Goal: Information Seeking & Learning: Check status

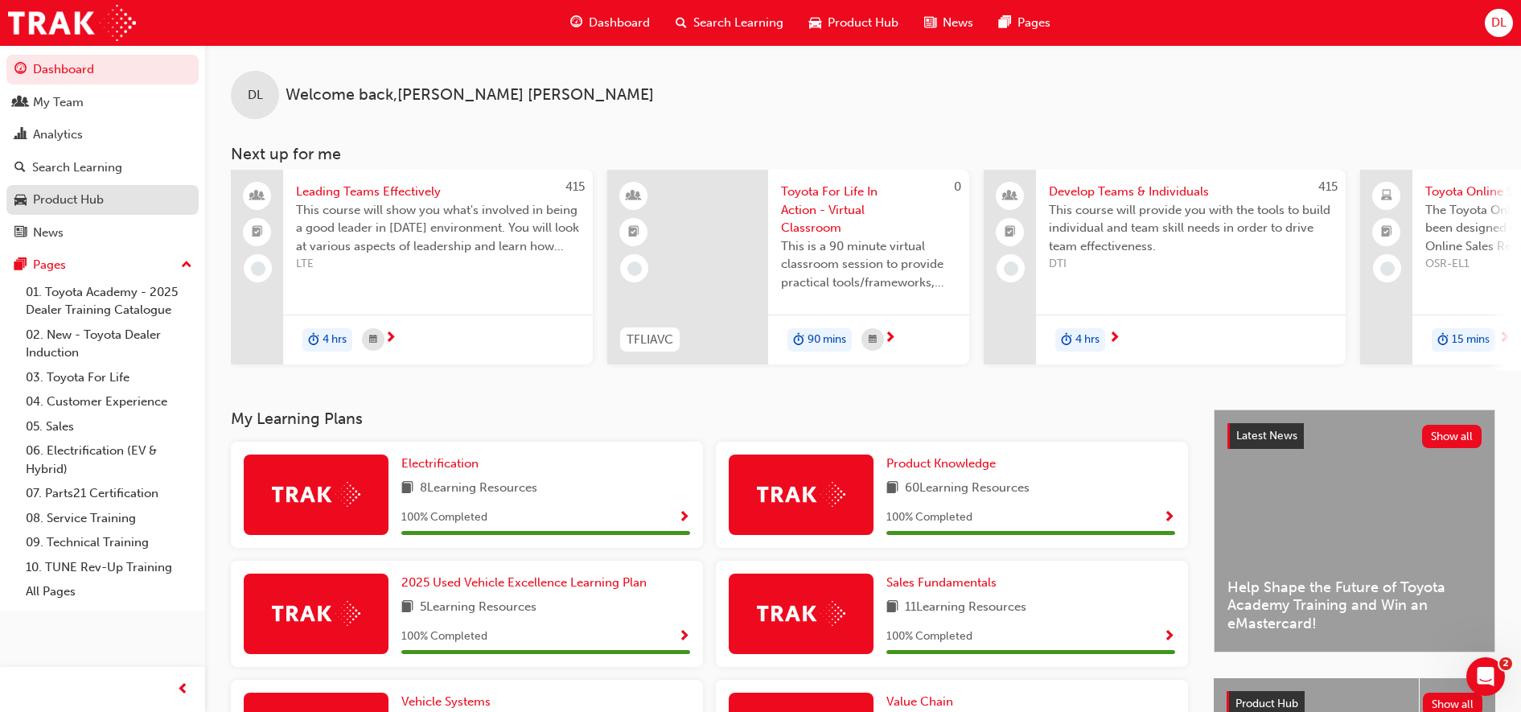
click at [80, 195] on div "Product Hub" at bounding box center [68, 200] width 71 height 18
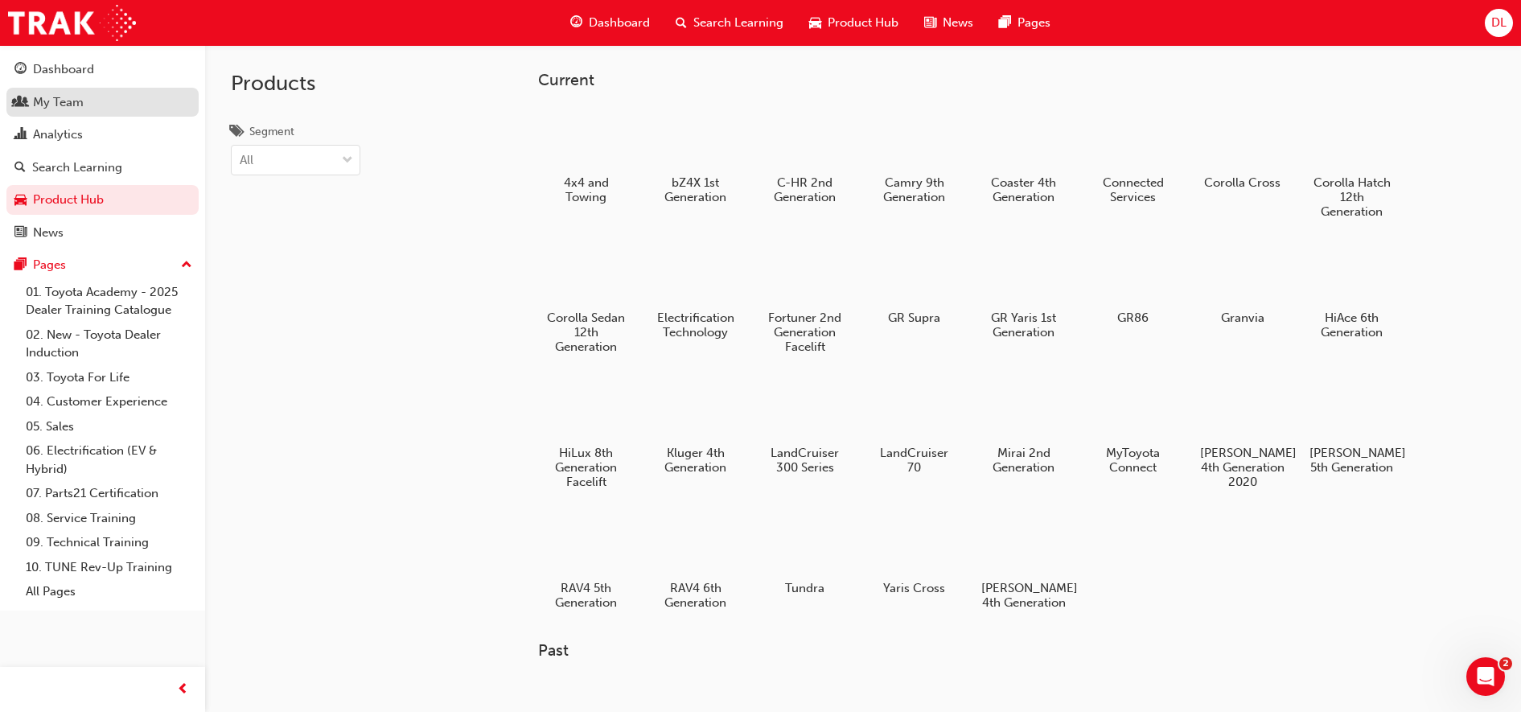
click at [64, 109] on link "My Team" at bounding box center [102, 103] width 192 height 30
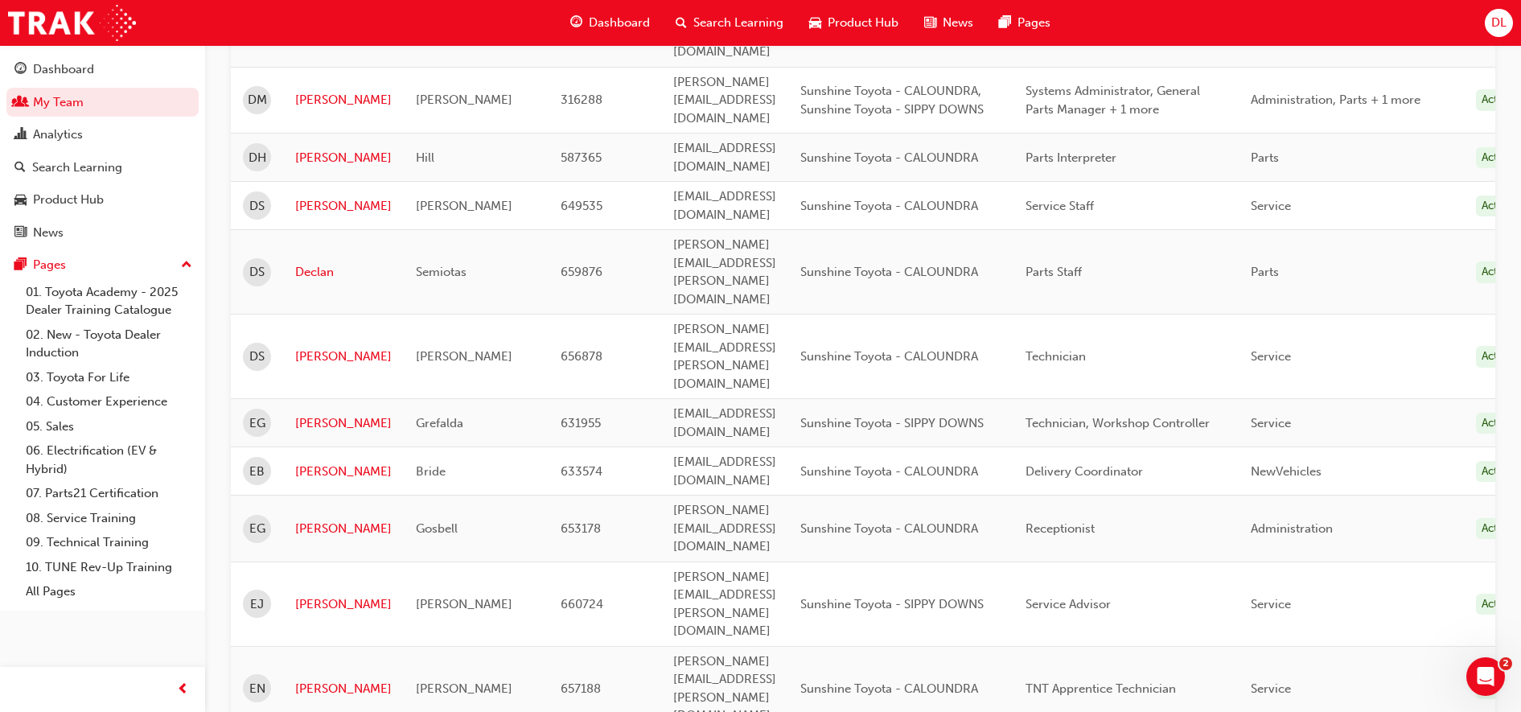
scroll to position [1967, 0]
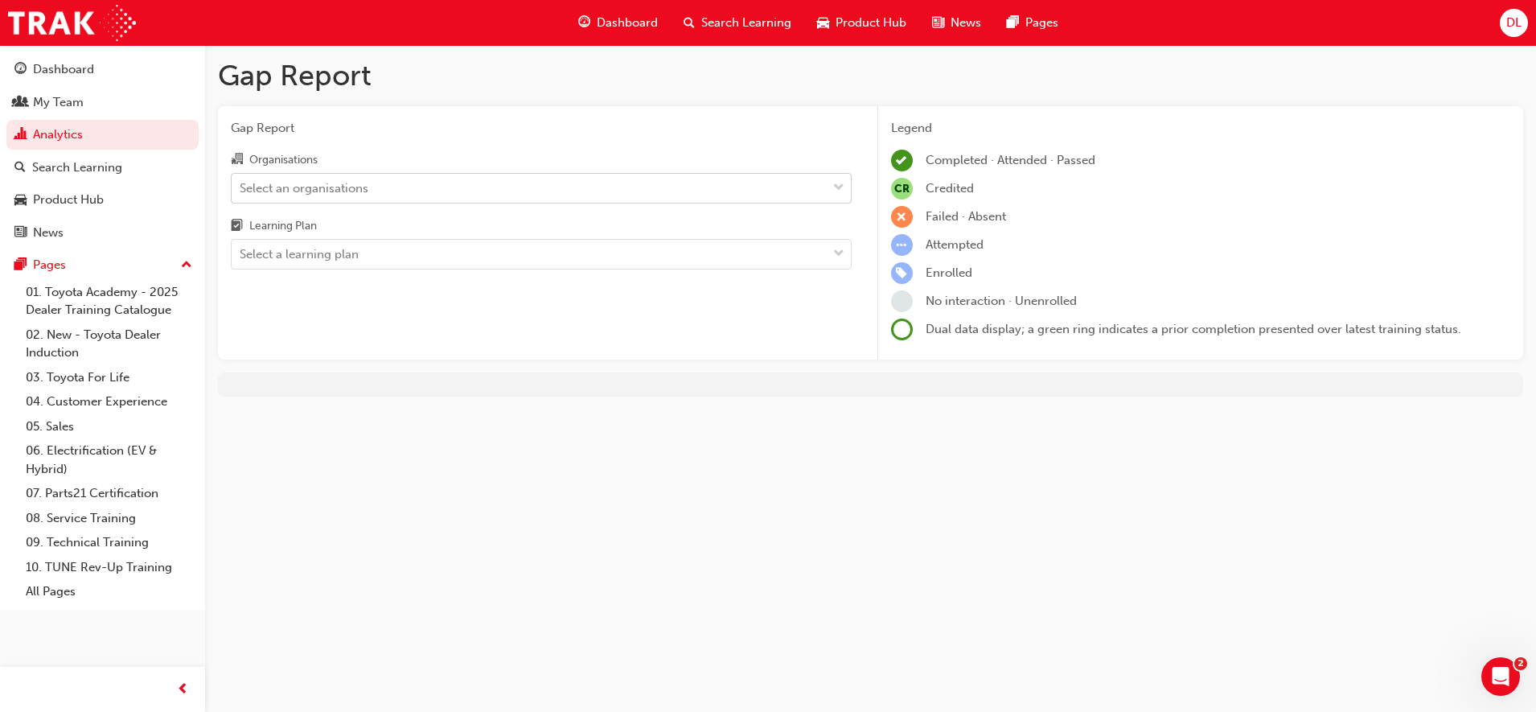
click at [367, 191] on div "Select an organisations" at bounding box center [304, 188] width 129 height 18
click at [241, 191] on input "Organisations Select an organisations" at bounding box center [241, 187] width 2 height 14
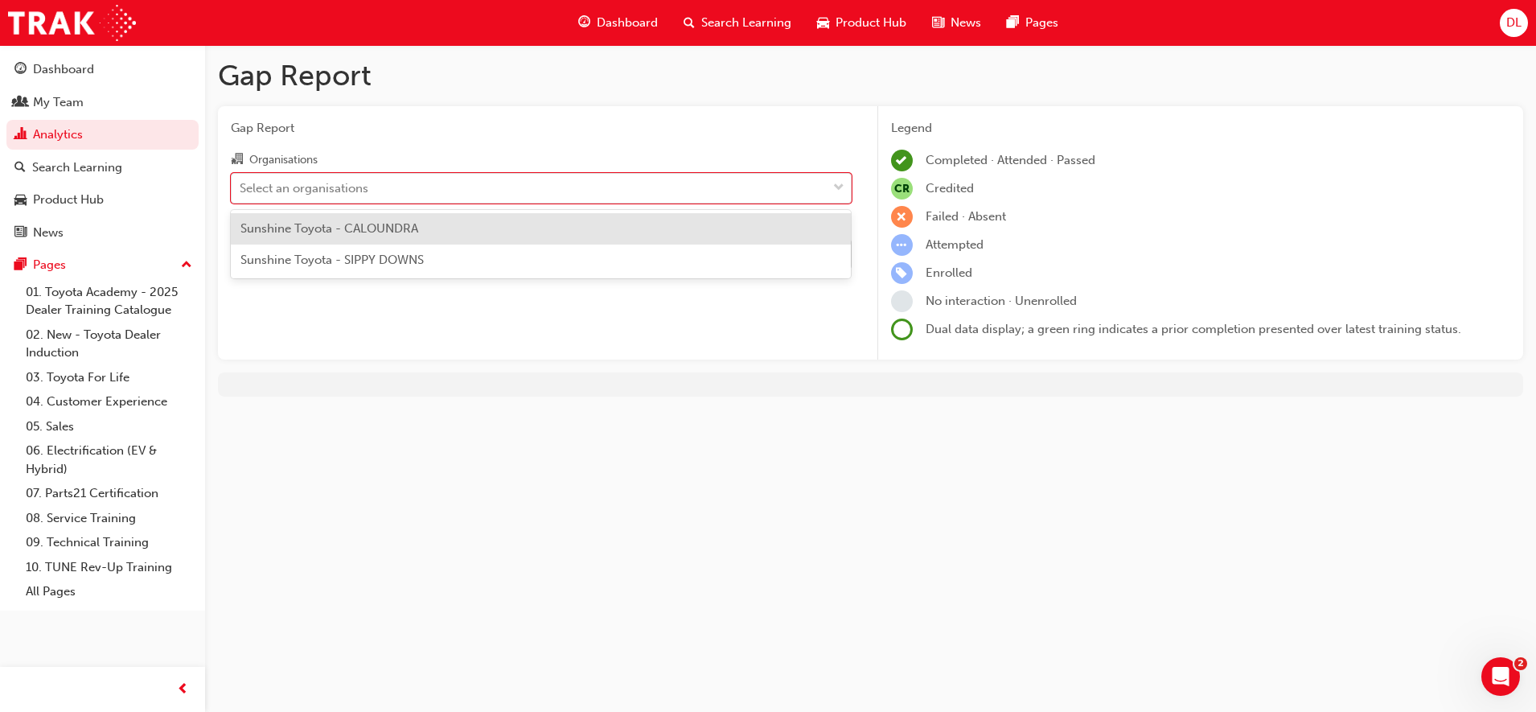
click at [351, 232] on span "Sunshine Toyota - CALOUNDRA" at bounding box center [329, 228] width 178 height 14
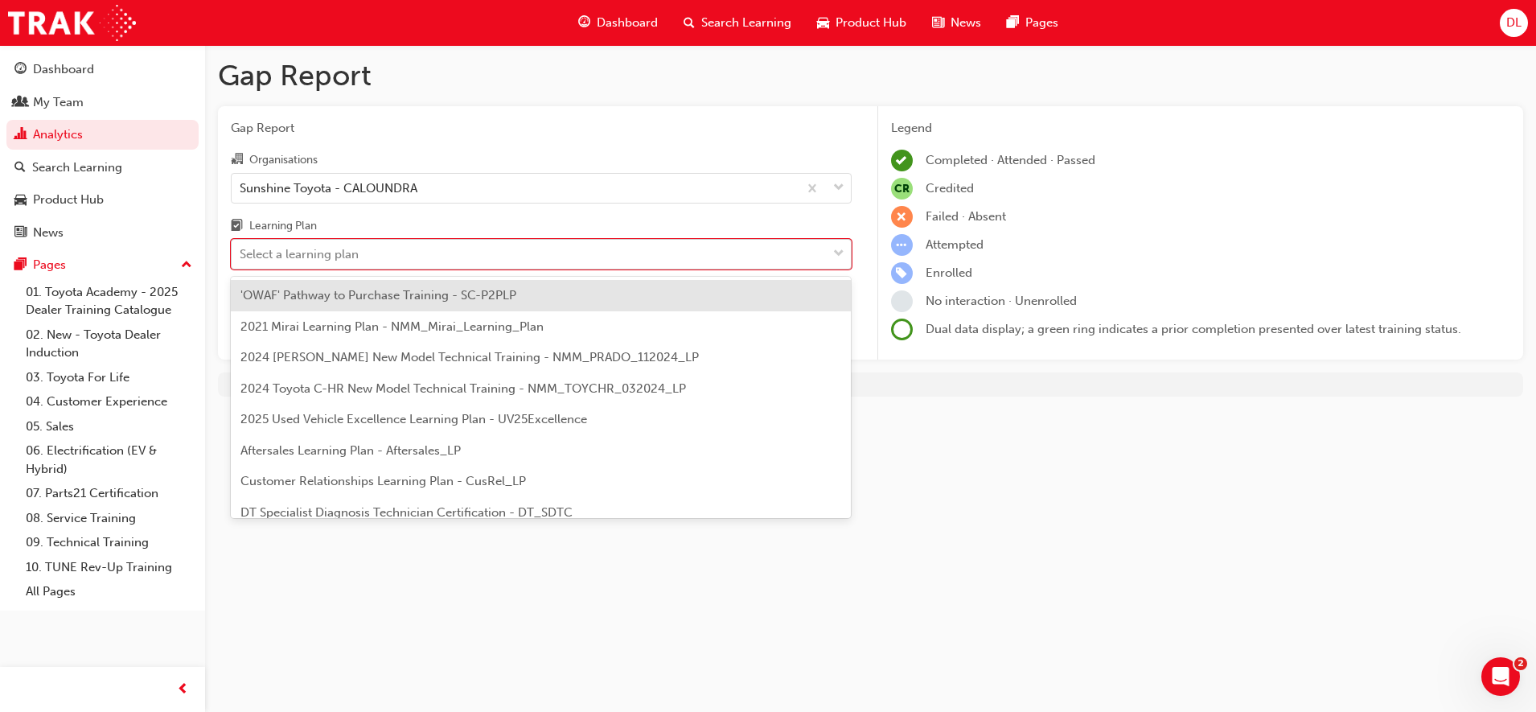
drag, startPoint x: 353, startPoint y: 253, endPoint x: 372, endPoint y: 317, distance: 67.0
click at [353, 253] on div "Select a learning plan" at bounding box center [299, 254] width 119 height 18
click at [241, 253] on input "Learning Plan option 'OWAF' Pathway to Purchase Training - SC-P2PLP focused, 1 …" at bounding box center [241, 254] width 2 height 14
click at [331, 291] on span "'OWAF' Pathway to Purchase Training - SC-P2PLP" at bounding box center [378, 295] width 276 height 14
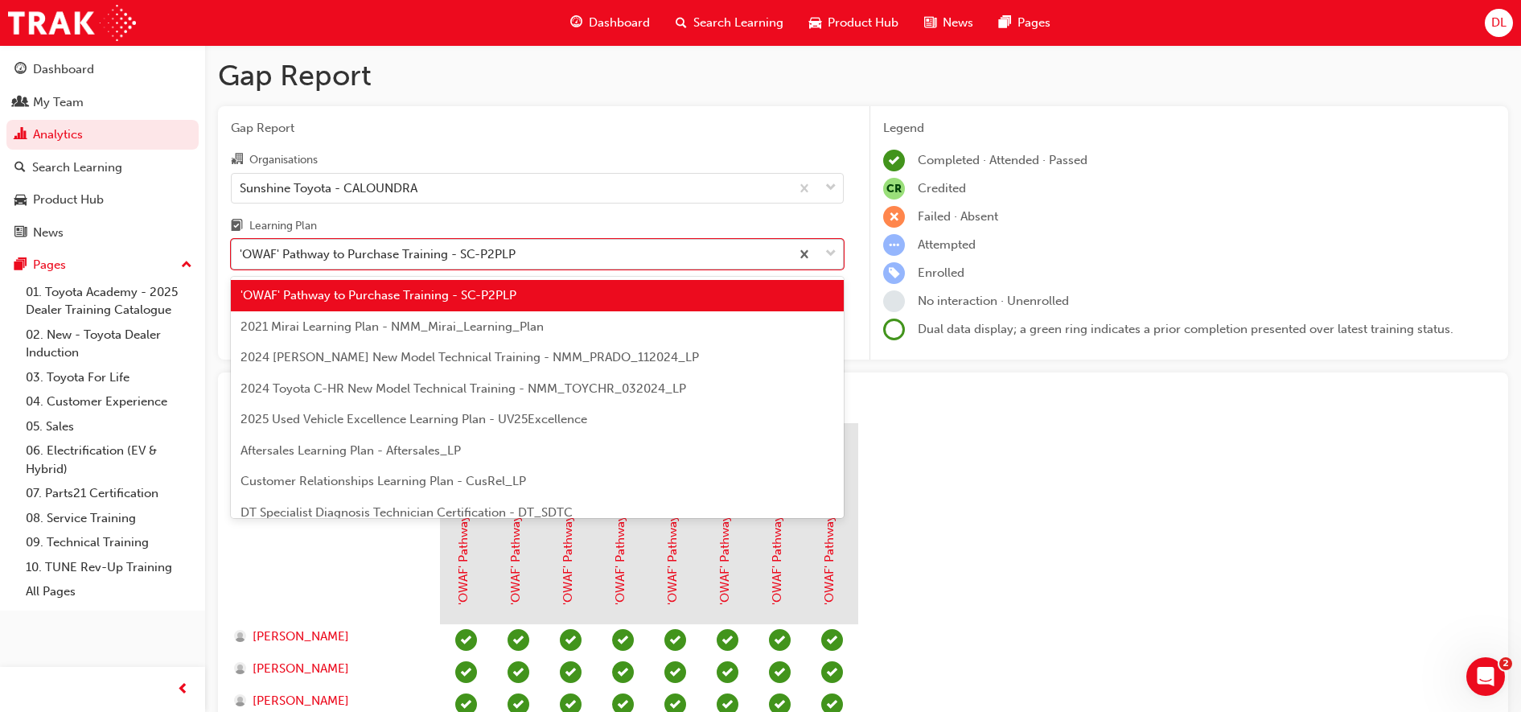
click at [471, 256] on div "'OWAF' Pathway to Purchase Training - SC-P2PLP" at bounding box center [378, 254] width 276 height 18
click at [241, 256] on input "Learning Plan option 'OWAF' Pathway to Purchase Training - SC-P2PLP, selected. …" at bounding box center [241, 254] width 2 height 14
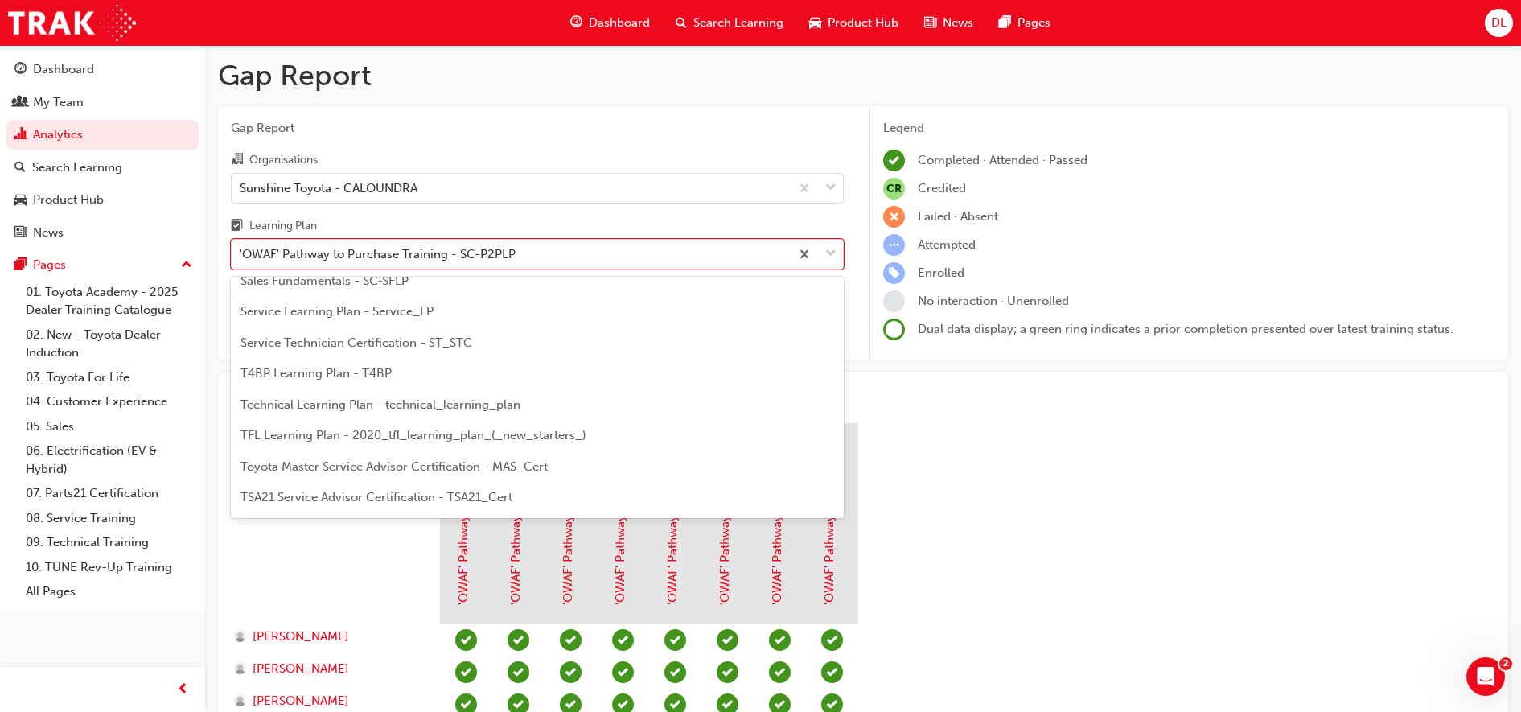
scroll to position [694, 0]
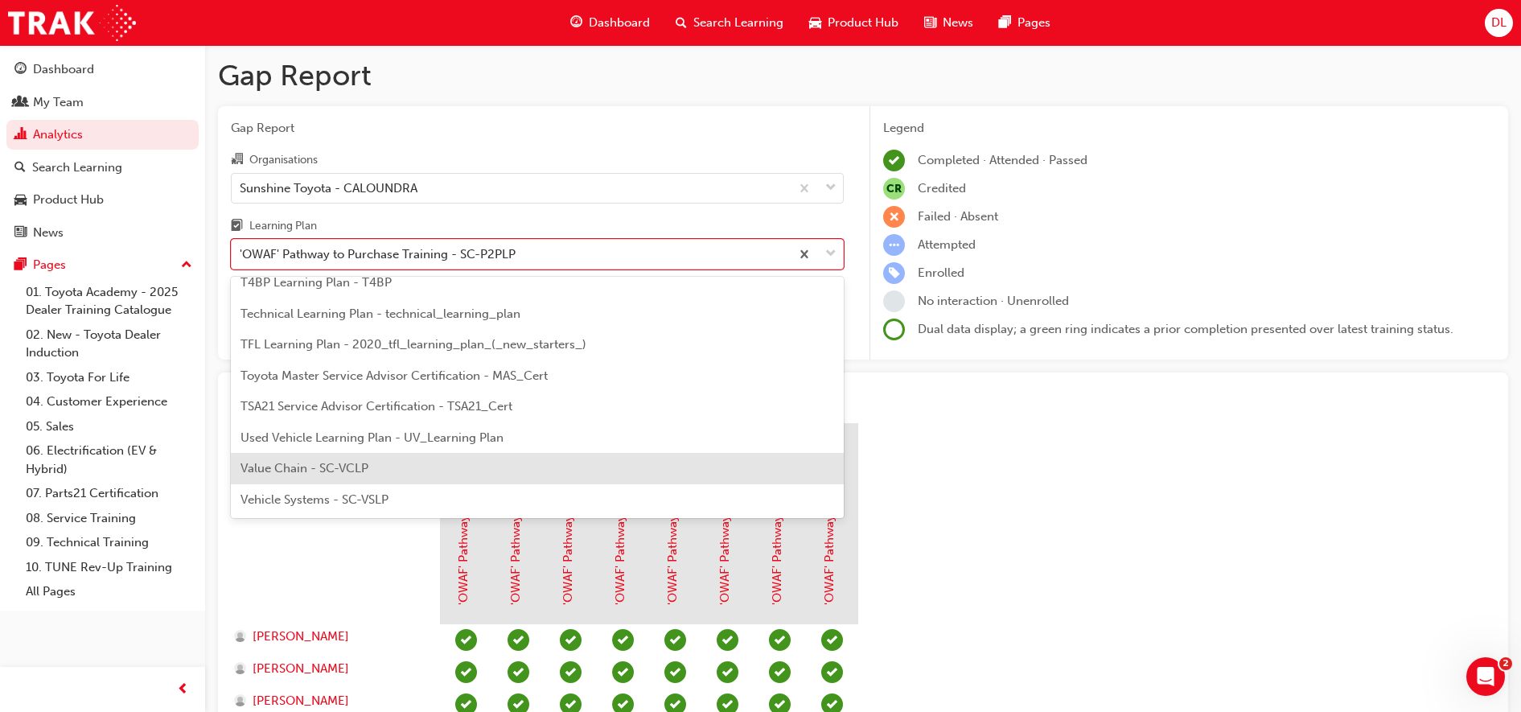
click at [370, 469] on div "Value Chain - SC-VCLP" at bounding box center [537, 468] width 613 height 31
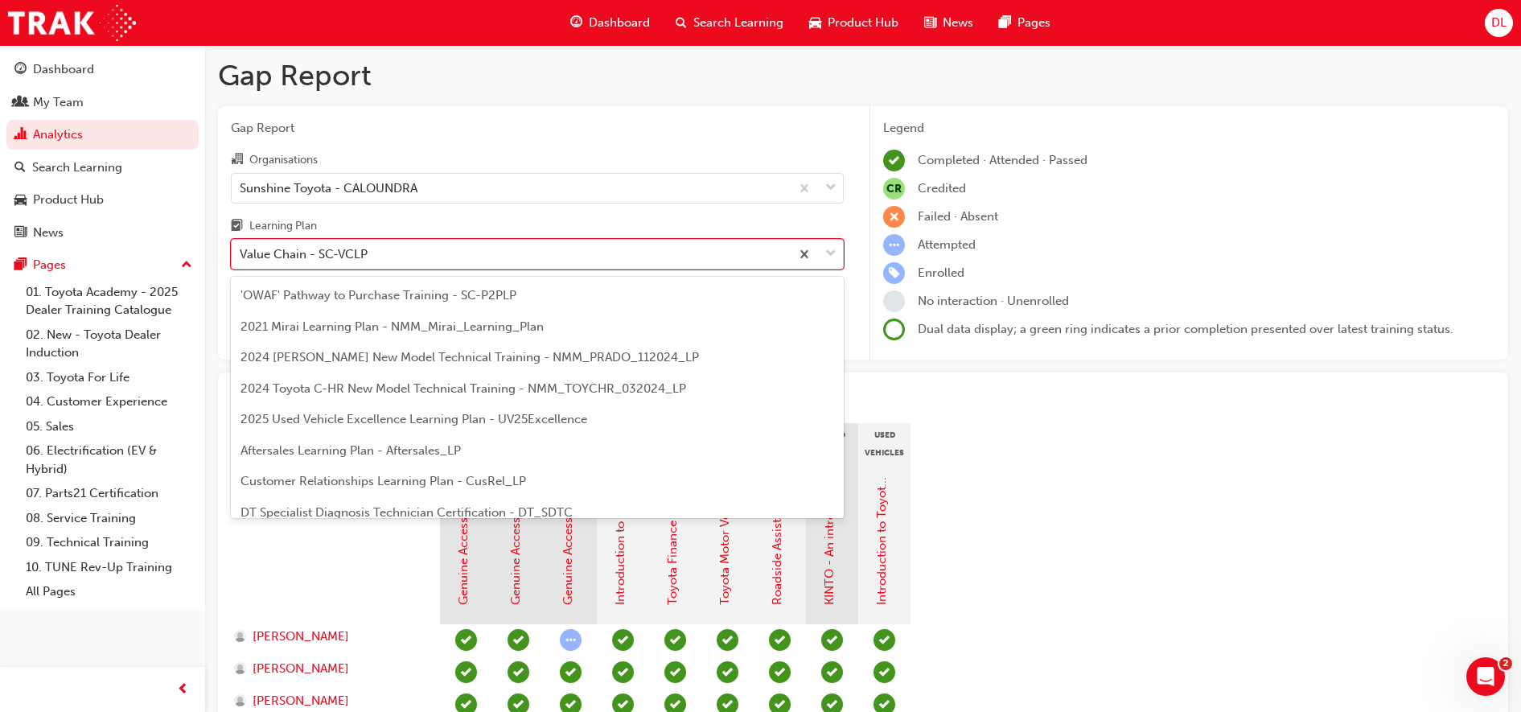
click at [327, 261] on div "Value Chain - SC-VCLP" at bounding box center [304, 254] width 128 height 18
click at [241, 261] on input "Learning Plan option Value Chain - SC-VCLP, selected. option Value Chain - SC-V…" at bounding box center [241, 254] width 2 height 14
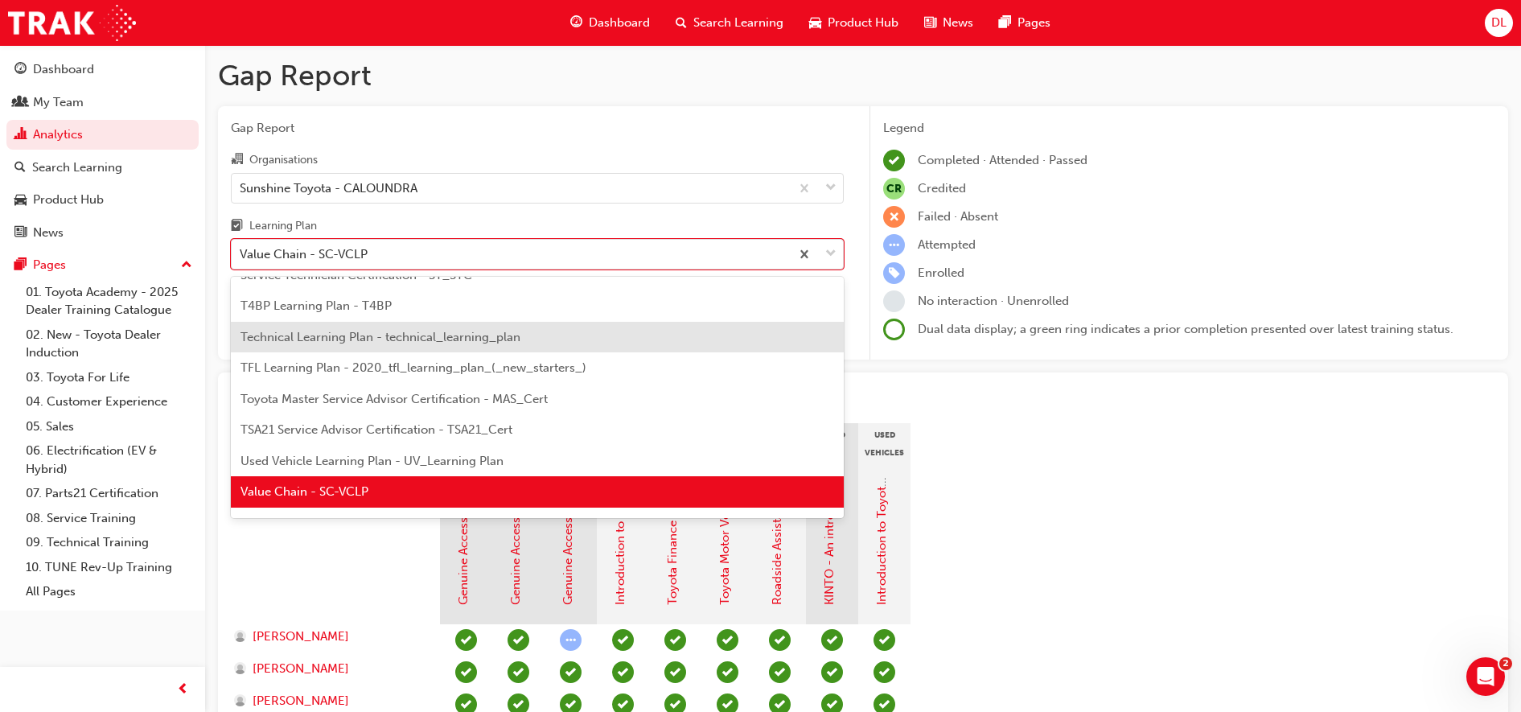
scroll to position [694, 0]
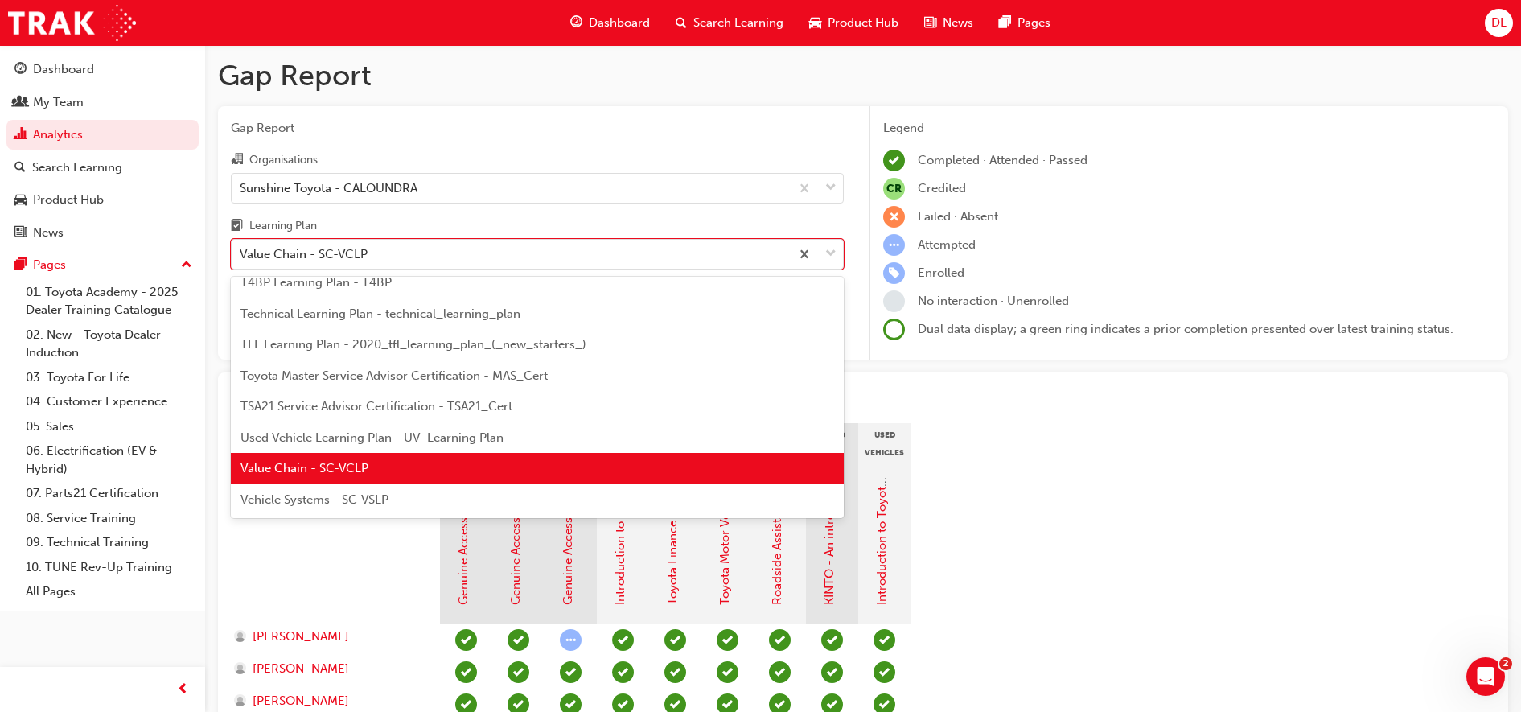
click at [334, 503] on span "Vehicle Systems - SC-VSLP" at bounding box center [314, 499] width 148 height 14
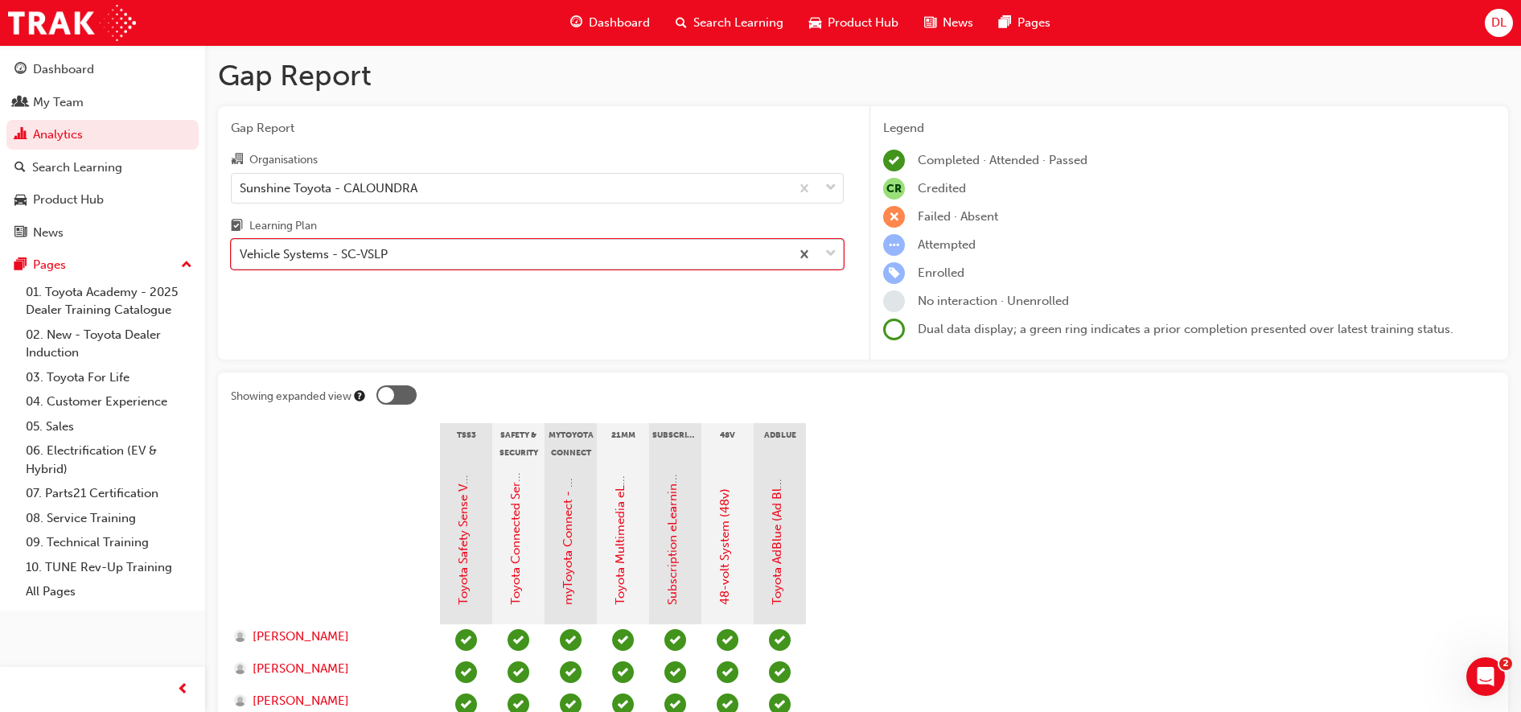
click at [393, 244] on div "Vehicle Systems - SC-VSLP" at bounding box center [511, 254] width 558 height 28
click at [241, 247] on input "Learning Plan option Vehicle Systems - SC-VSLP, selected. 0 results available. …" at bounding box center [241, 254] width 2 height 14
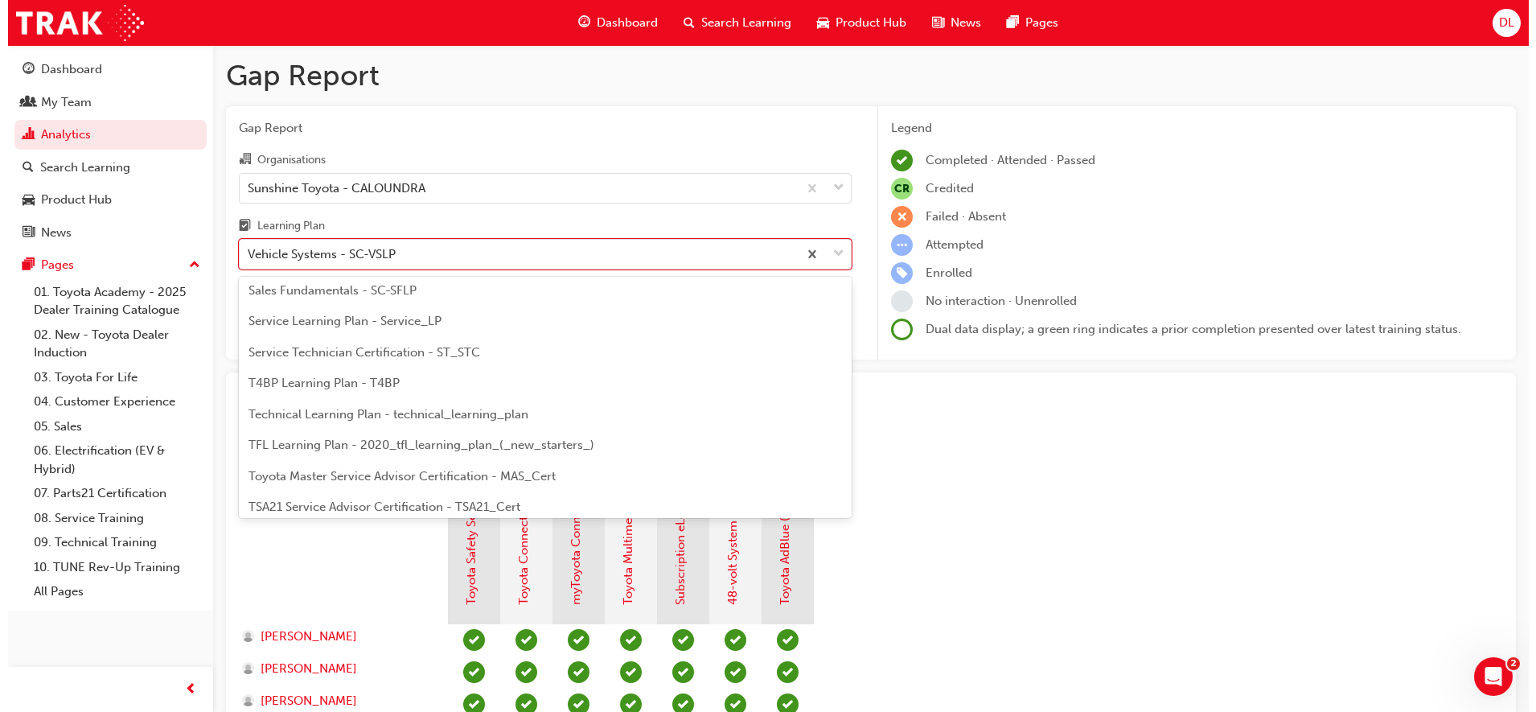
scroll to position [493, 0]
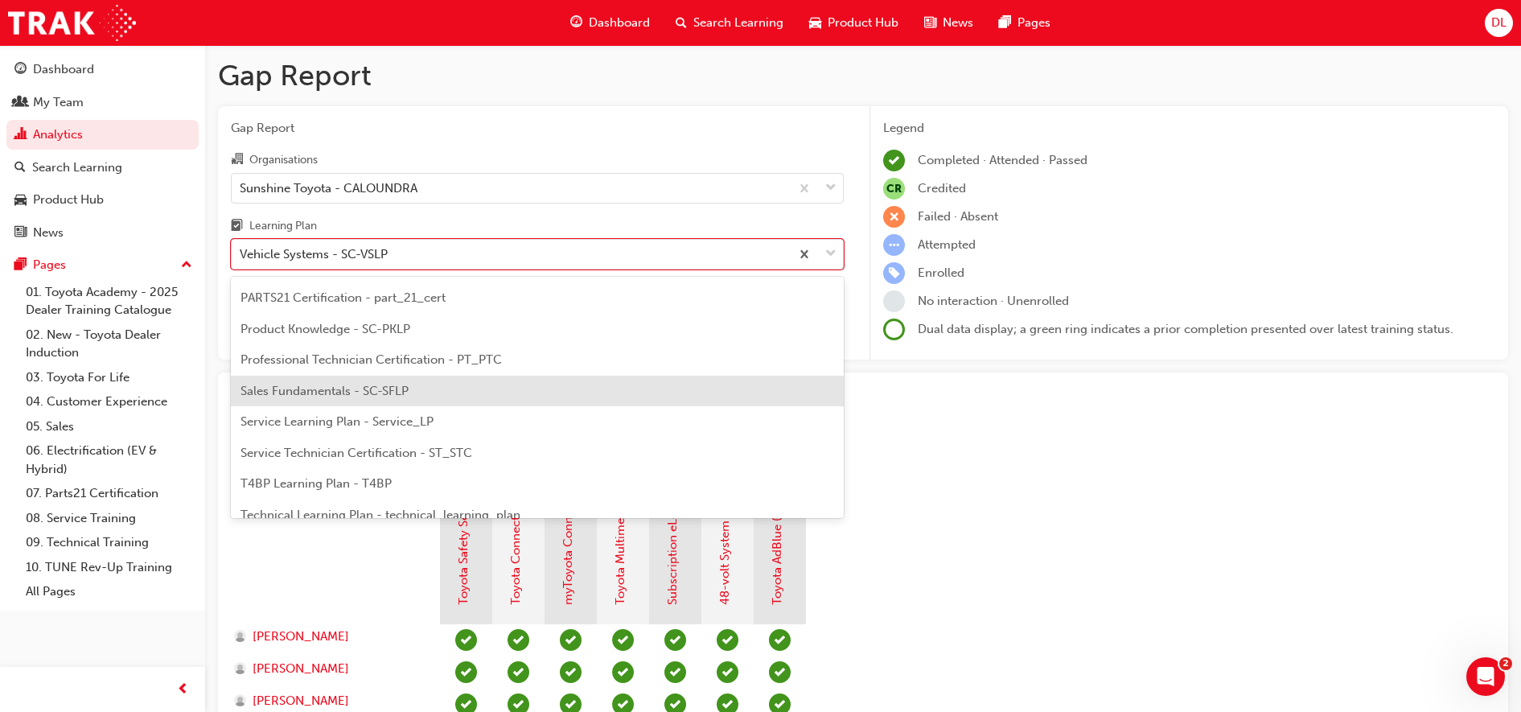
click at [386, 392] on span "Sales Fundamentals - SC-SFLP" at bounding box center [324, 391] width 168 height 14
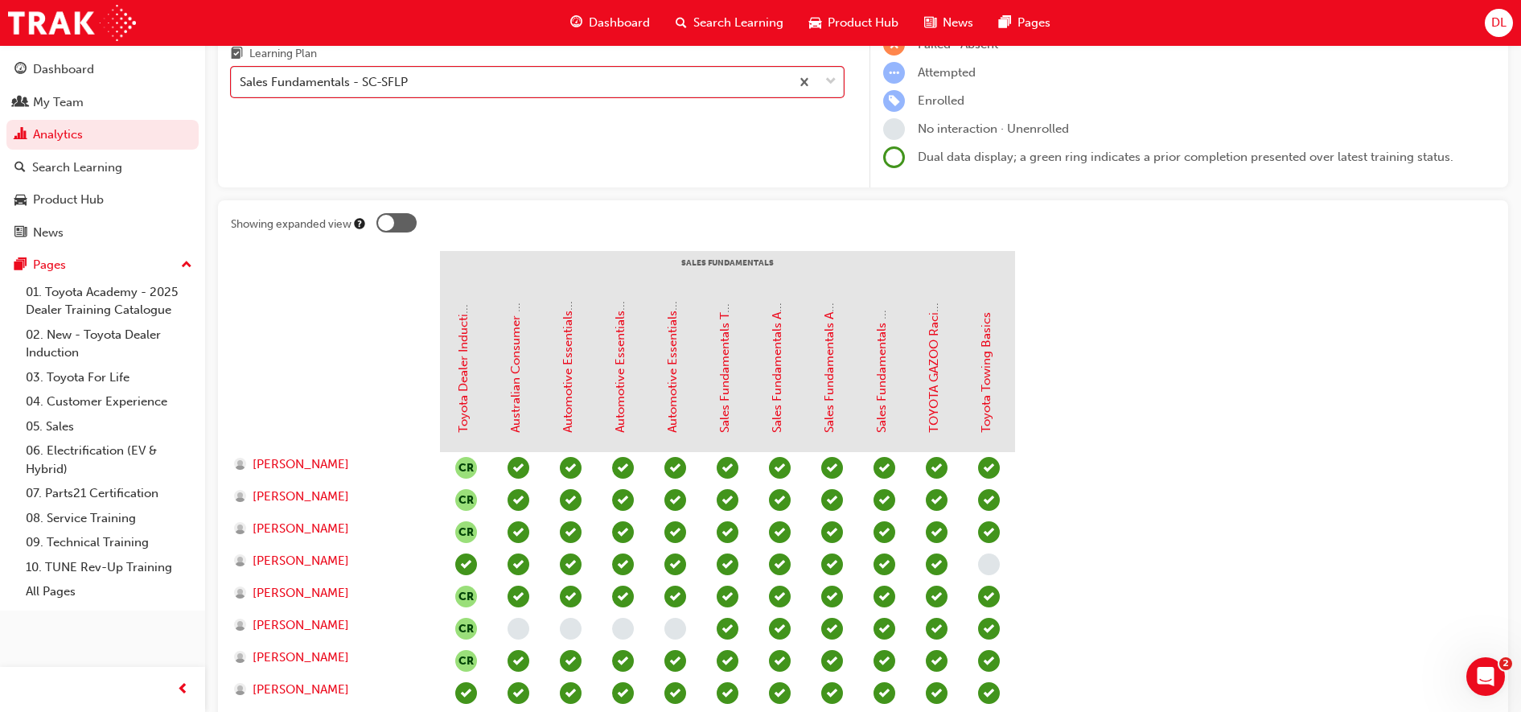
scroll to position [99, 0]
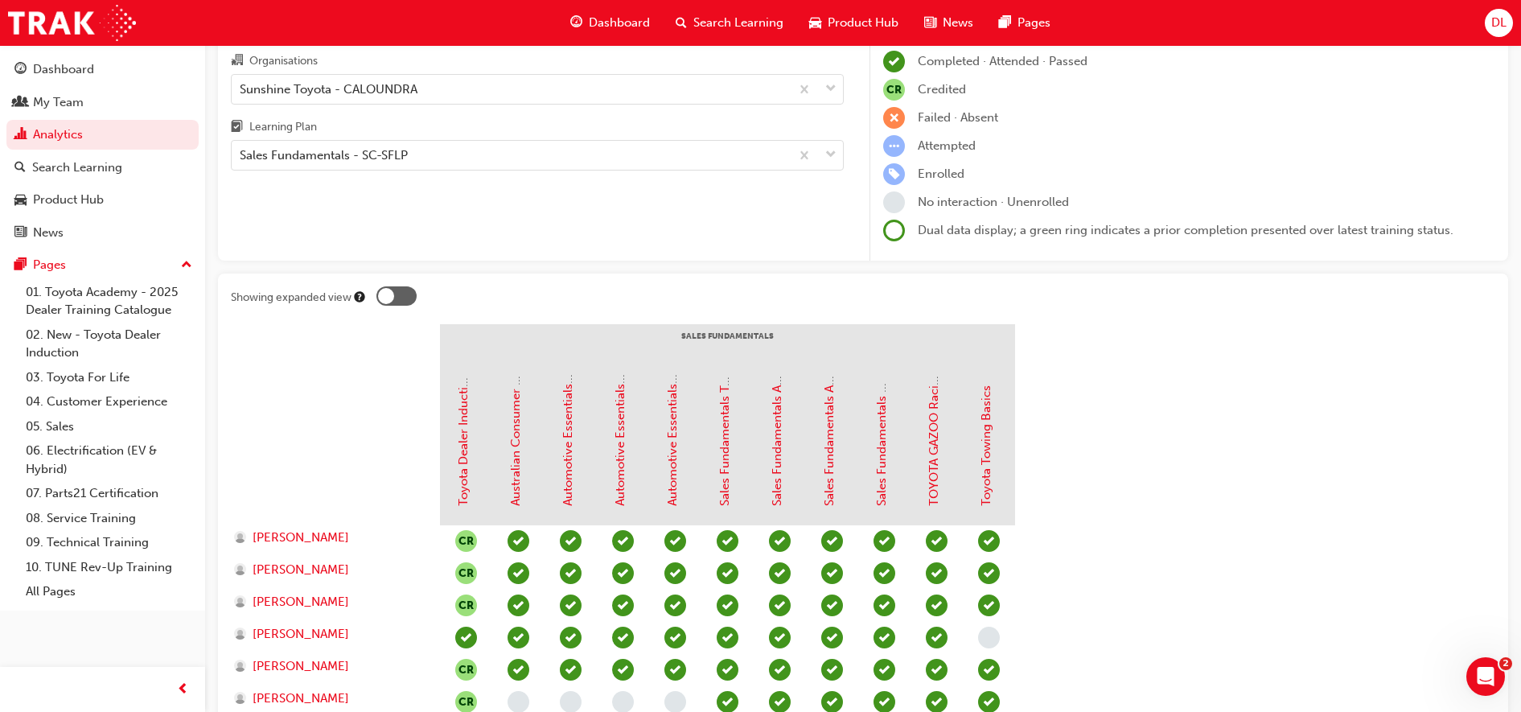
click at [1420, 354] on section "Sales Fundamentals Toyota Dealer Induction Australian Consumer Law - Dealer Sal…" at bounding box center [863, 617] width 1264 height 587
click at [458, 139] on div "Learning Plan" at bounding box center [537, 128] width 613 height 23
click at [241, 148] on input "Learning Plan Sales Fundamentals - SC-SFLP" at bounding box center [241, 155] width 2 height 14
click at [453, 165] on div "Sales Fundamentals - SC-SFLP" at bounding box center [511, 156] width 558 height 28
click at [241, 162] on input "Learning Plan option Sales Fundamentals - SC-SFLP, selected. 0 results availabl…" at bounding box center [241, 155] width 2 height 14
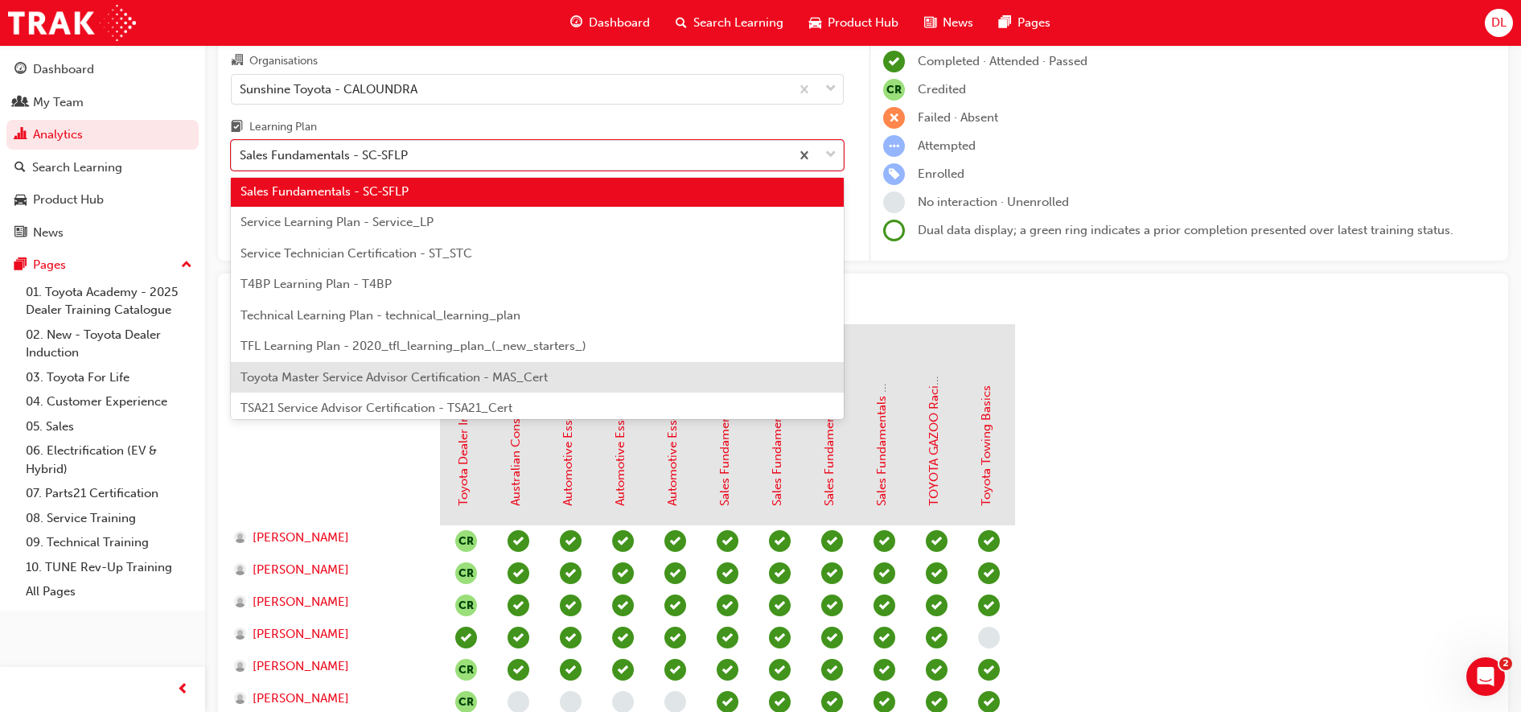
scroll to position [694, 0]
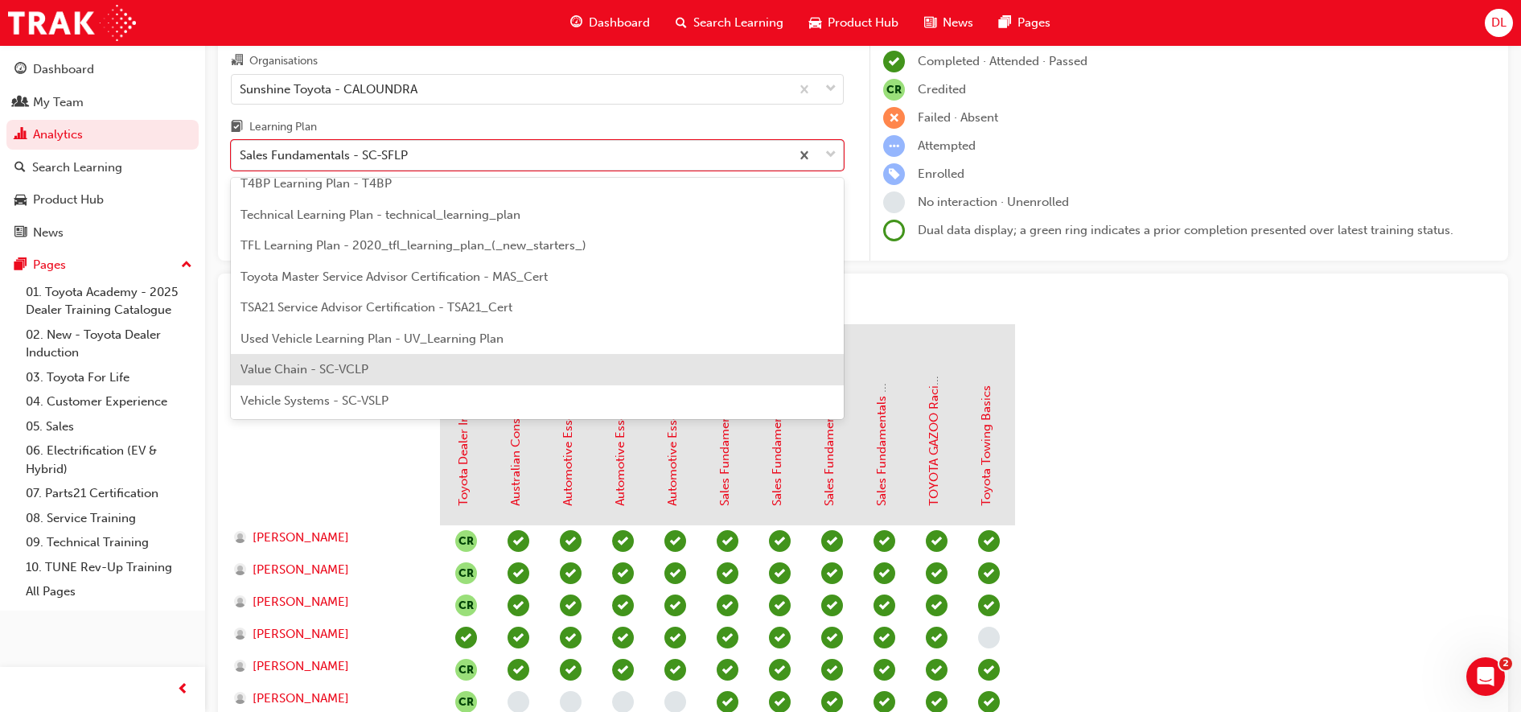
click at [374, 366] on div "Value Chain - SC-VCLP" at bounding box center [537, 369] width 613 height 31
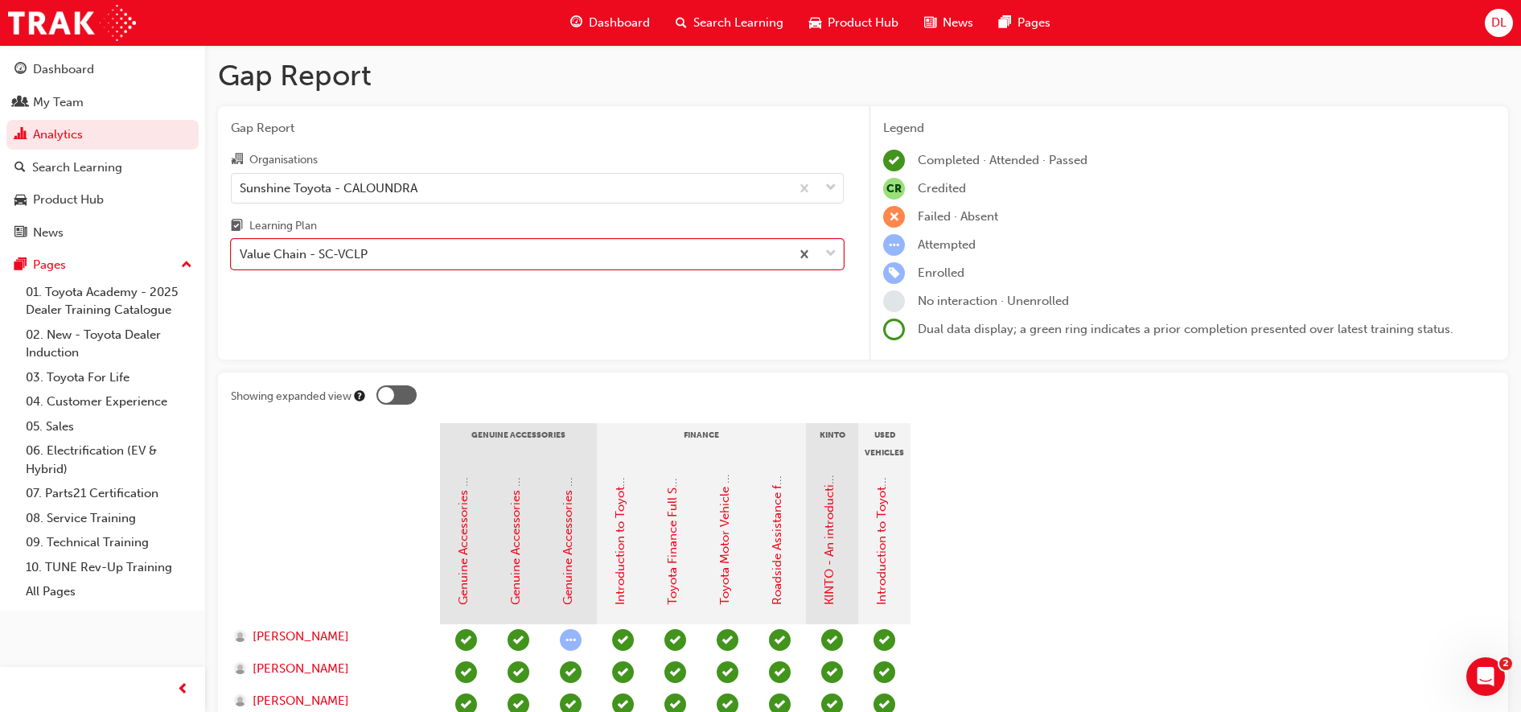
click at [501, 280] on div "Gap Report Organisations Sunshine Toyota - CALOUNDRA Learning Plan option Value…" at bounding box center [537, 233] width 639 height 254
click at [493, 257] on div "Value Chain - SC-VCLP" at bounding box center [511, 254] width 558 height 28
click at [241, 257] on input "Learning Plan Value Chain - SC-VCLP" at bounding box center [241, 254] width 2 height 14
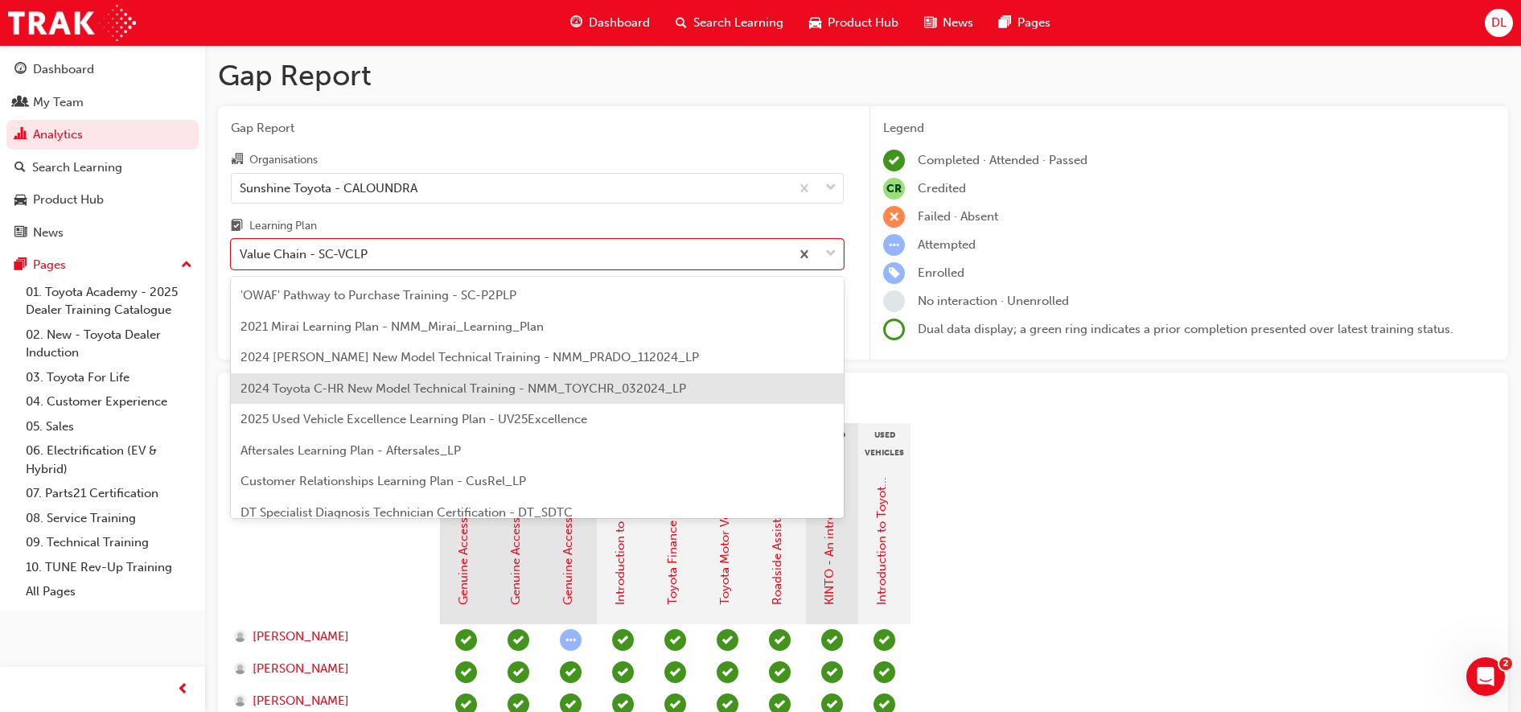
click at [359, 393] on span "2024 Toyota C-HR New Model Technical Training - NMM_TOYCHR_032024_LP" at bounding box center [463, 388] width 446 height 14
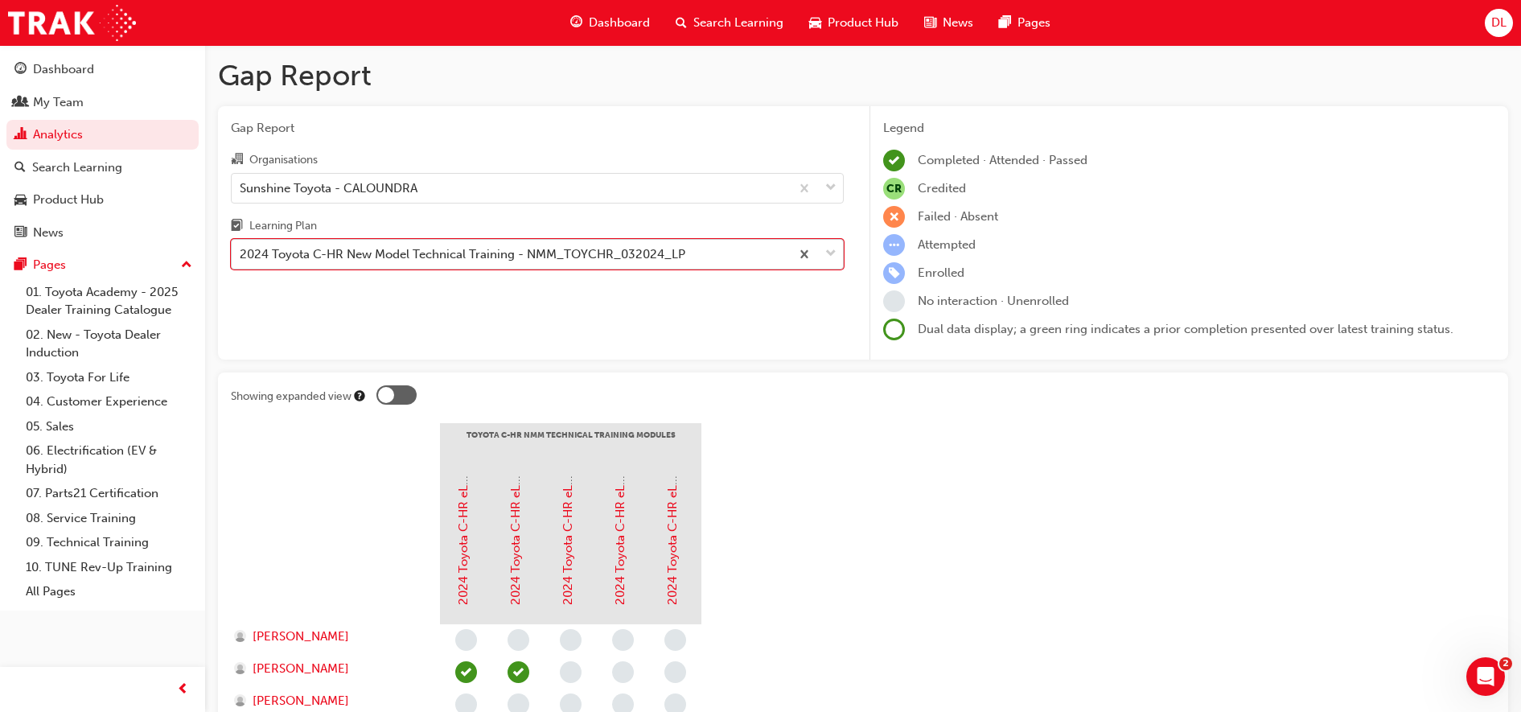
click at [483, 255] on div "2024 Toyota C-HR New Model Technical Training - NMM_TOYCHR_032024_LP" at bounding box center [463, 254] width 446 height 18
click at [241, 255] on input "Learning Plan option 2024 Toyota C-HR New Model Technical Training - NMM_TOYCHR…" at bounding box center [241, 254] width 2 height 14
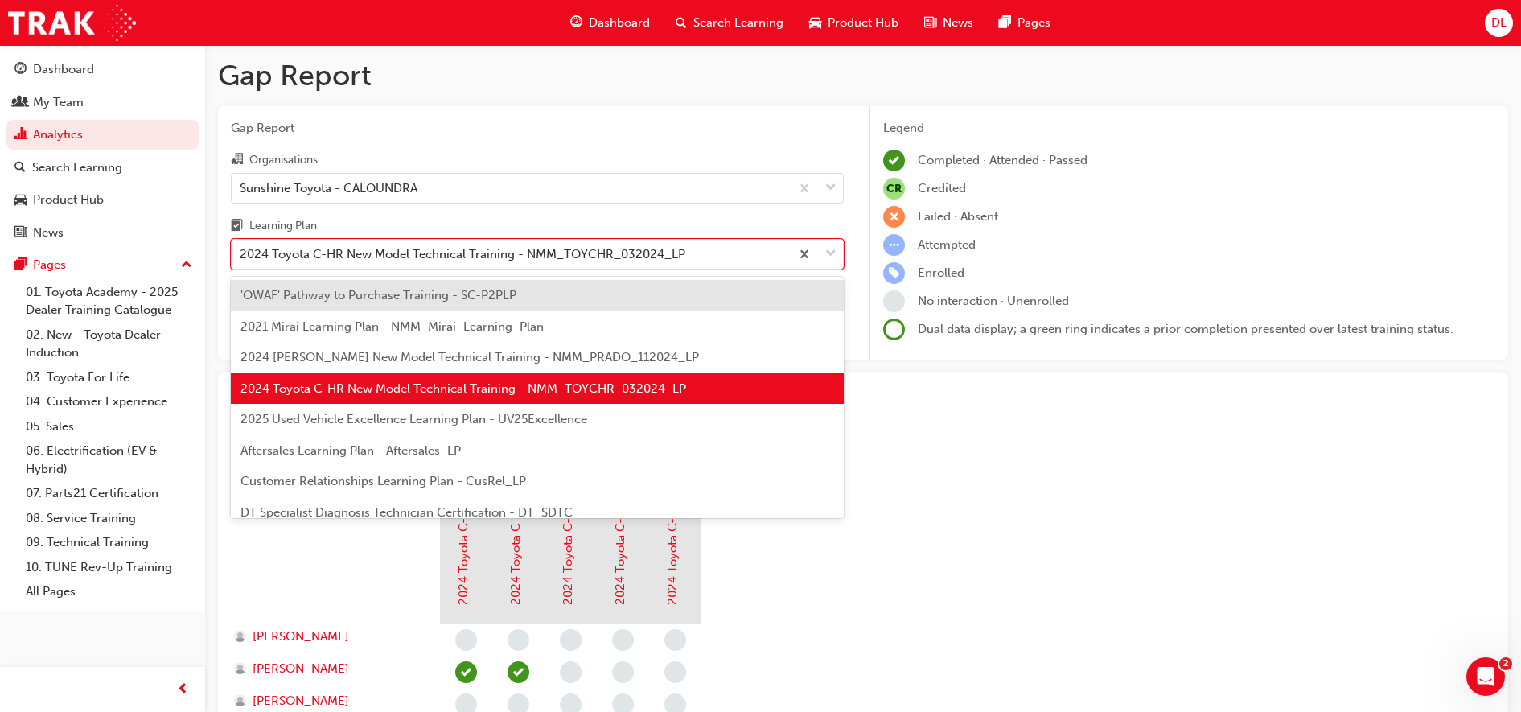
scroll to position [101, 0]
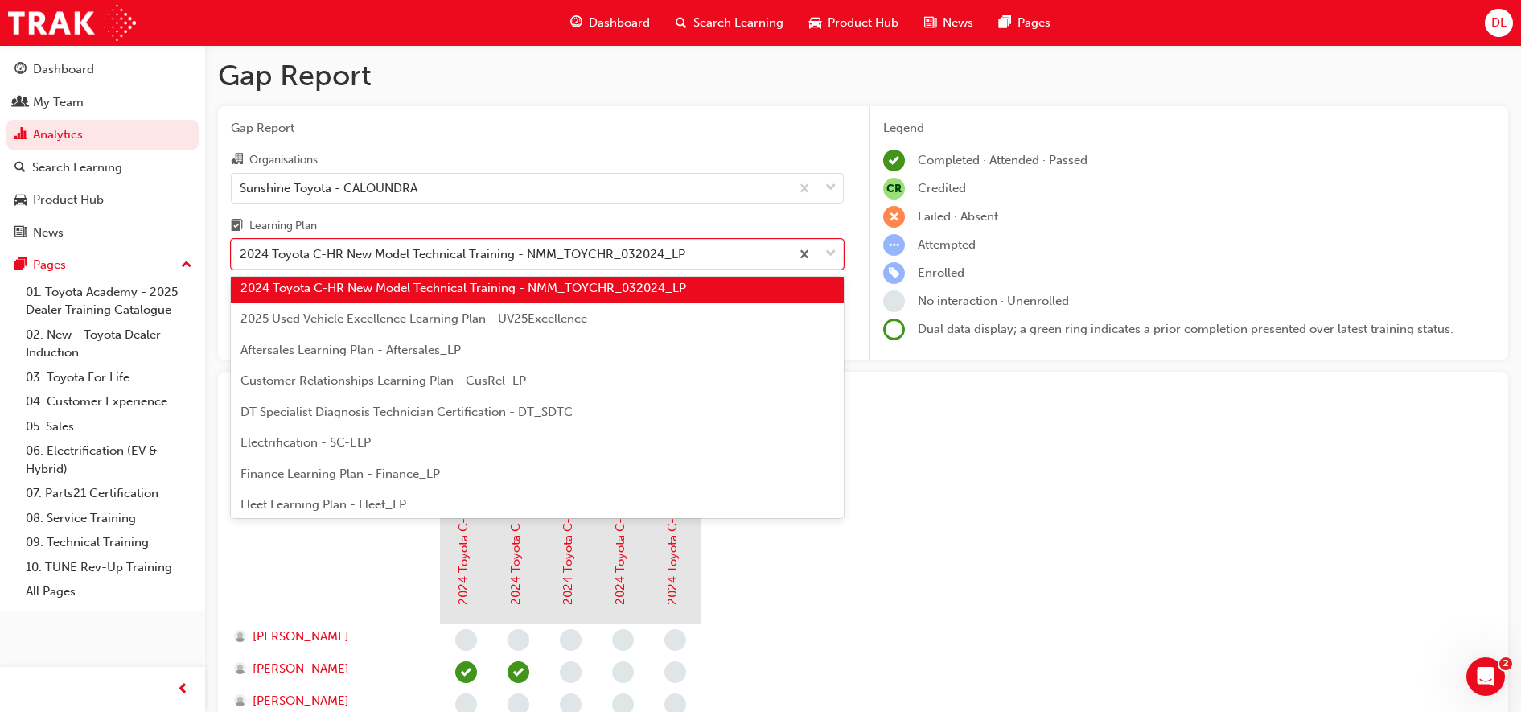
click at [376, 446] on div "Electrification - SC-ELP" at bounding box center [537, 442] width 613 height 31
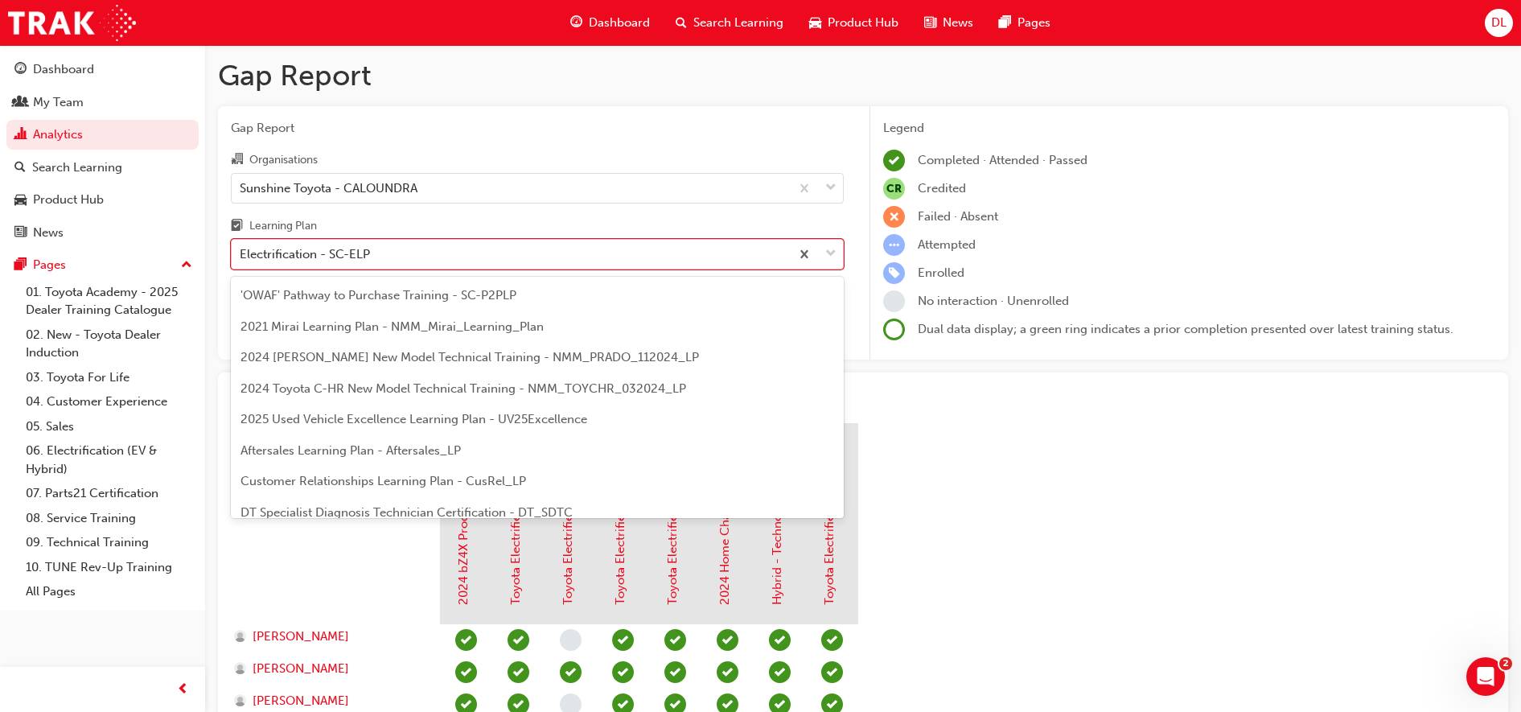
click at [393, 253] on div "Electrification - SC-ELP" at bounding box center [511, 254] width 558 height 28
click at [241, 253] on input "Learning Plan option Electrification - SC-ELP, selected. option Electrification…" at bounding box center [241, 254] width 2 height 14
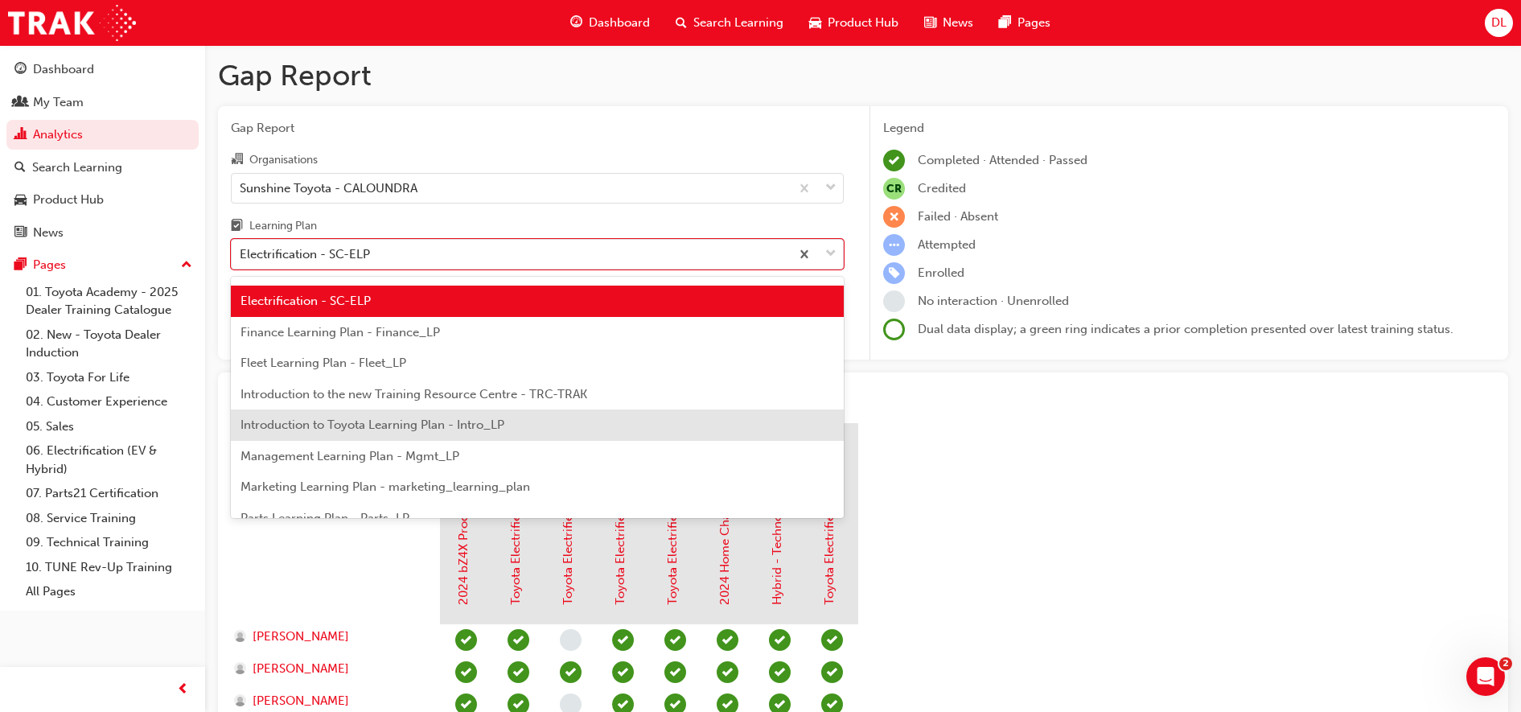
scroll to position [253, 0]
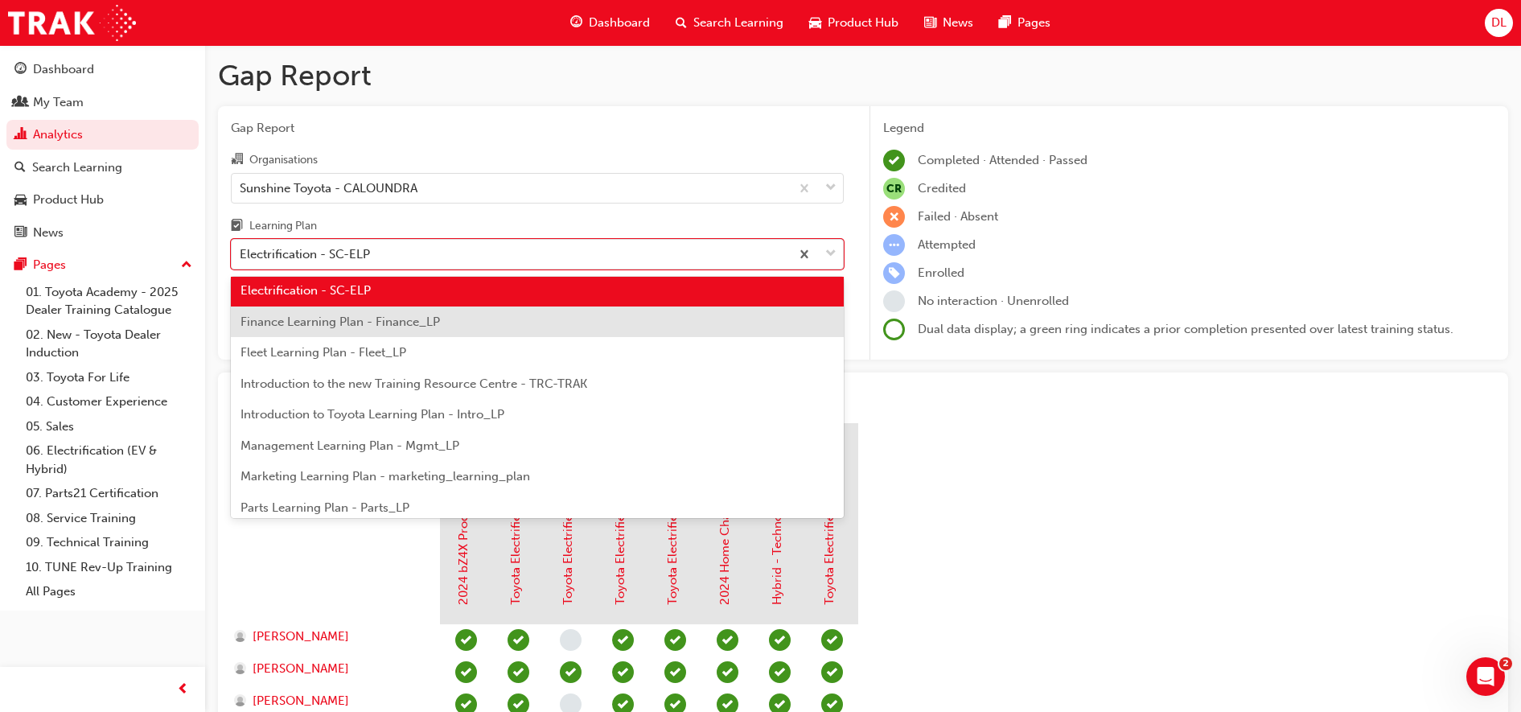
click at [388, 323] on span "Finance Learning Plan - Finance_LP" at bounding box center [339, 321] width 199 height 14
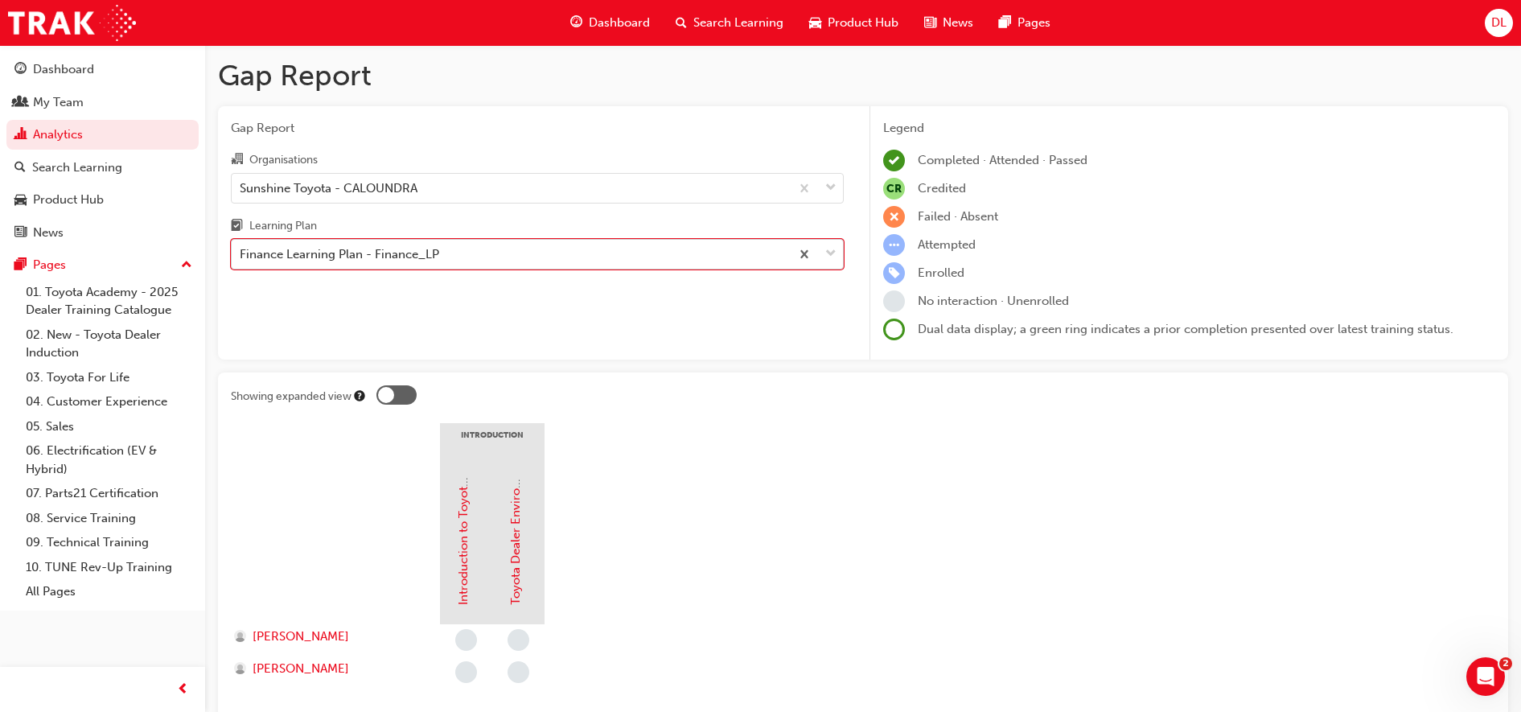
click at [406, 252] on div "Finance Learning Plan - Finance_LP" at bounding box center [339, 254] width 199 height 18
click at [241, 252] on input "Learning Plan option Finance Learning Plan - Finance_LP, selected. 0 results av…" at bounding box center [241, 254] width 2 height 14
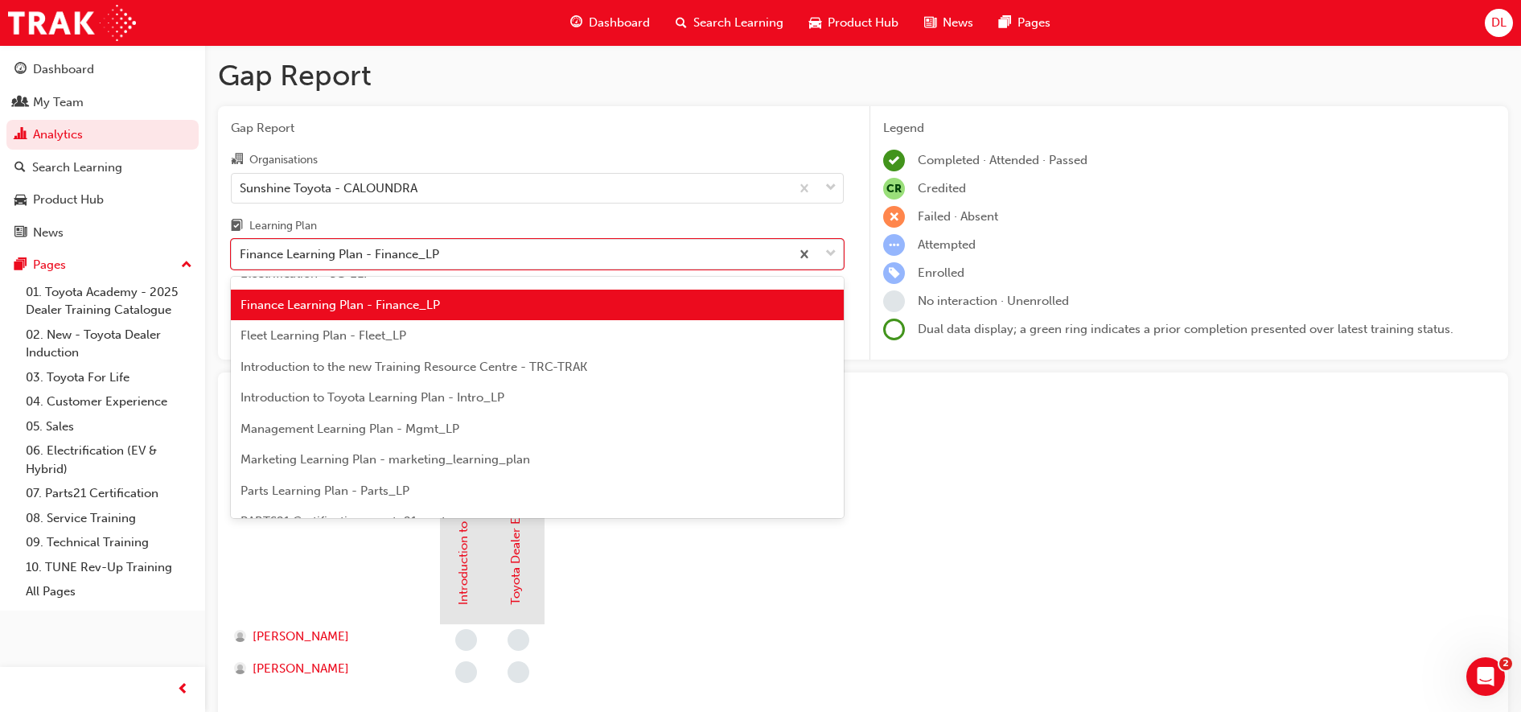
scroll to position [284, 0]
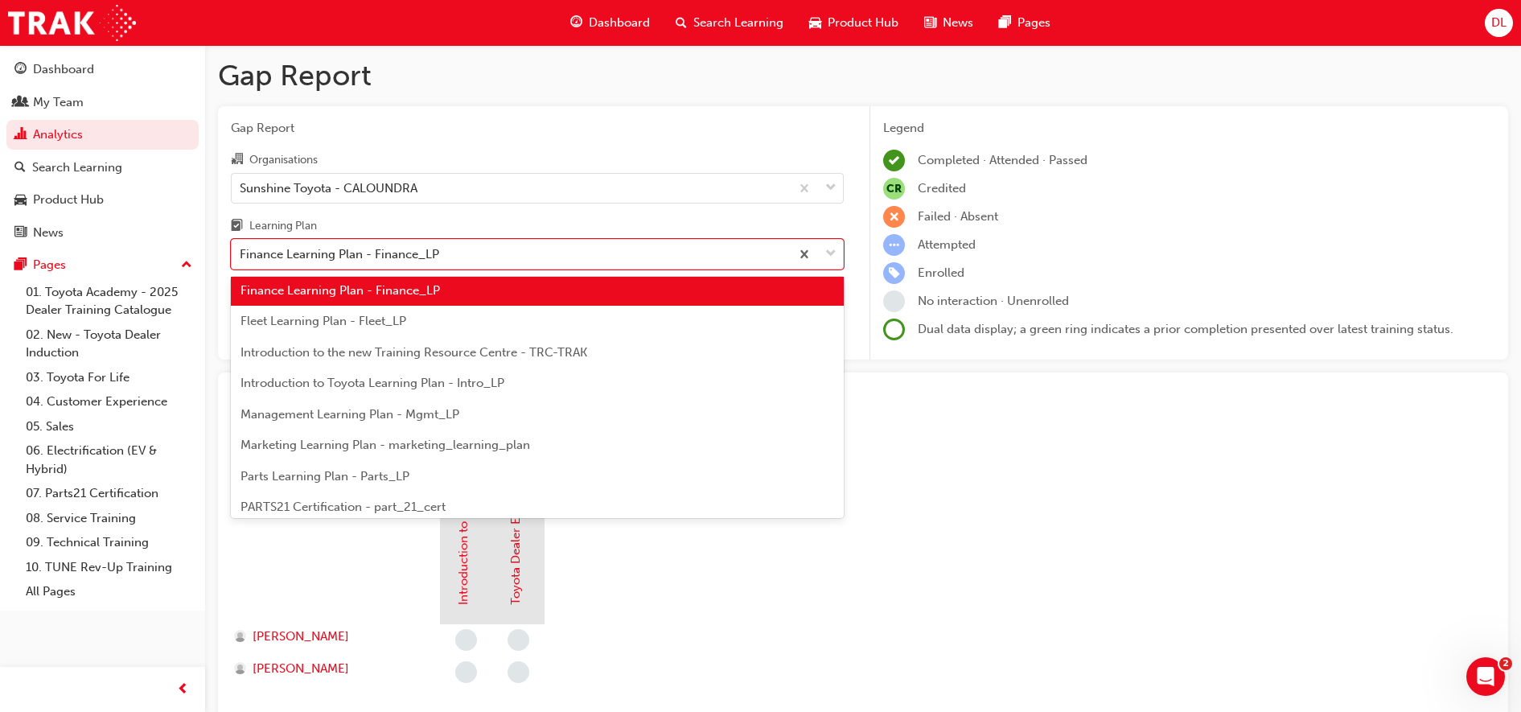
click at [364, 385] on span "Introduction to Toyota Learning Plan - Intro_LP" at bounding box center [372, 383] width 264 height 14
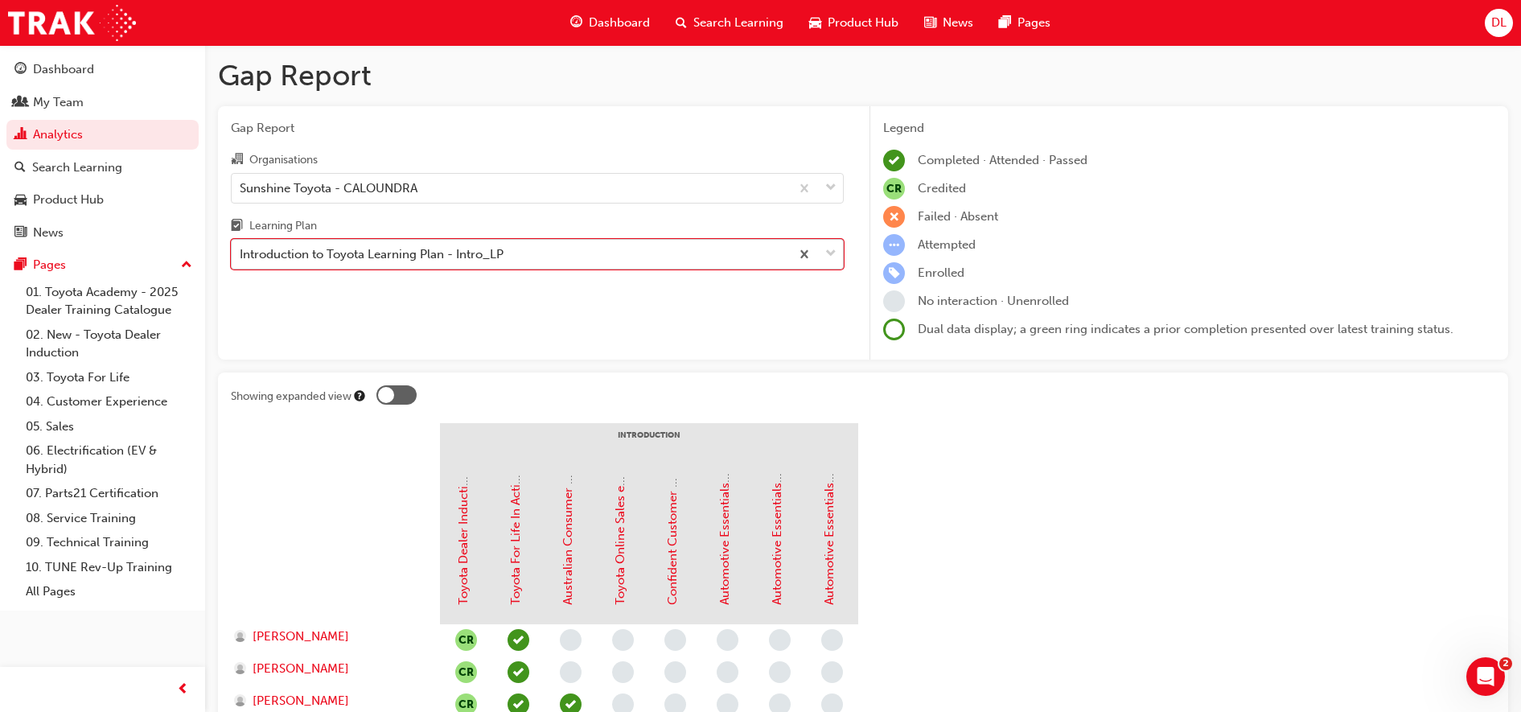
click at [462, 262] on div "Introduction to Toyota Learning Plan - Intro_LP" at bounding box center [372, 254] width 264 height 18
click at [241, 261] on input "Learning Plan option Introduction to Toyota Learning Plan - Intro_LP, selected.…" at bounding box center [241, 254] width 2 height 14
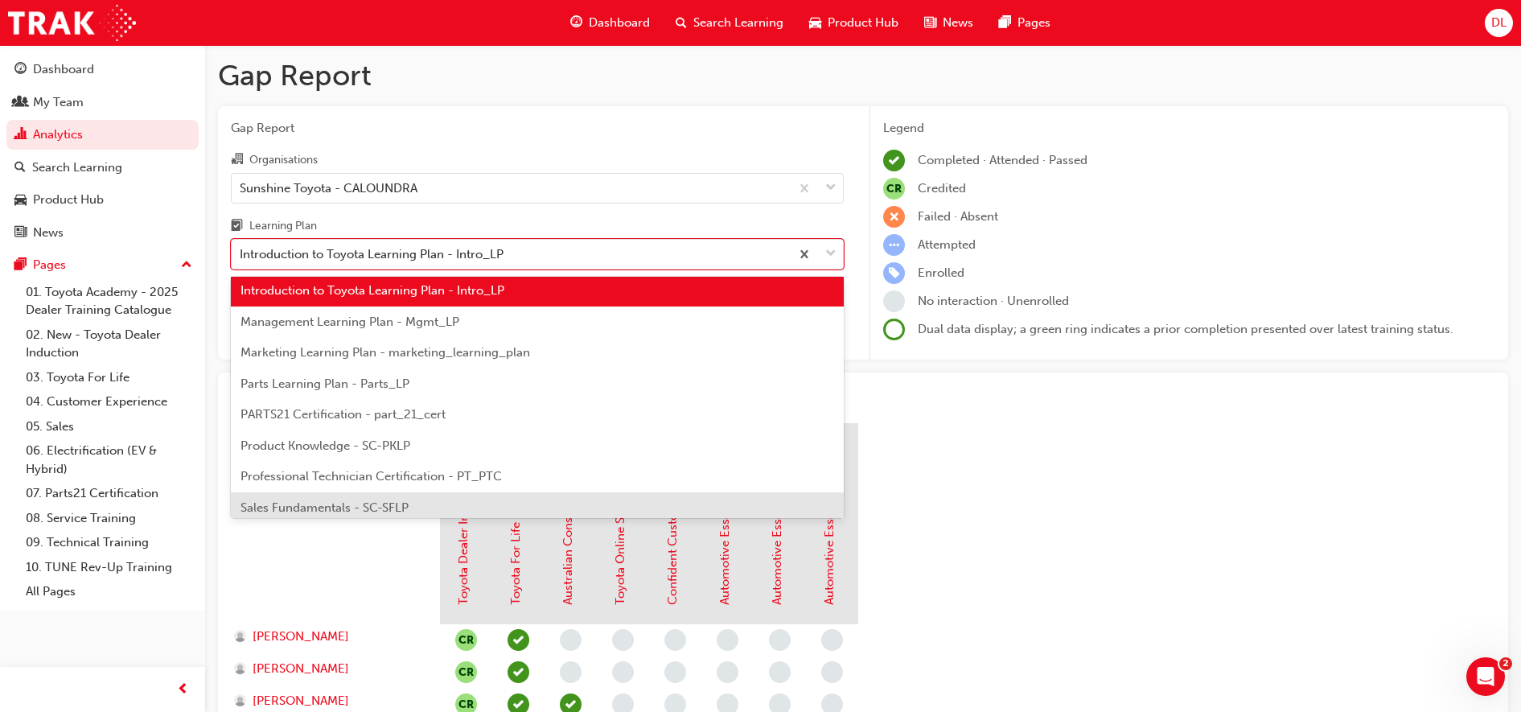
scroll to position [477, 0]
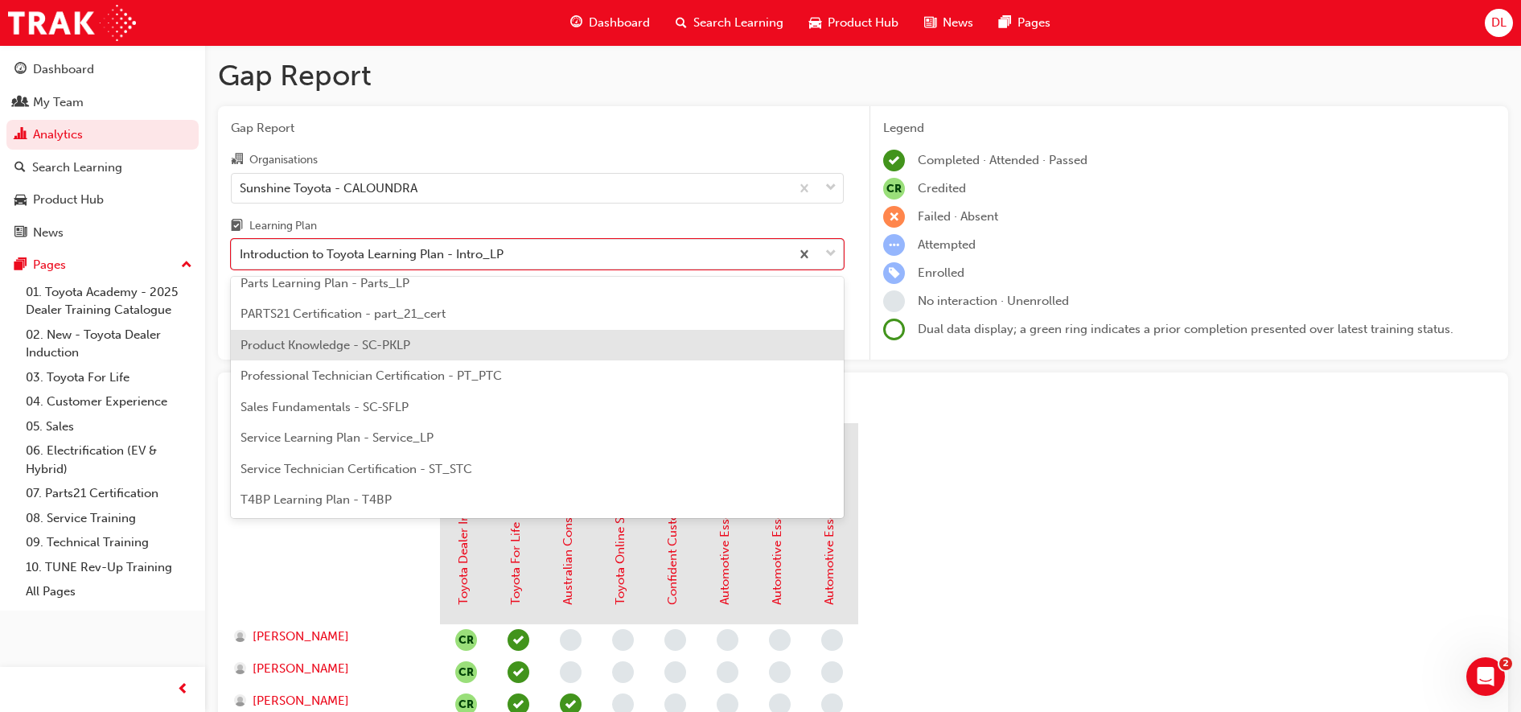
click at [365, 346] on span "Product Knowledge - SC-PKLP" at bounding box center [325, 345] width 170 height 14
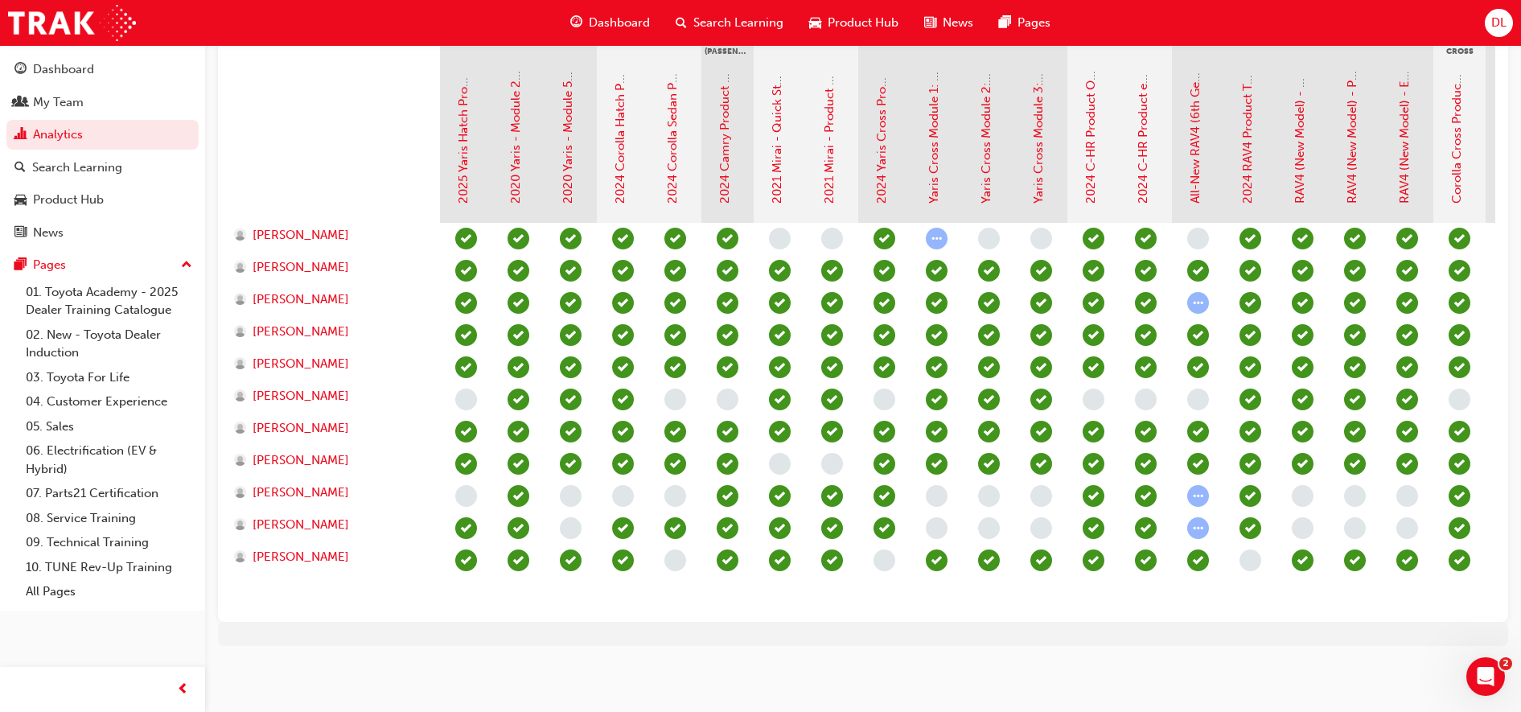
drag, startPoint x: 433, startPoint y: 624, endPoint x: 512, endPoint y: 641, distance: 81.4
click at [512, 641] on div "Gap Report Gap Report Organisations Sunshine Toyota - CALOUNDRA Learning Plan P…" at bounding box center [863, 158] width 1316 height 1028
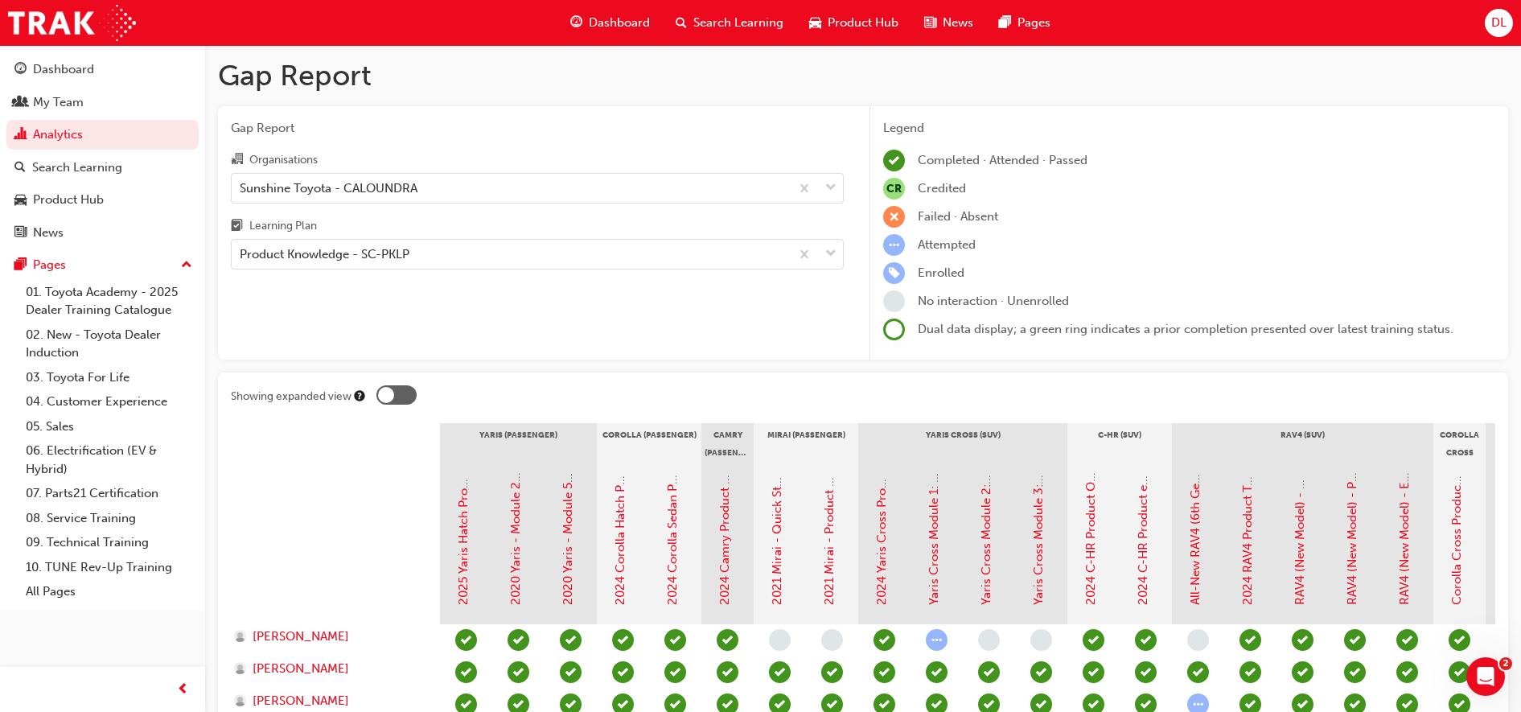
click at [399, 273] on div "Gap Report Organisations Sunshine Toyota - CALOUNDRA Learning Plan Product Know…" at bounding box center [537, 233] width 639 height 254
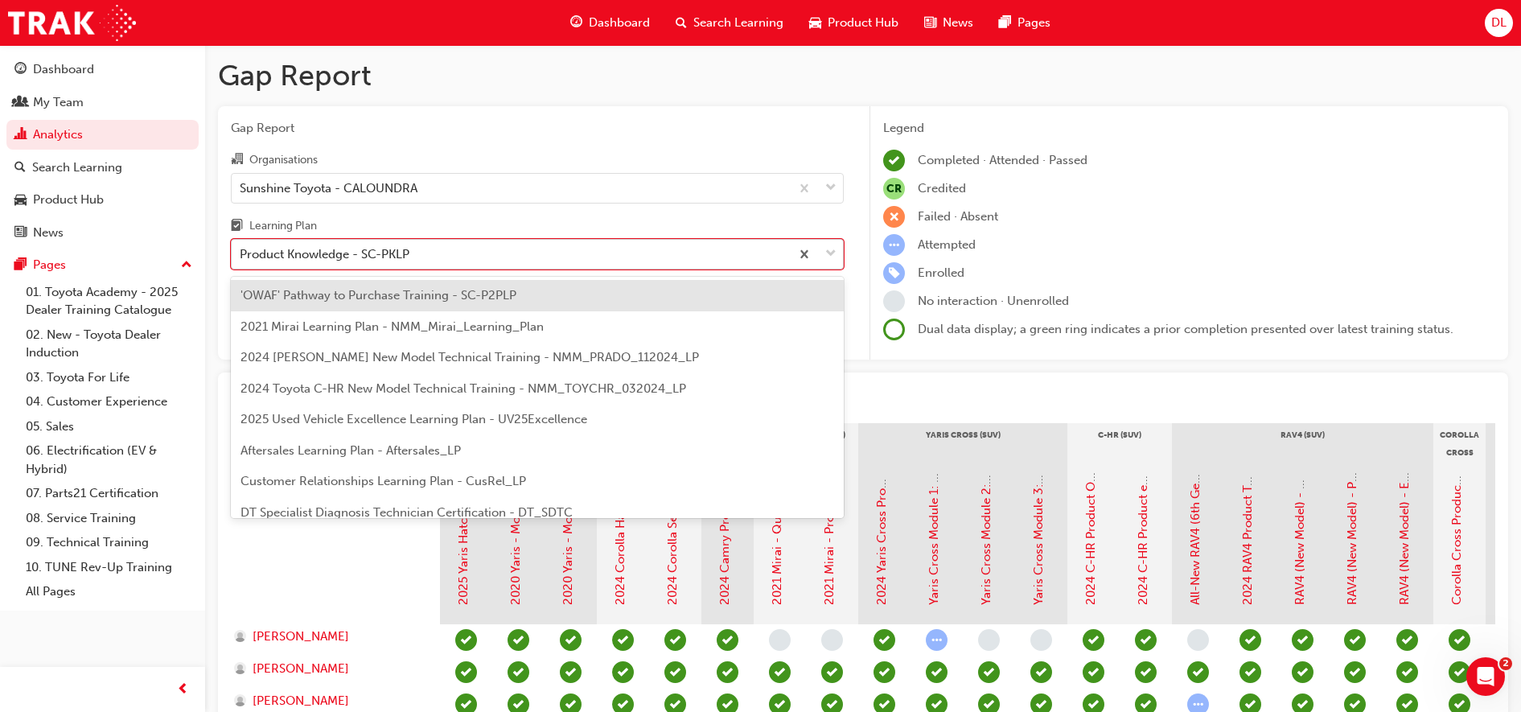
click at [398, 267] on div "Product Knowledge - SC-PKLP" at bounding box center [511, 254] width 558 height 28
click at [241, 261] on input "Learning Plan option Product Knowledge - SC-PKLP, selected. option 'OWAF' Pathw…" at bounding box center [241, 254] width 2 height 14
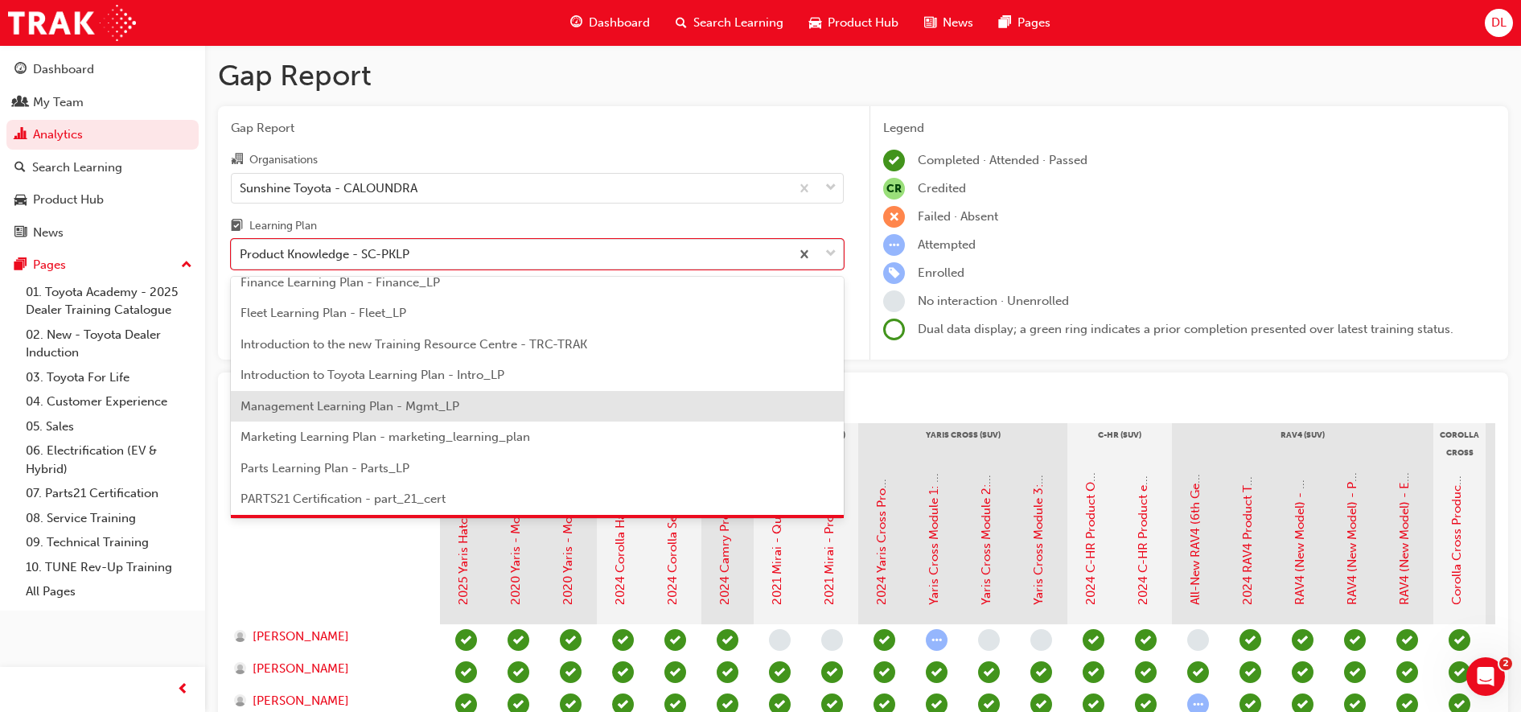
scroll to position [91, 0]
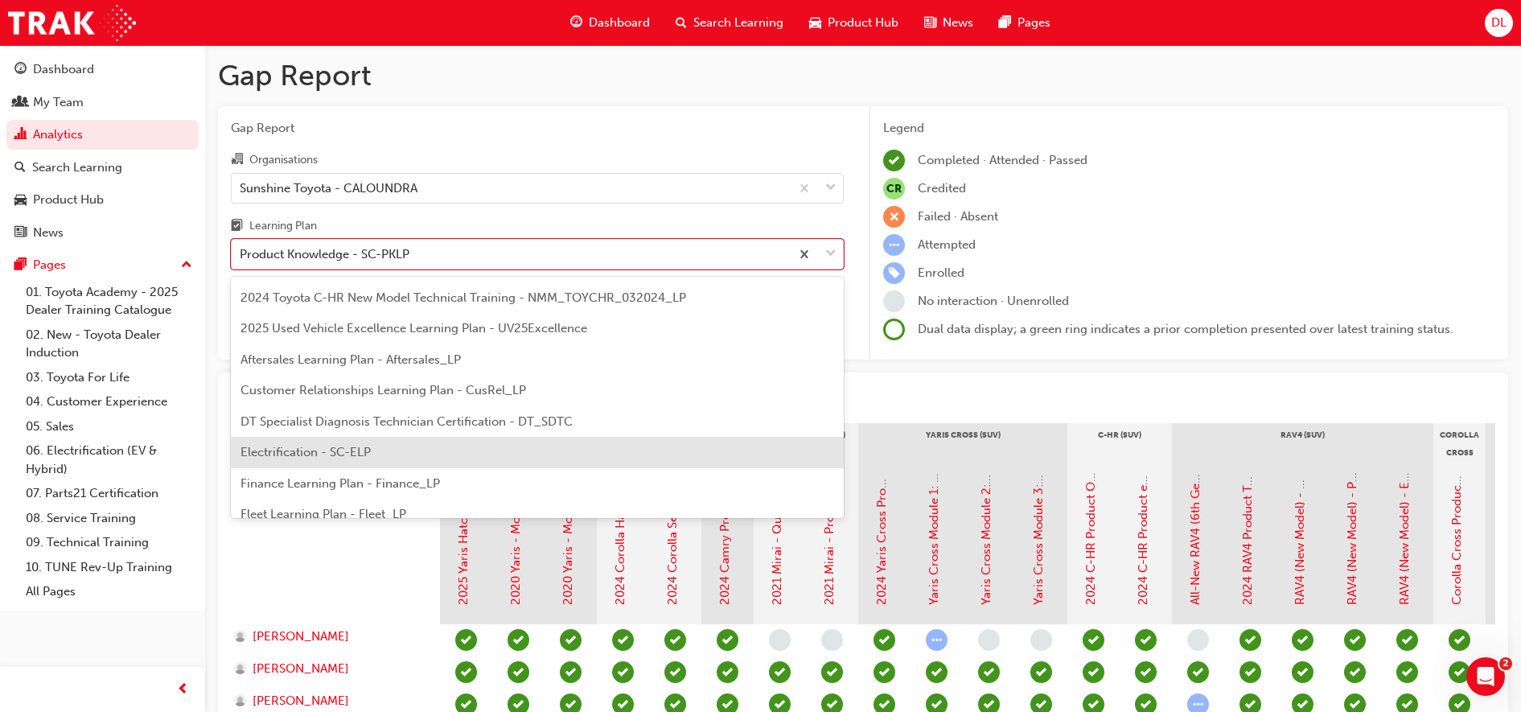
click at [314, 454] on span "Electrification - SC-ELP" at bounding box center [305, 452] width 130 height 14
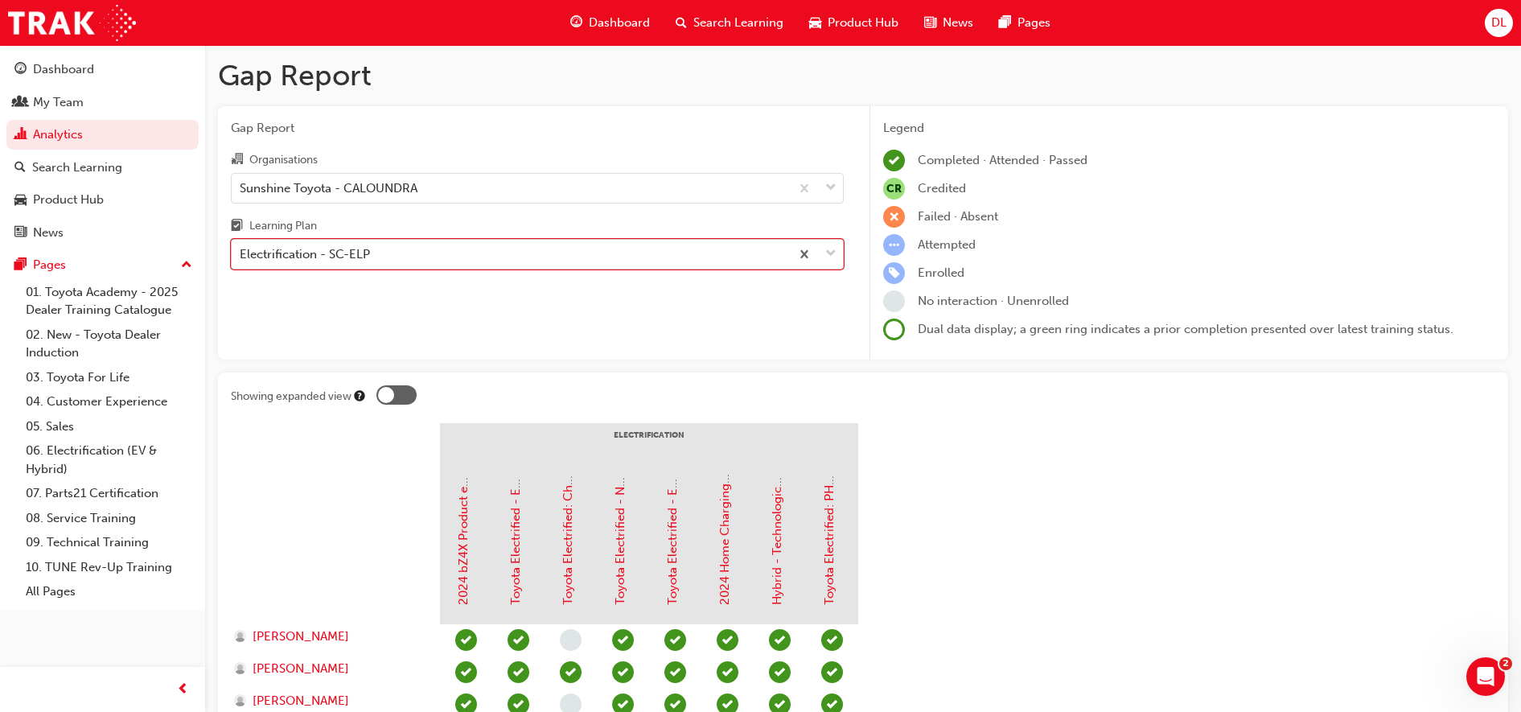
click at [416, 245] on div "Electrification - SC-ELP" at bounding box center [511, 254] width 558 height 28
click at [241, 247] on input "Learning Plan option Electrification - SC-ELP, selected. 0 results available. S…" at bounding box center [241, 254] width 2 height 14
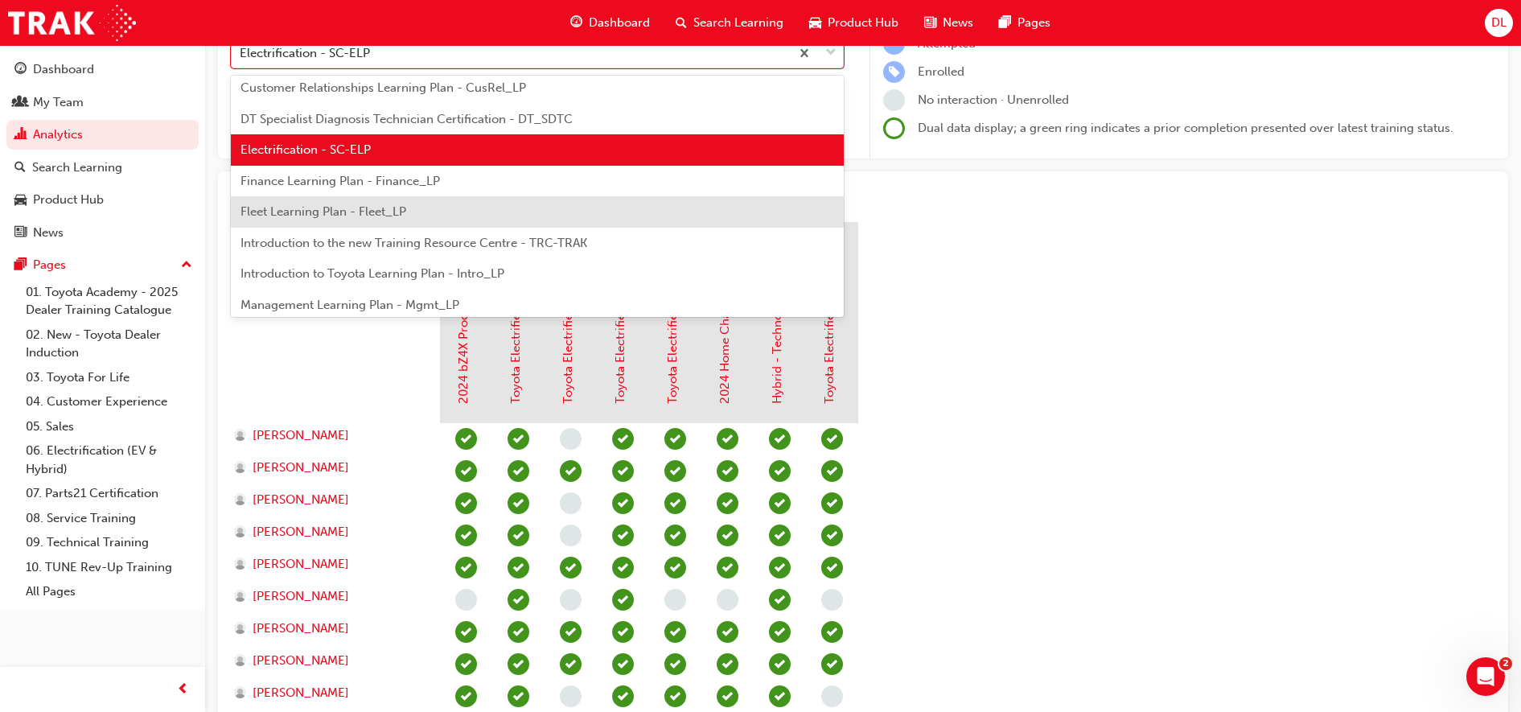
scroll to position [253, 0]
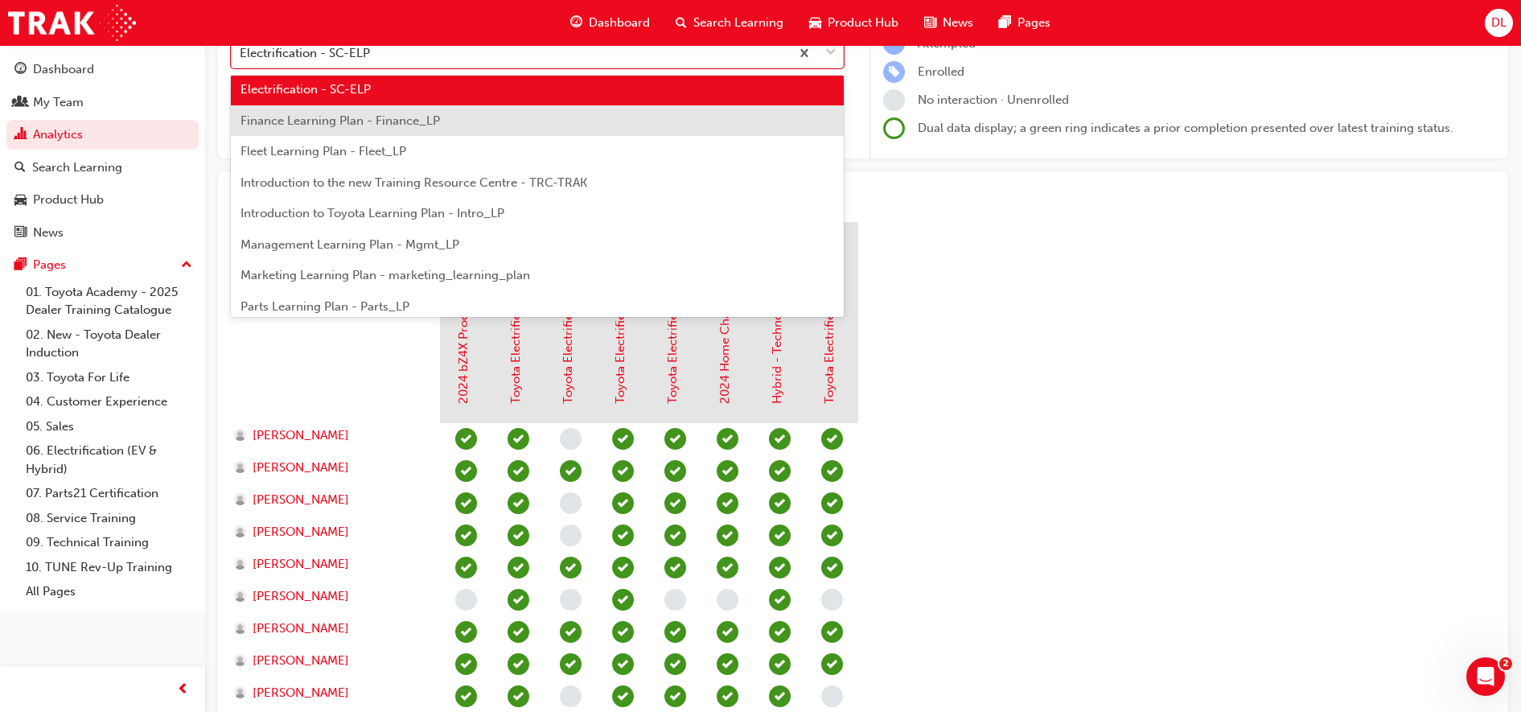
click at [368, 120] on span "Finance Learning Plan - Finance_LP" at bounding box center [339, 120] width 199 height 14
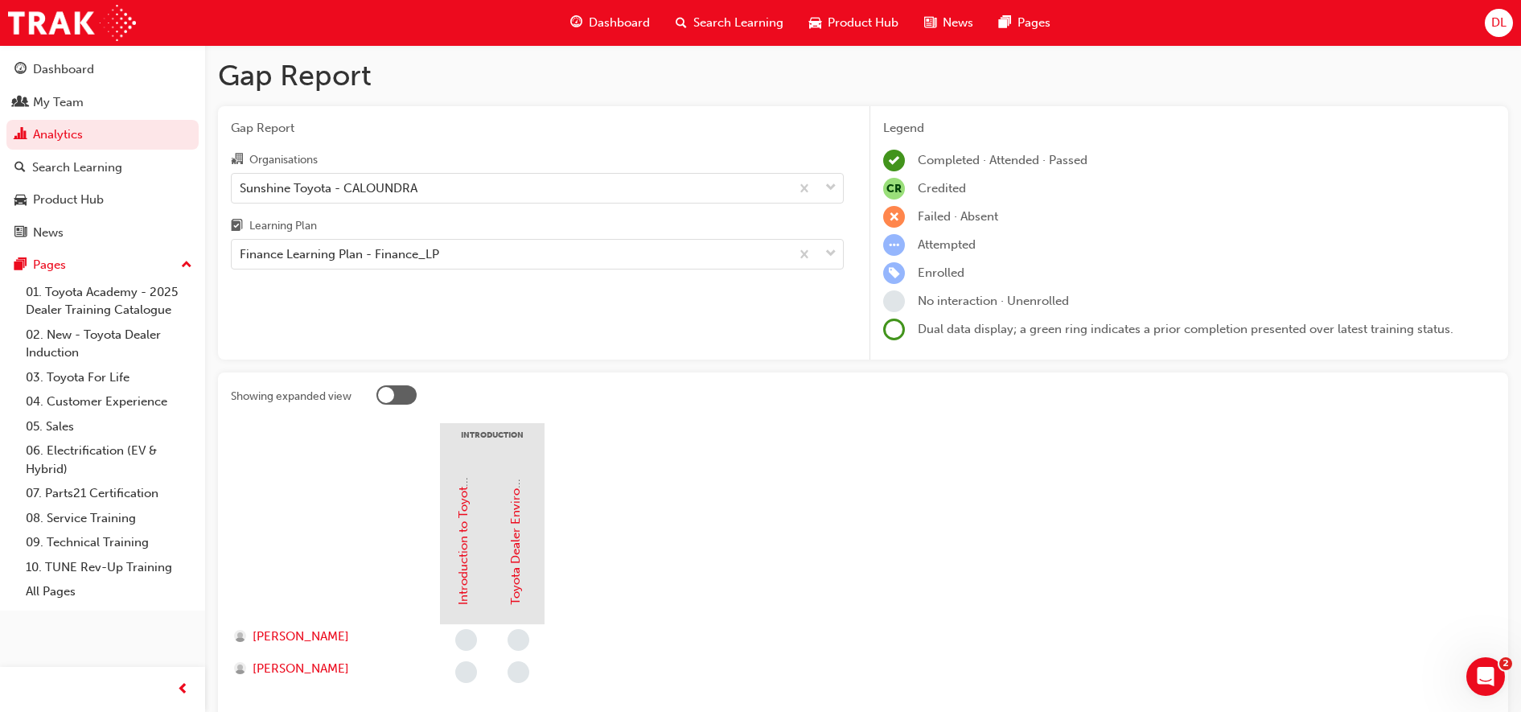
click at [393, 234] on div "Learning Plan" at bounding box center [537, 227] width 613 height 23
click at [241, 247] on input "Learning Plan Finance Learning Plan - Finance_LP" at bounding box center [241, 254] width 2 height 14
click at [384, 276] on div "Gap Report Organisations Sunshine Toyota - CALOUNDRA Learning Plan option Finan…" at bounding box center [537, 233] width 639 height 254
click at [380, 257] on div "Finance Learning Plan - Finance_LP" at bounding box center [339, 254] width 199 height 18
click at [241, 257] on input "Learning Plan Finance Learning Plan - Finance_LP" at bounding box center [241, 254] width 2 height 14
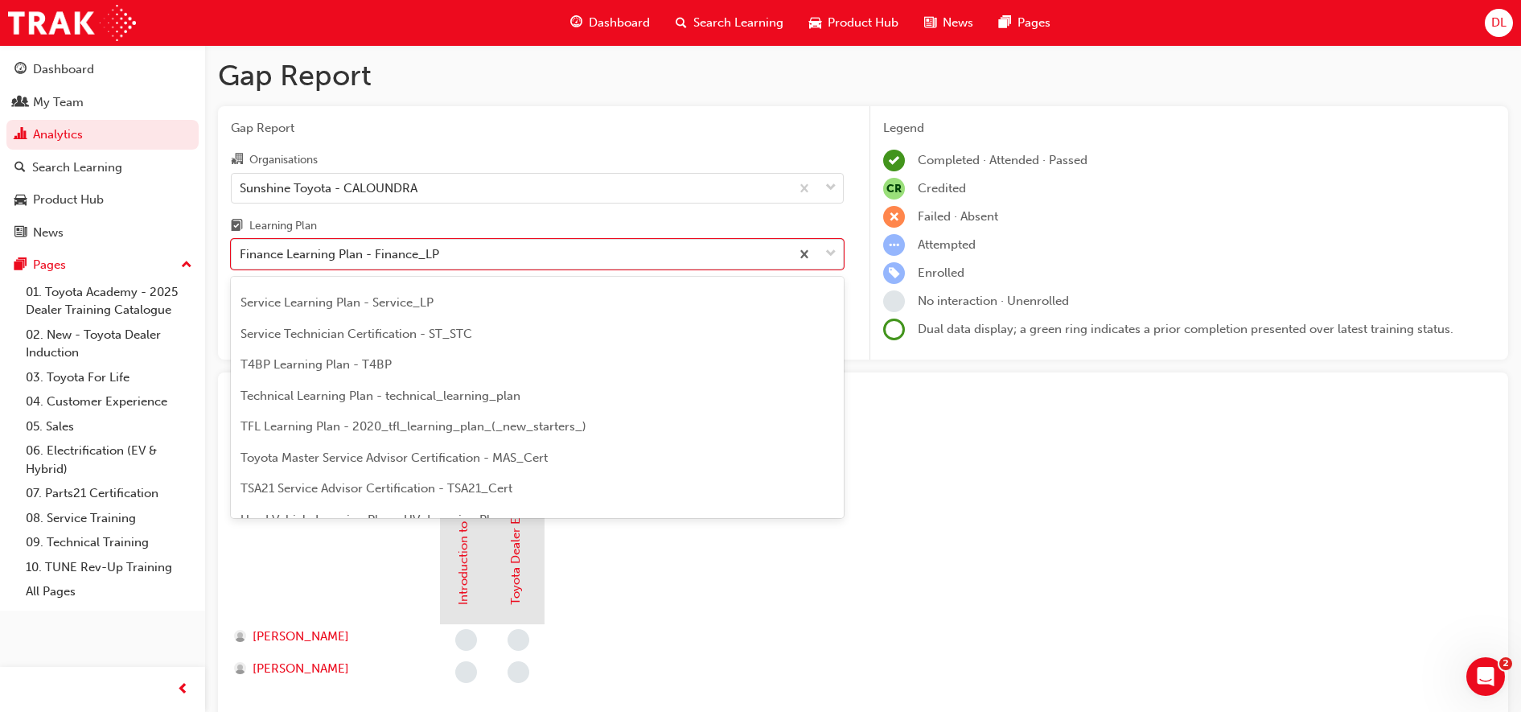
scroll to position [694, 0]
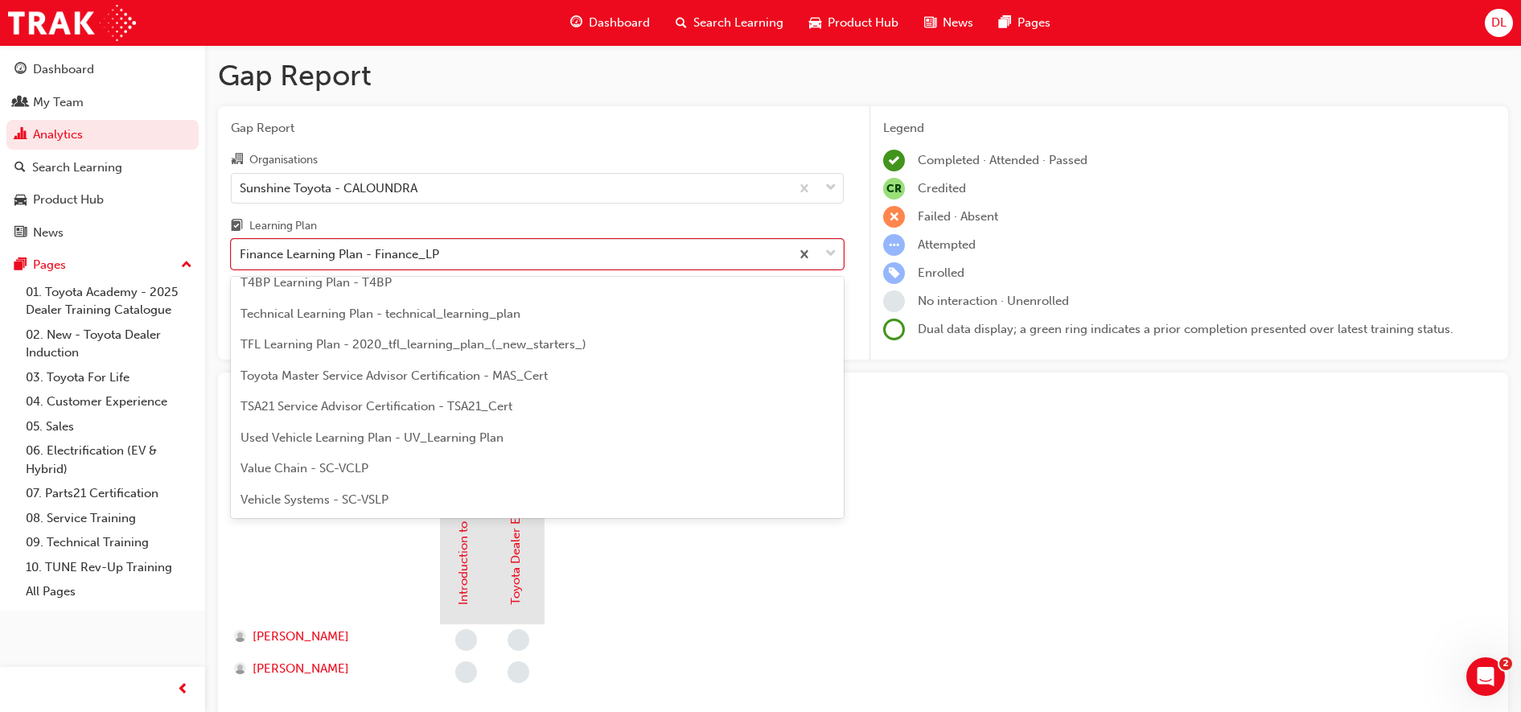
click at [354, 487] on div "Vehicle Systems - SC-VSLP" at bounding box center [537, 499] width 613 height 31
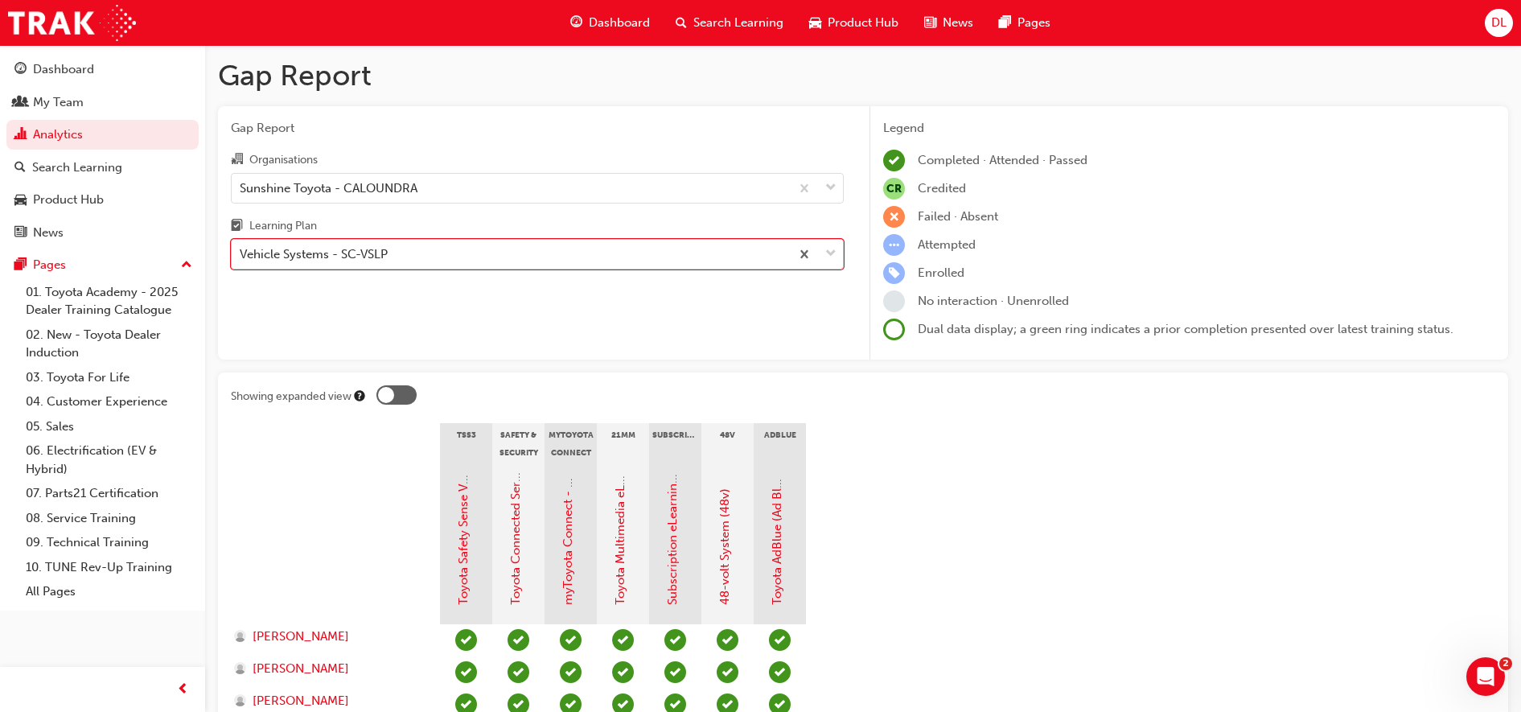
click at [358, 255] on div "Vehicle Systems - SC-VSLP" at bounding box center [314, 254] width 148 height 18
click at [241, 255] on input "Learning Plan option Vehicle Systems - SC-VSLP, selected. 0 results available. …" at bounding box center [241, 254] width 2 height 14
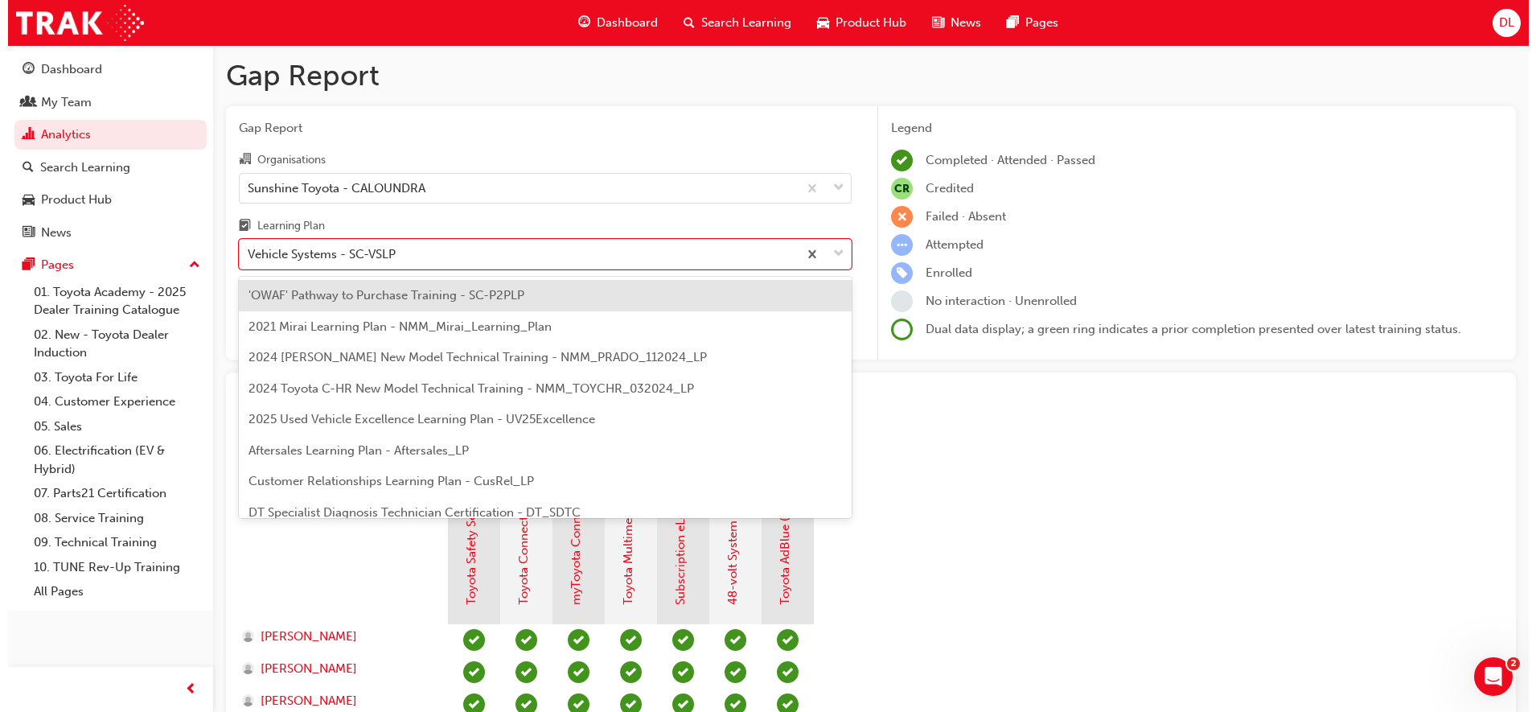
scroll to position [694, 0]
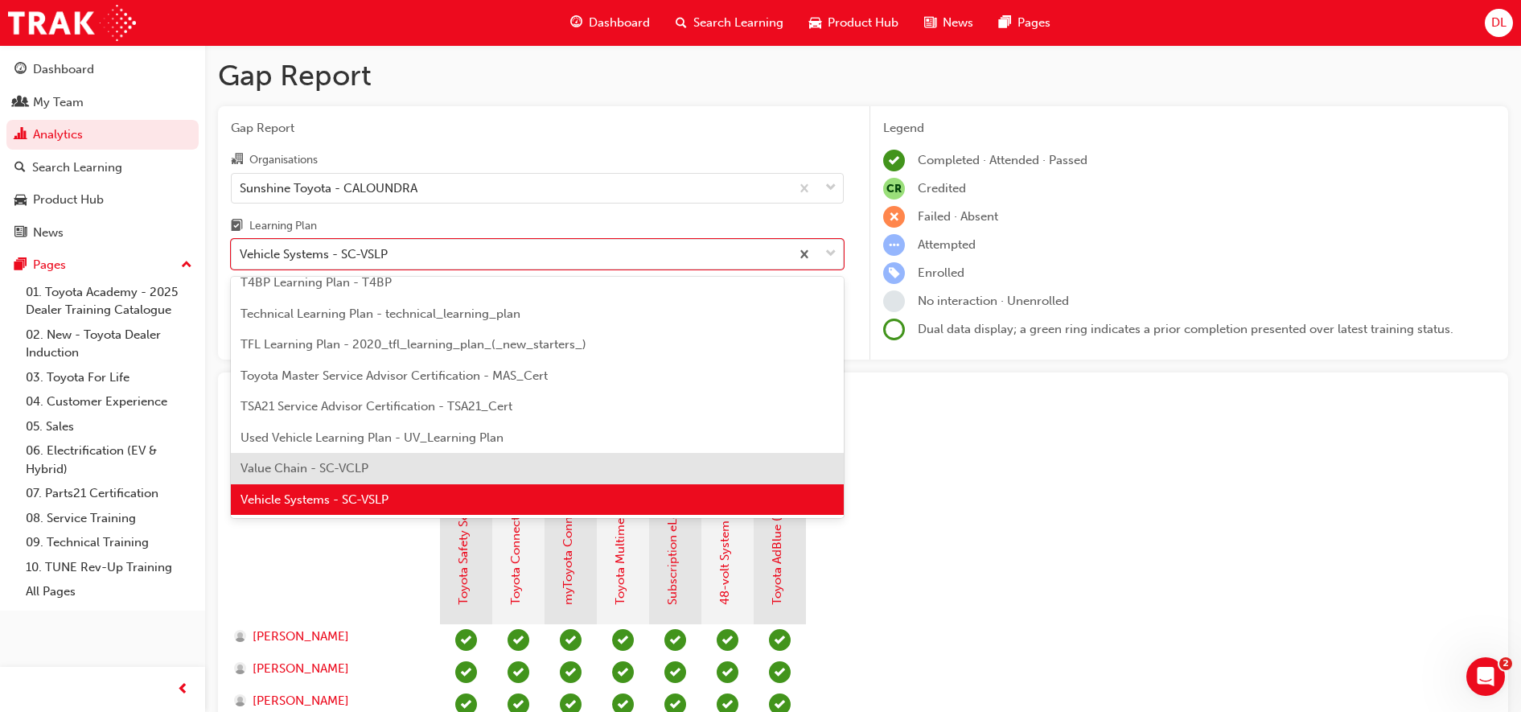
click at [352, 468] on span "Value Chain - SC-VCLP" at bounding box center [304, 468] width 128 height 14
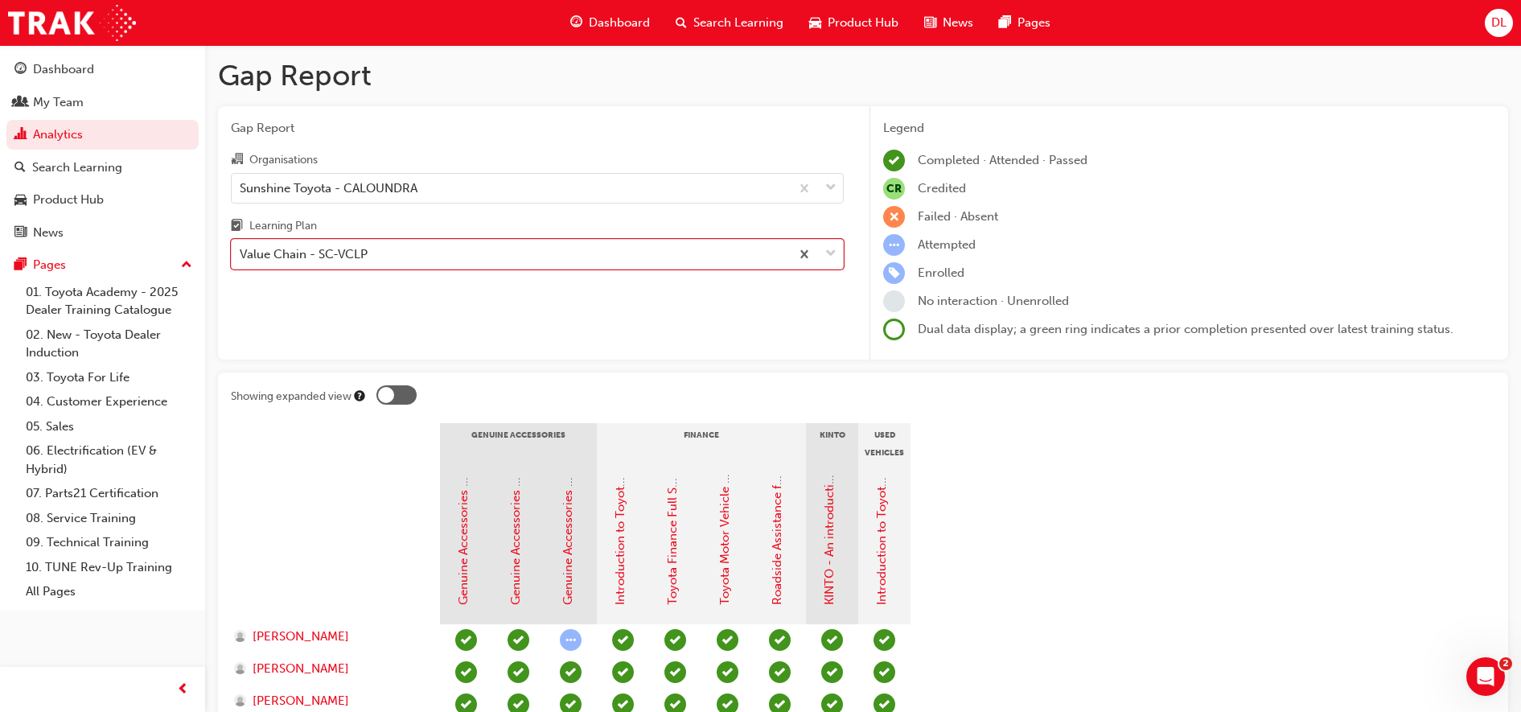
click at [380, 232] on div "Learning Plan" at bounding box center [537, 227] width 613 height 23
click at [241, 247] on input "Learning Plan option Value Chain - SC-VCLP, selected. 0 results available. Sele…" at bounding box center [241, 254] width 2 height 14
click at [367, 258] on div "Value Chain - SC-VCLP" at bounding box center [304, 254] width 128 height 18
click at [241, 258] on input "Learning Plan option Value Chain - SC-VCLP, selected. 0 results available. Sele…" at bounding box center [241, 254] width 2 height 14
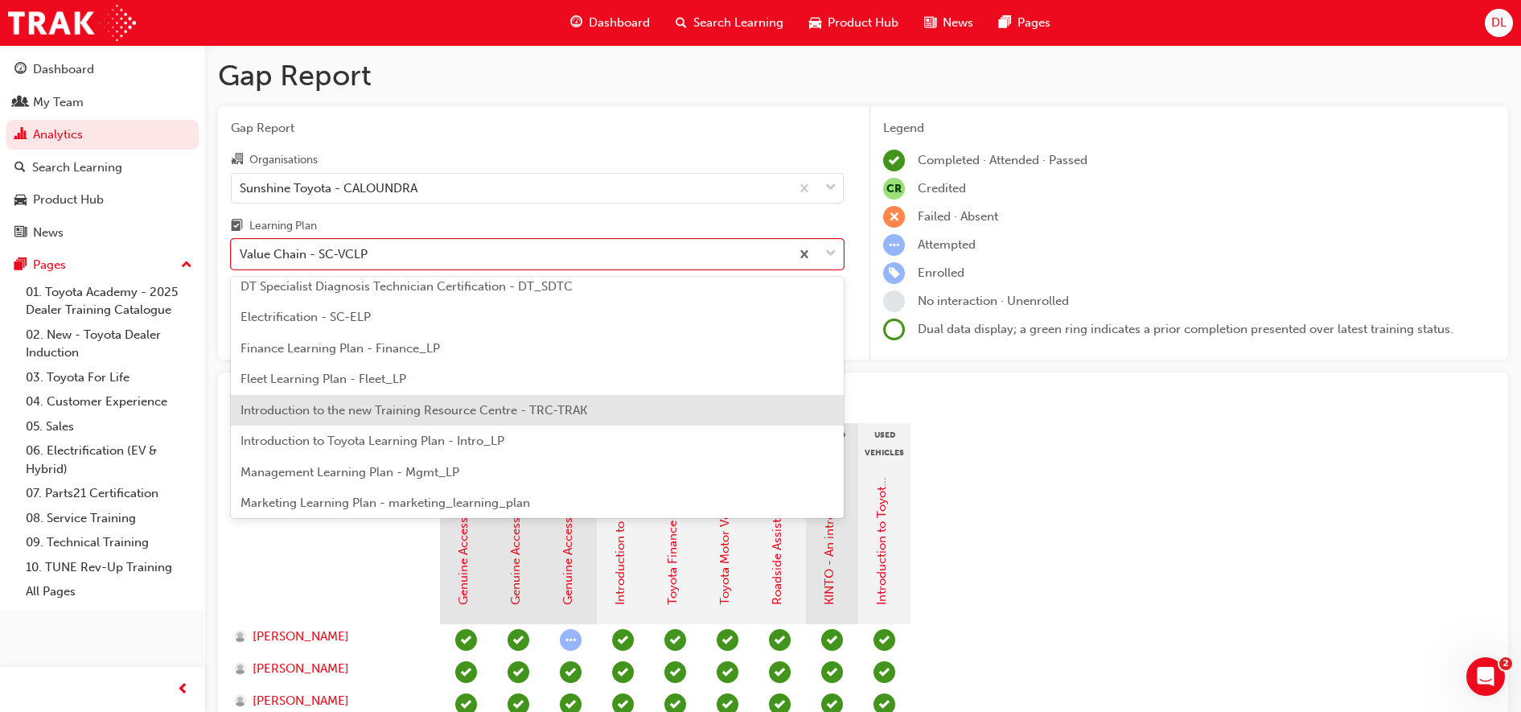
scroll to position [168, 0]
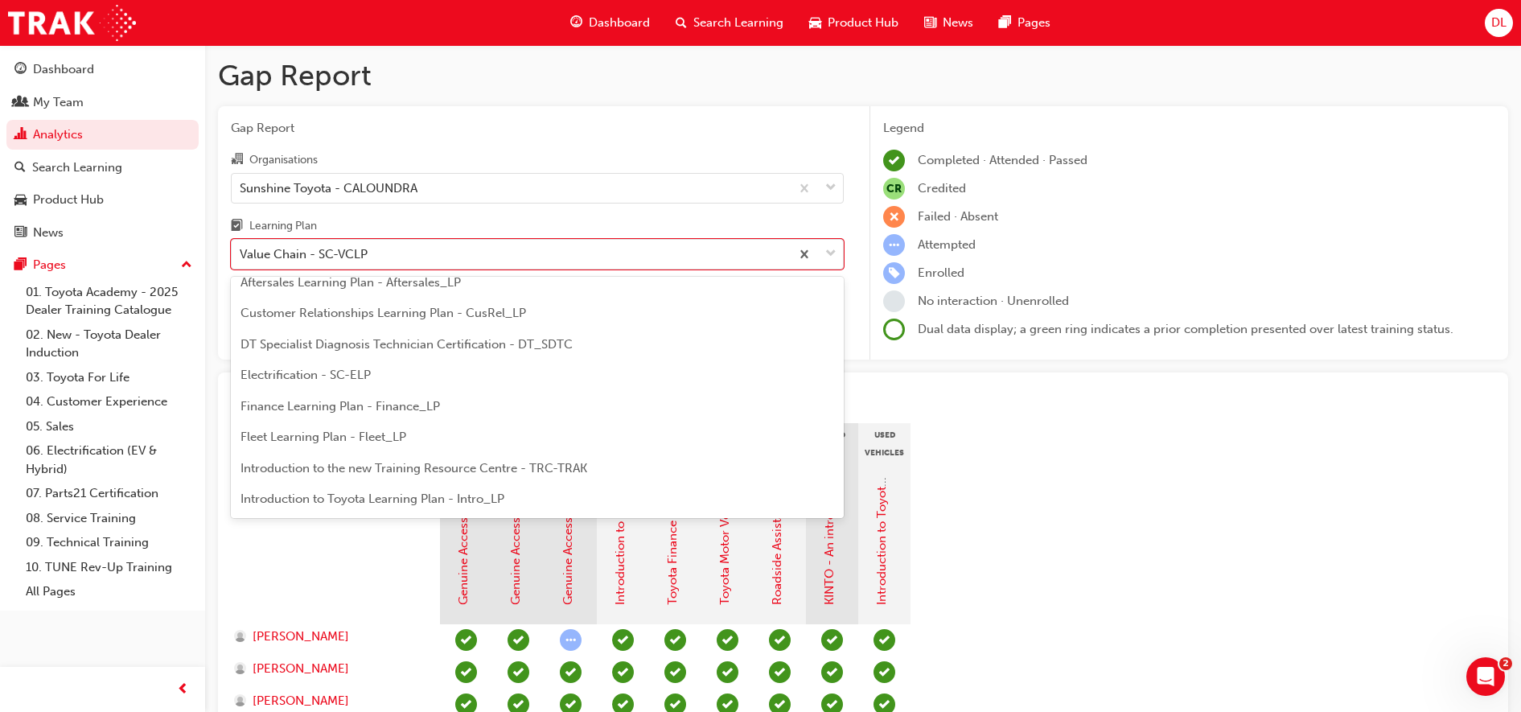
click at [348, 369] on span "Electrification - SC-ELP" at bounding box center [305, 375] width 130 height 14
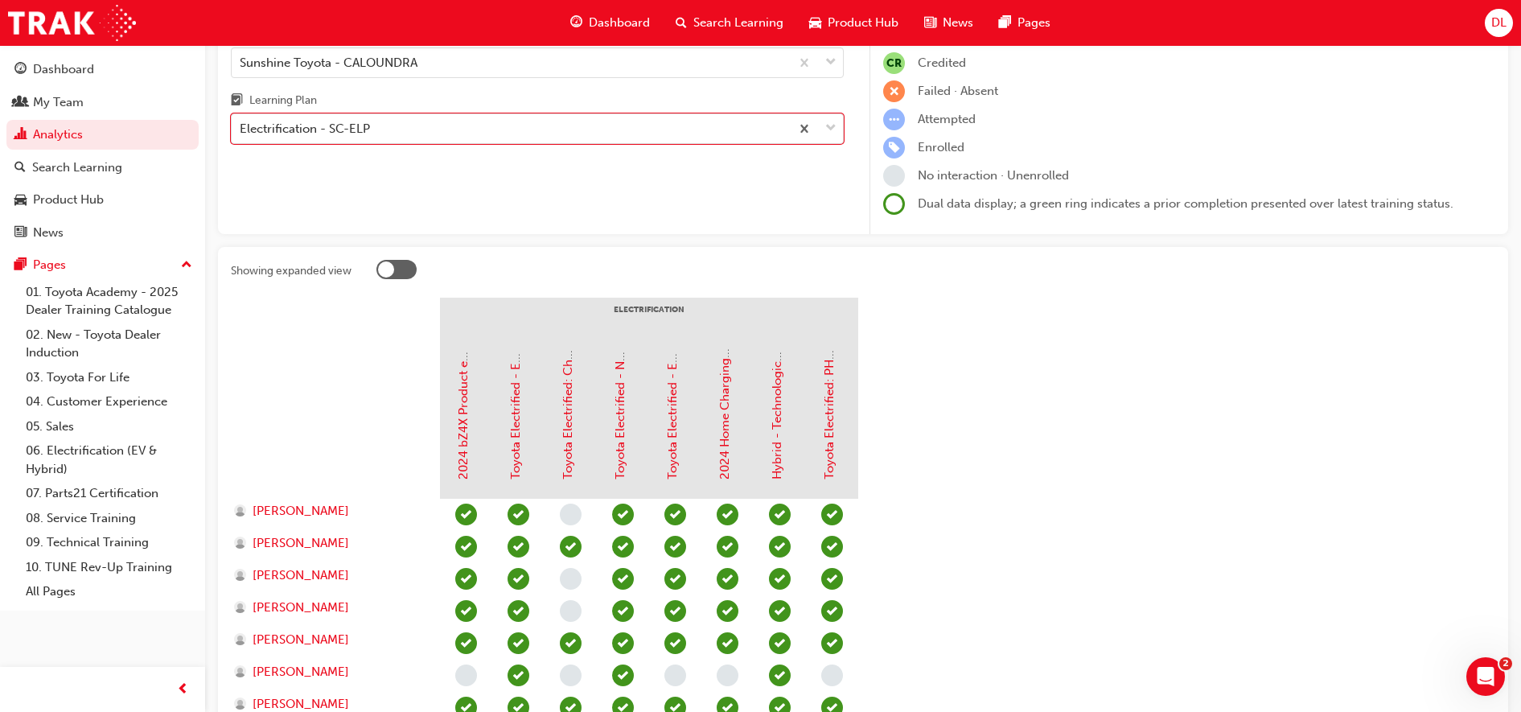
scroll to position [401, 0]
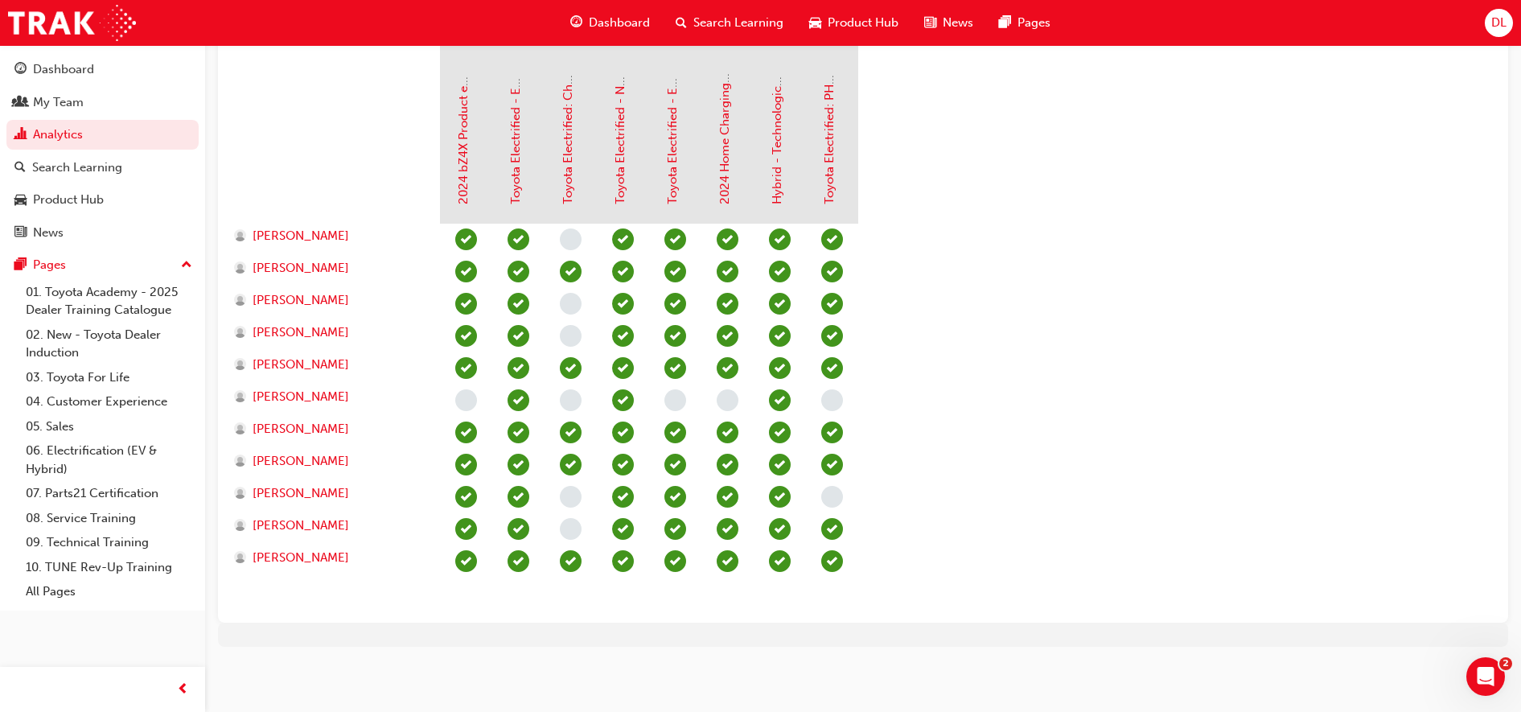
click at [1107, 459] on section "Electrification 2024 bZ4X Product eLearning Toyota Electrified - EV Basics and …" at bounding box center [863, 316] width 1264 height 587
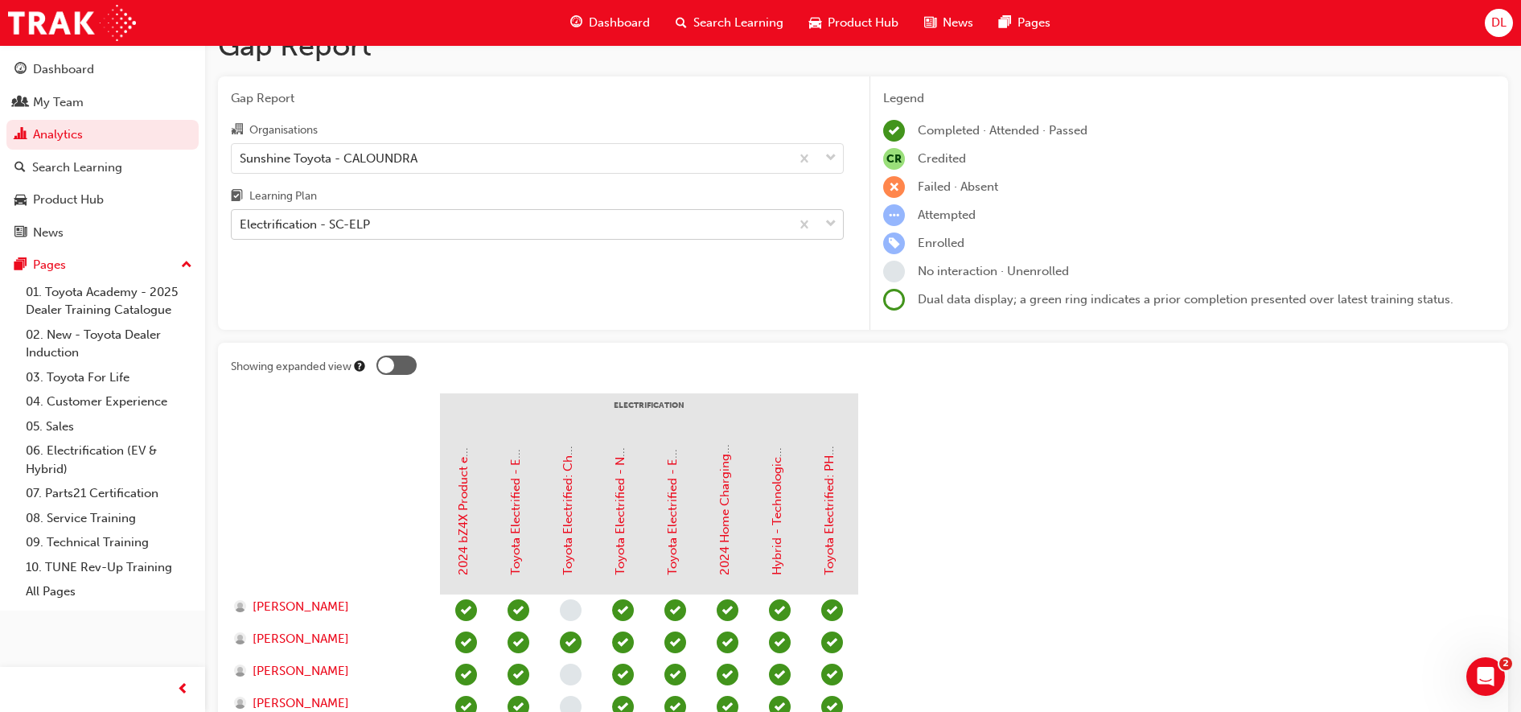
scroll to position [0, 0]
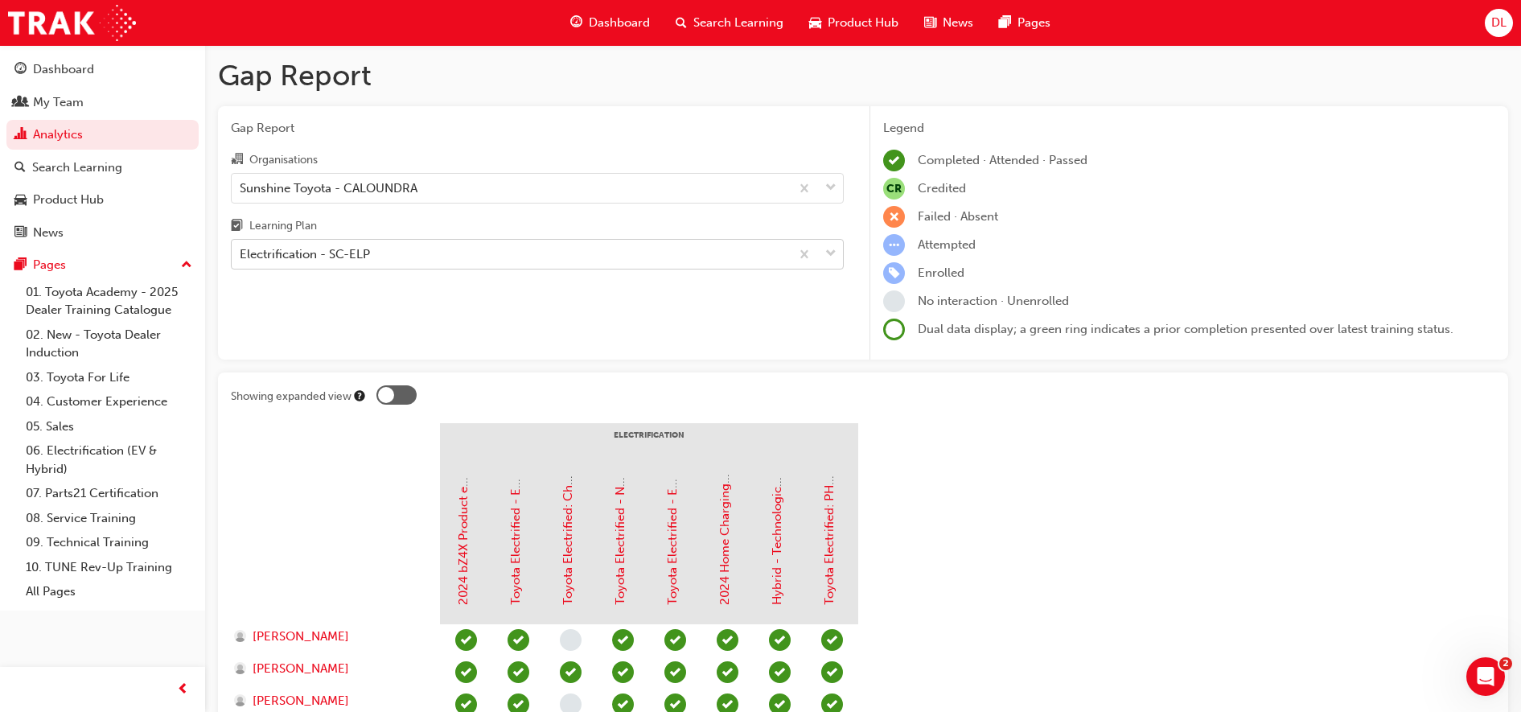
click at [491, 261] on div "Electrification - SC-ELP" at bounding box center [511, 254] width 558 height 28
click at [241, 261] on input "Learning Plan Electrification - SC-ELP" at bounding box center [241, 254] width 2 height 14
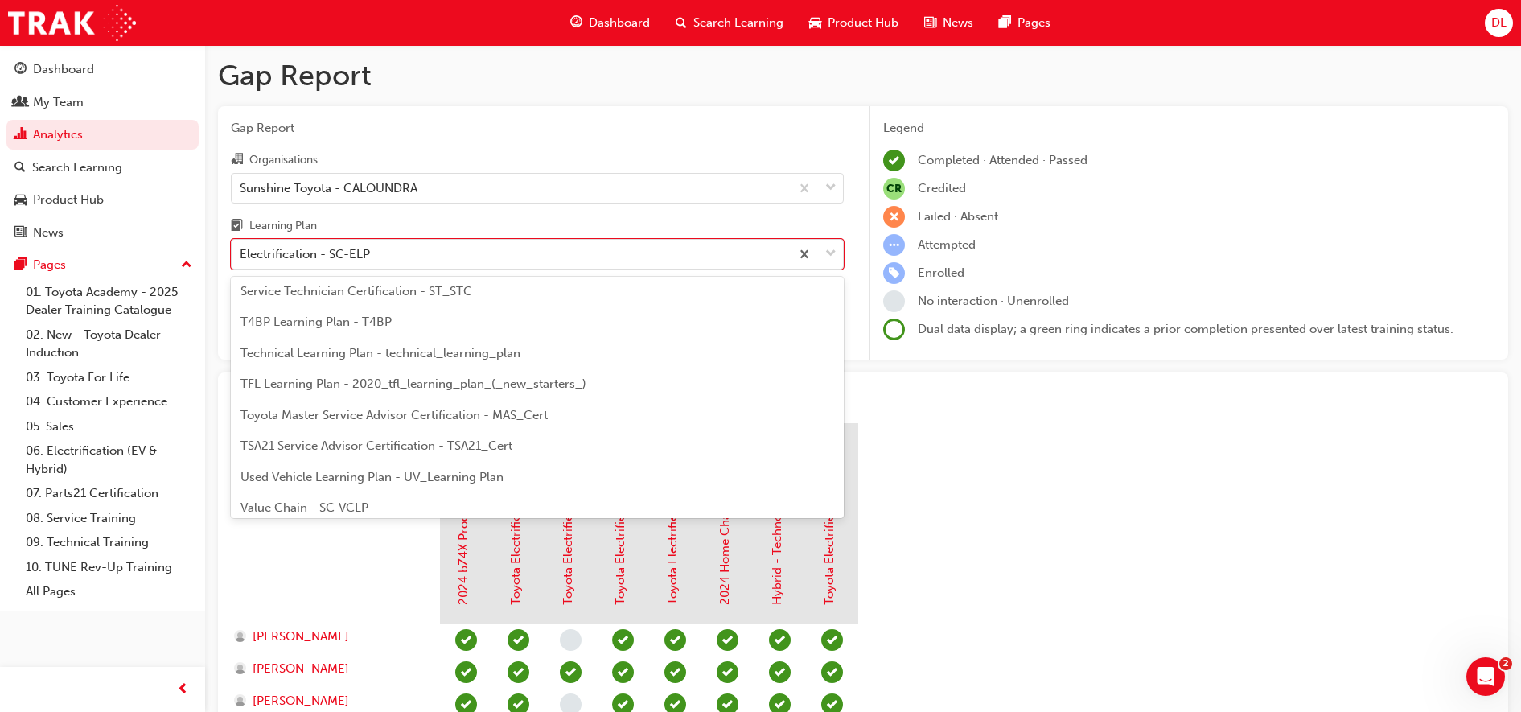
scroll to position [694, 0]
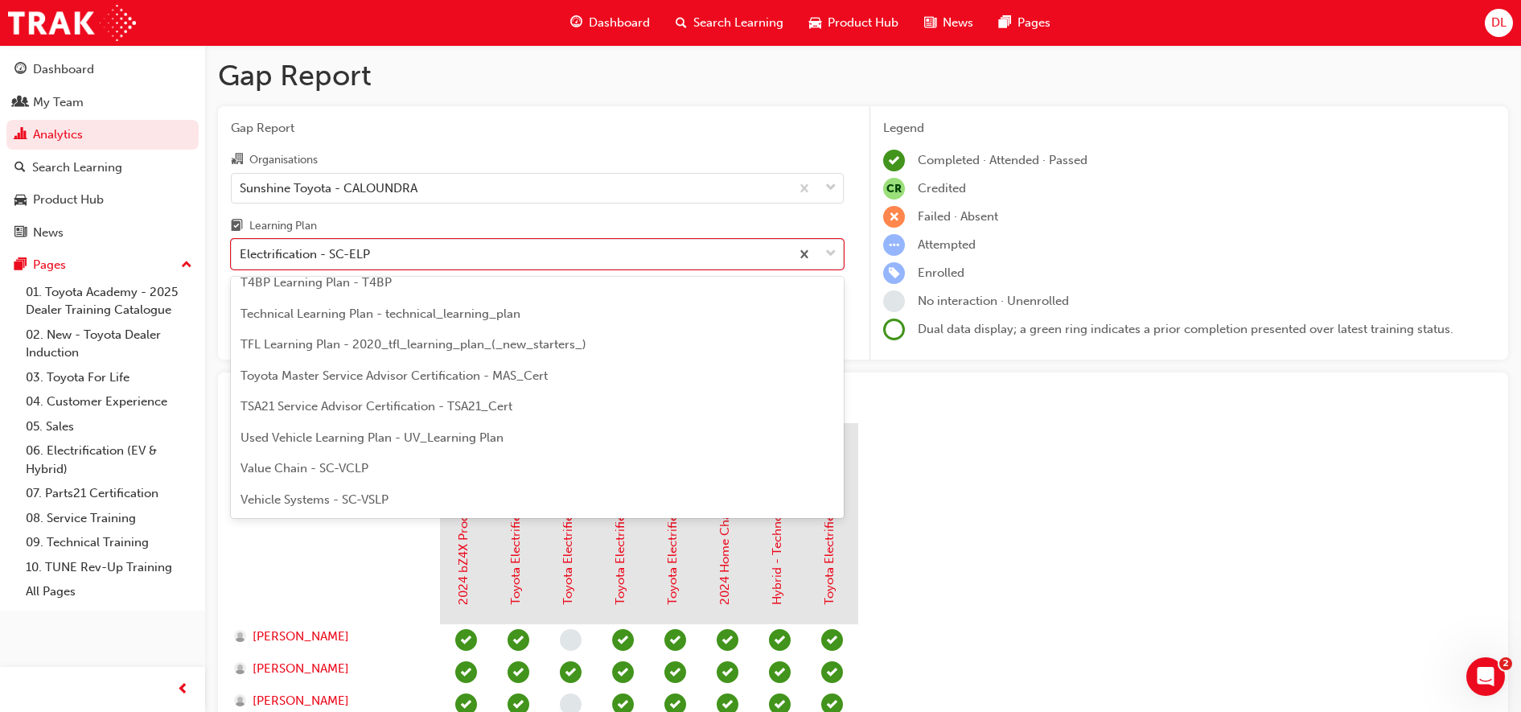
click at [367, 485] on div "Vehicle Systems - SC-VSLP" at bounding box center [537, 499] width 613 height 31
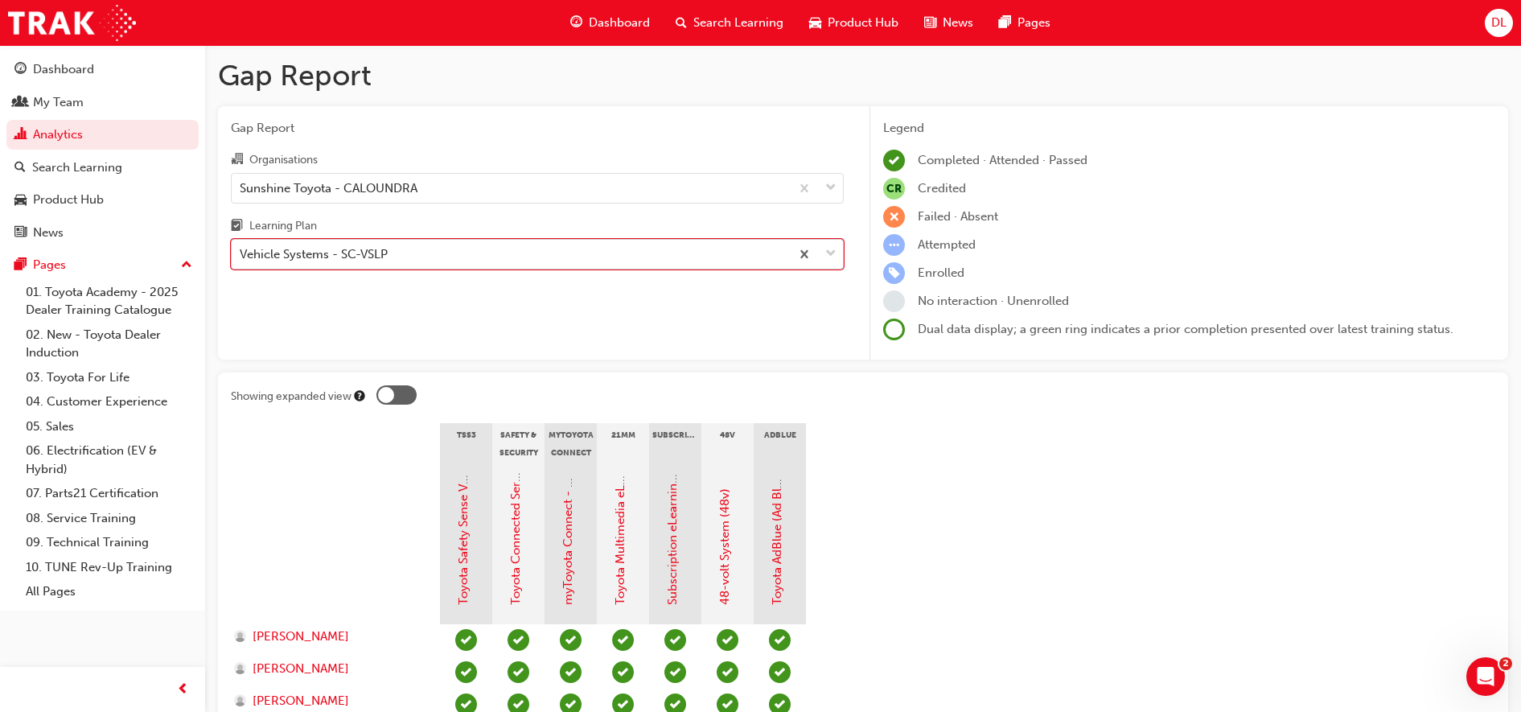
click at [414, 244] on div "Vehicle Systems - SC-VSLP" at bounding box center [511, 254] width 558 height 28
click at [241, 247] on input "Learning Plan option Vehicle Systems - SC-VSLP, selected. 0 results available. …" at bounding box center [241, 254] width 2 height 14
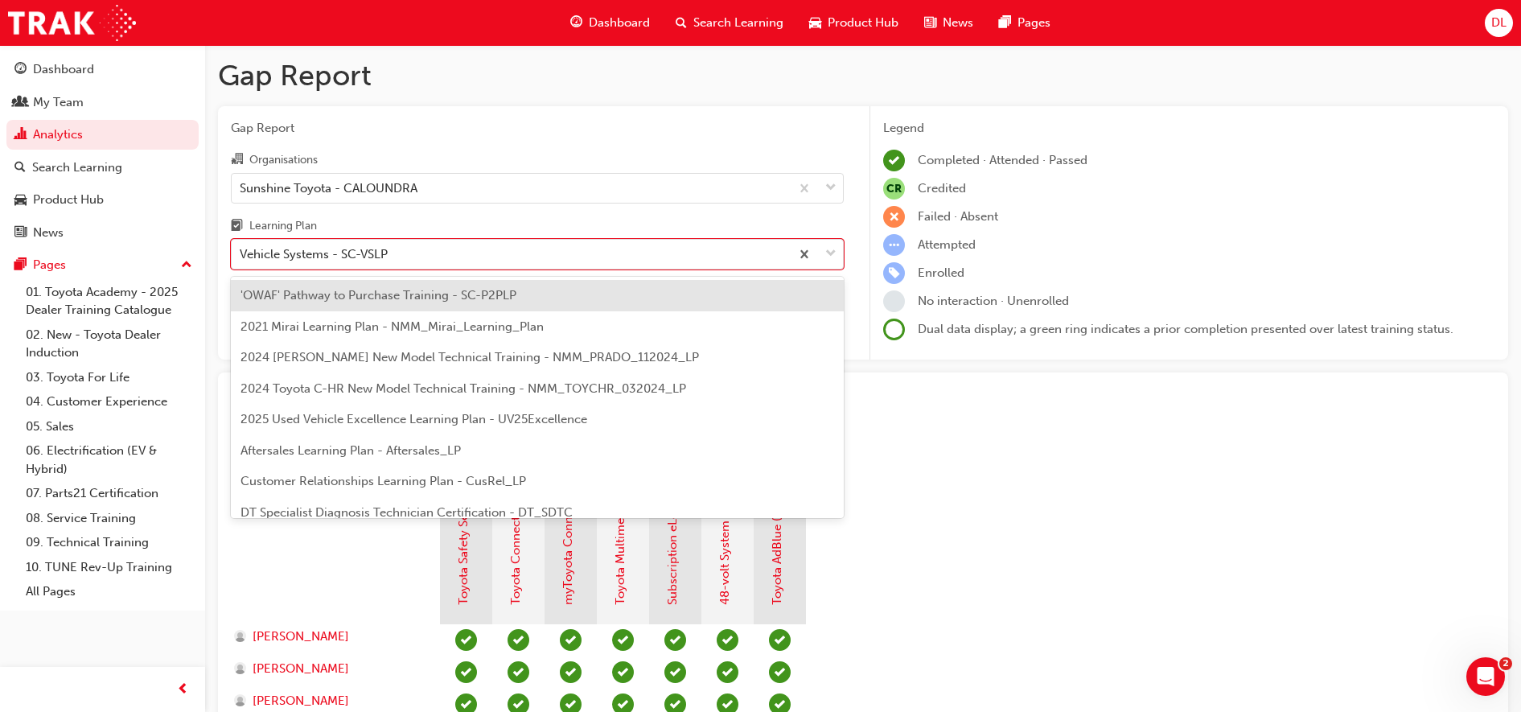
scroll to position [694, 0]
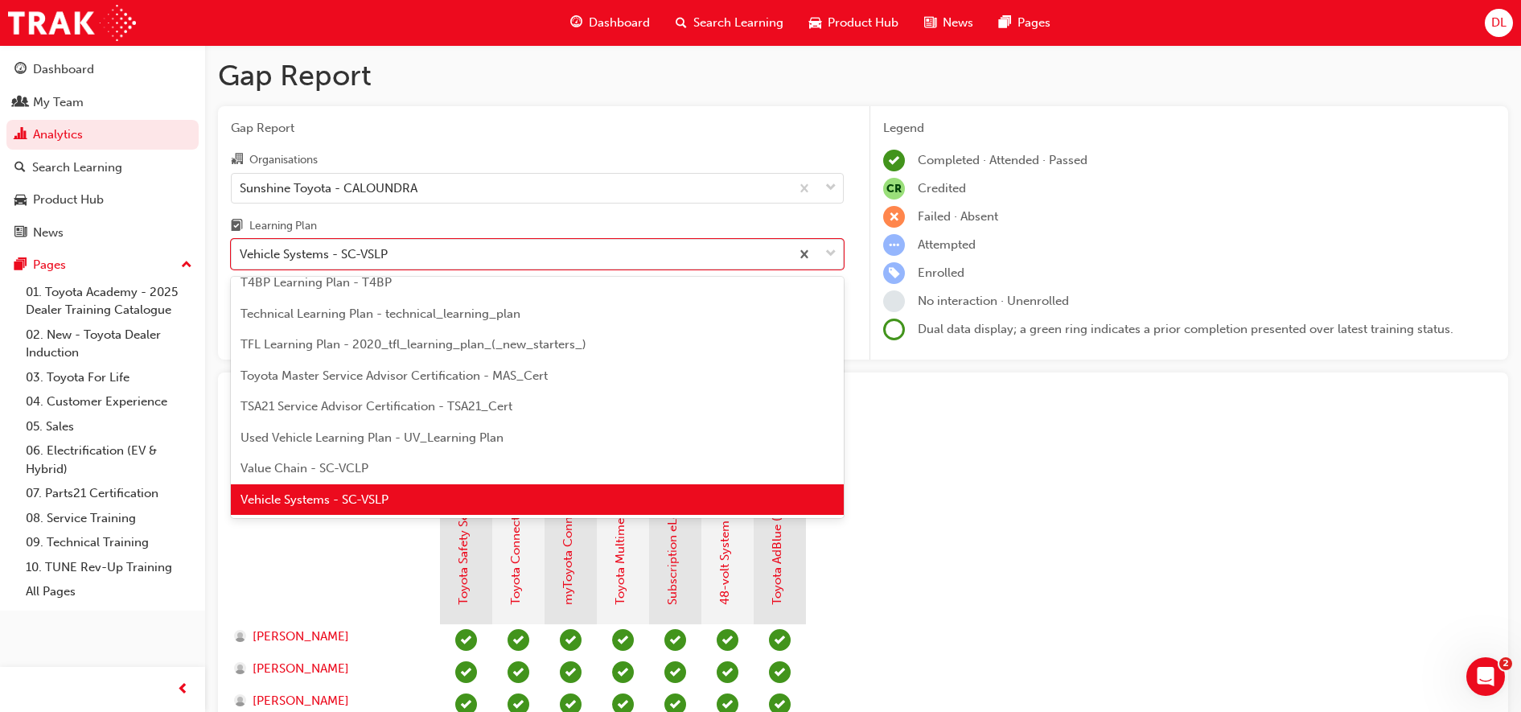
click at [378, 460] on div "Value Chain - SC-VCLP" at bounding box center [537, 468] width 613 height 31
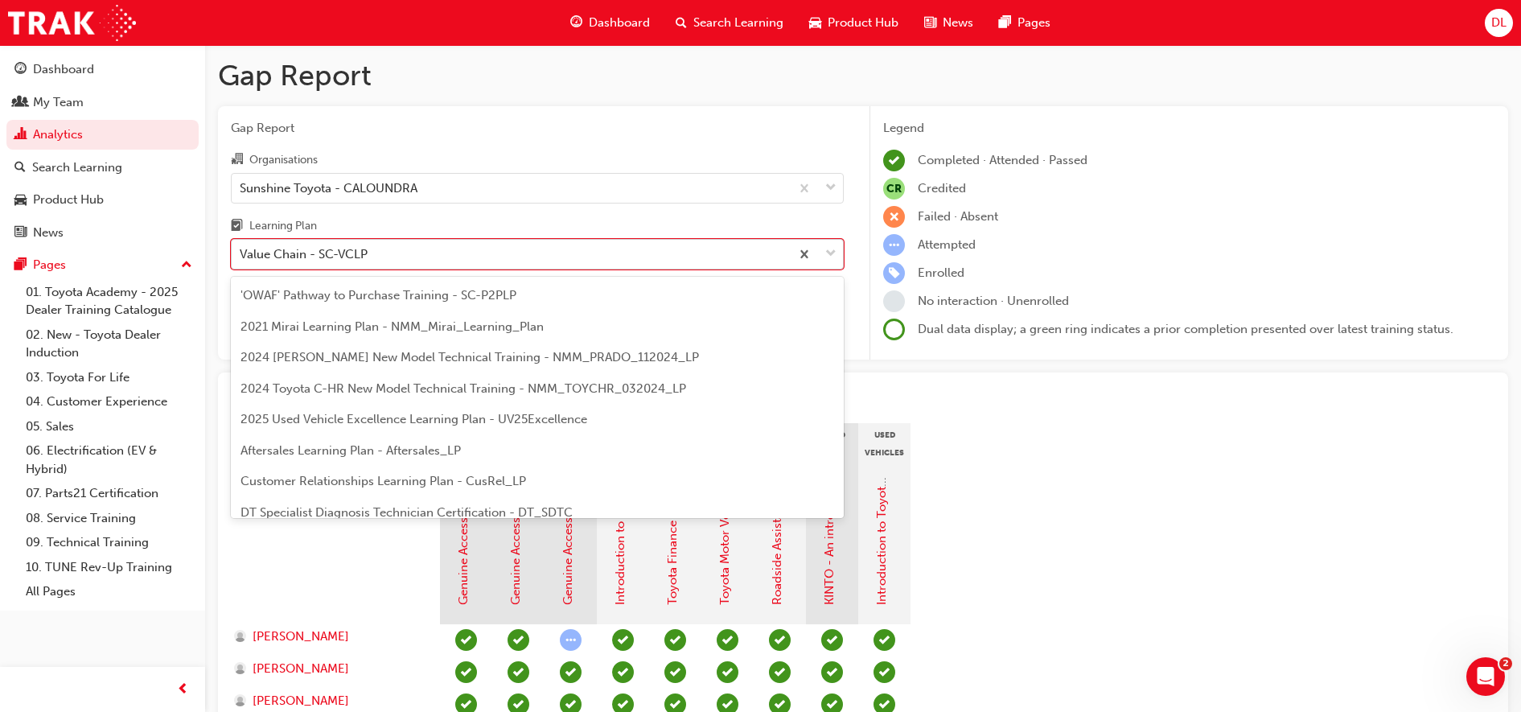
click at [458, 249] on div "Value Chain - SC-VCLP" at bounding box center [511, 254] width 558 height 28
click at [241, 249] on input "Learning Plan option Value Chain - SC-VCLP, selected. option Value Chain - SC-V…" at bounding box center [241, 254] width 2 height 14
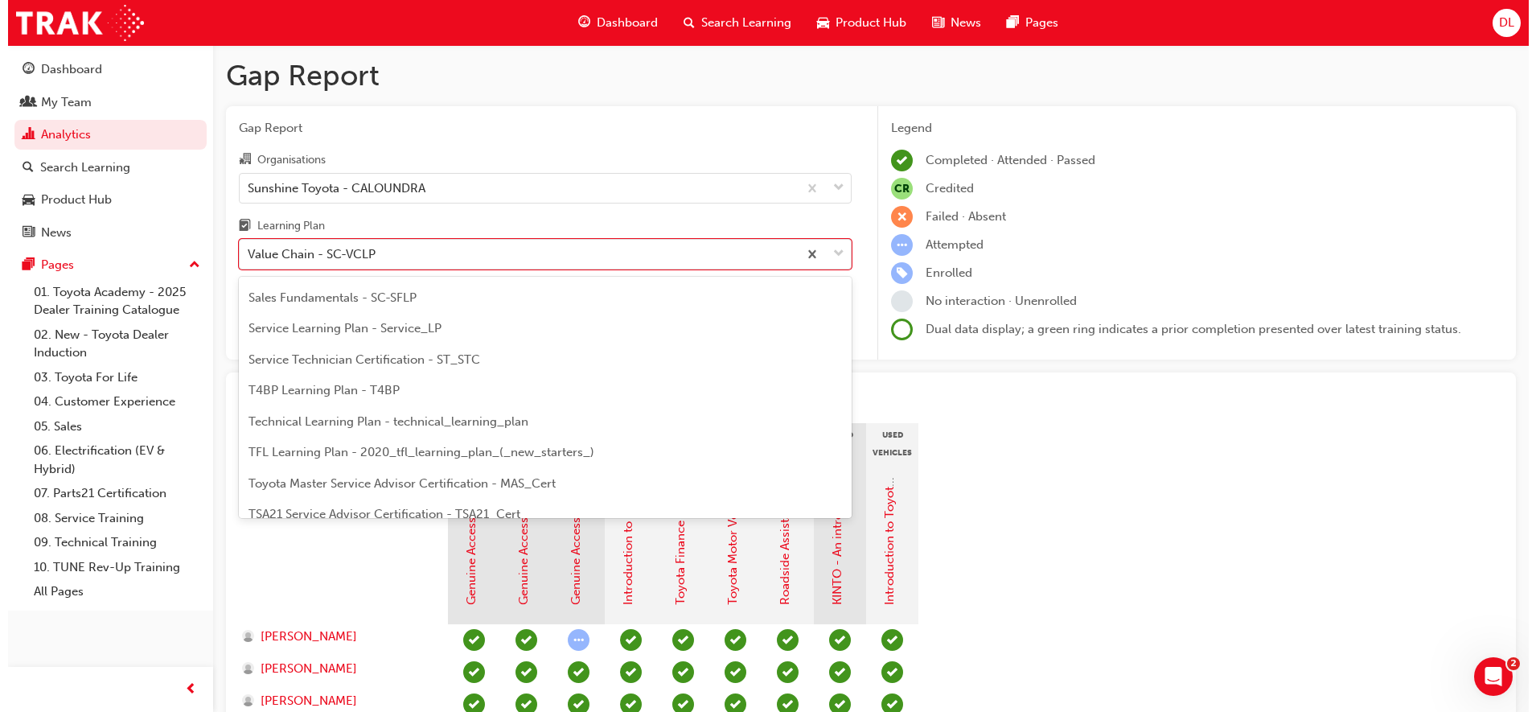
scroll to position [570, 0]
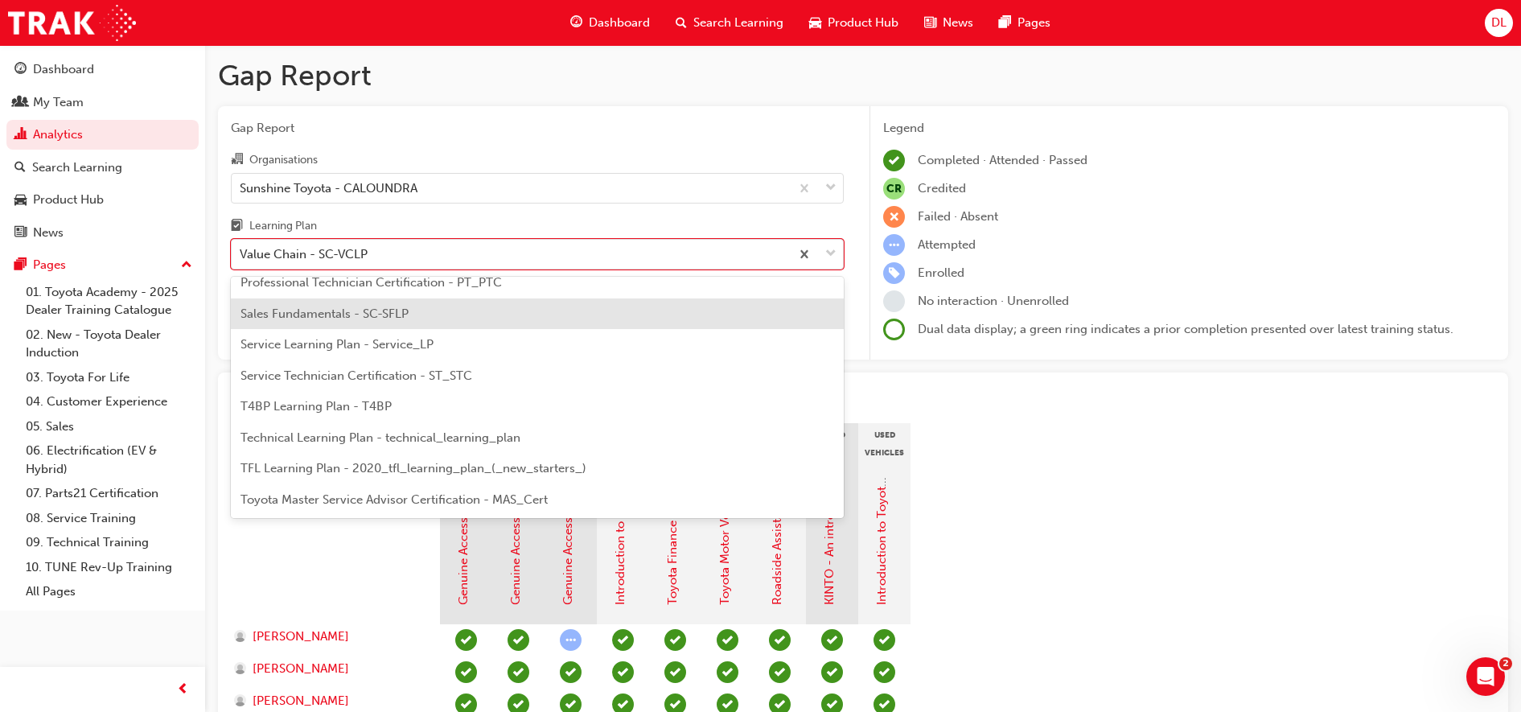
click at [364, 312] on span "Sales Fundamentals - SC-SFLP" at bounding box center [324, 313] width 168 height 14
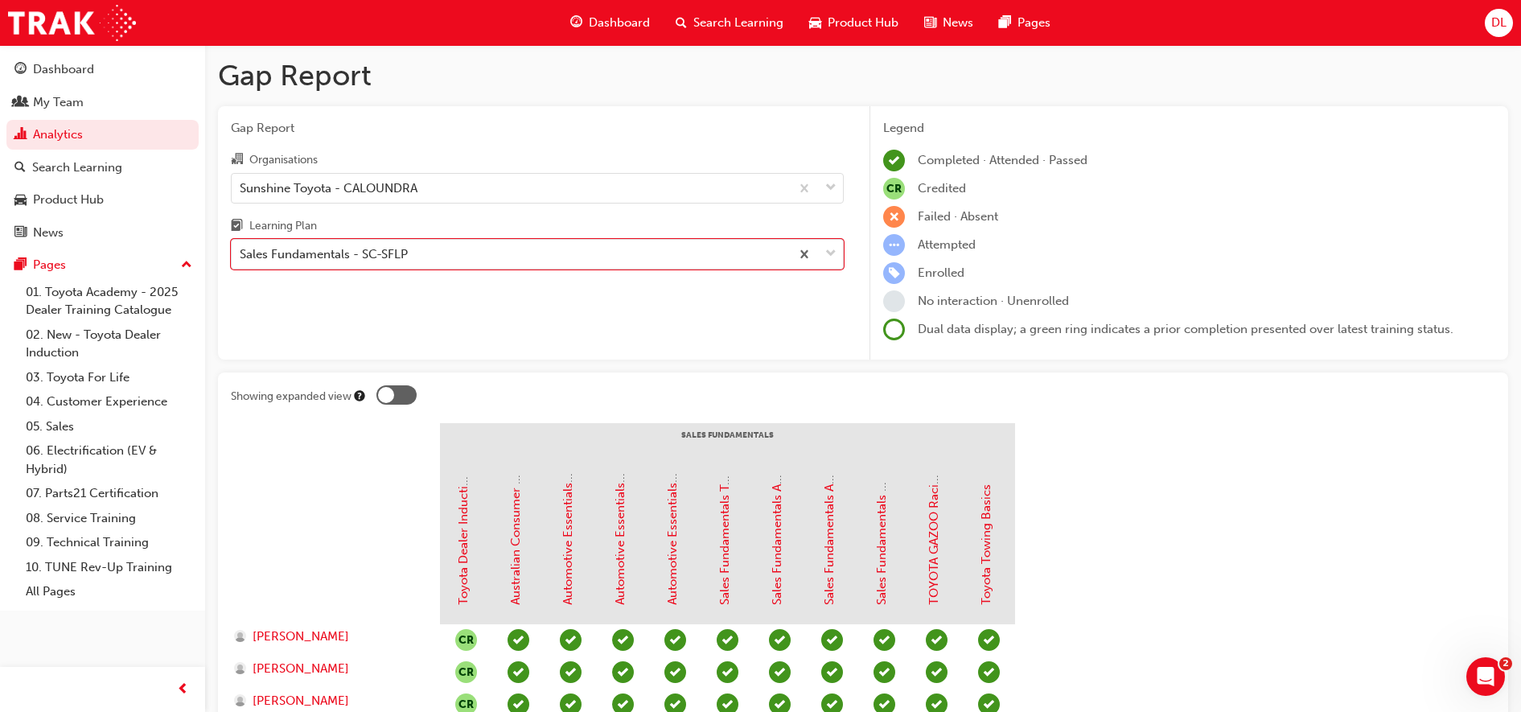
click at [400, 236] on div "Learning Plan" at bounding box center [537, 227] width 613 height 23
click at [241, 247] on input "Learning Plan option Sales Fundamentals - SC-SFLP, selected. 0 results availabl…" at bounding box center [241, 254] width 2 height 14
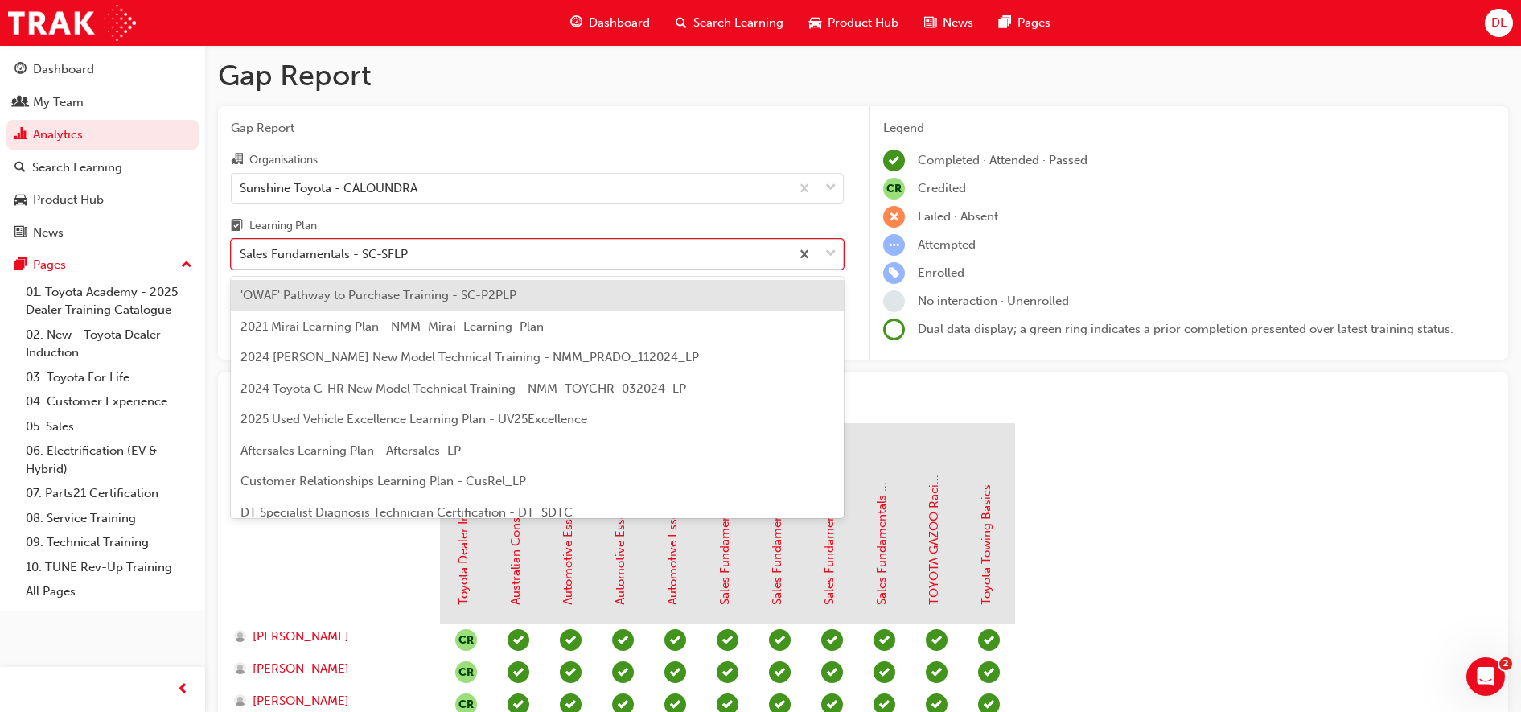
click at [372, 245] on div "Sales Fundamentals - SC-SFLP" at bounding box center [511, 254] width 558 height 28
click at [241, 247] on input "Learning Plan option Sales Fundamentals - SC-SFLP, selected. option 'OWAF' Path…" at bounding box center [241, 254] width 2 height 14
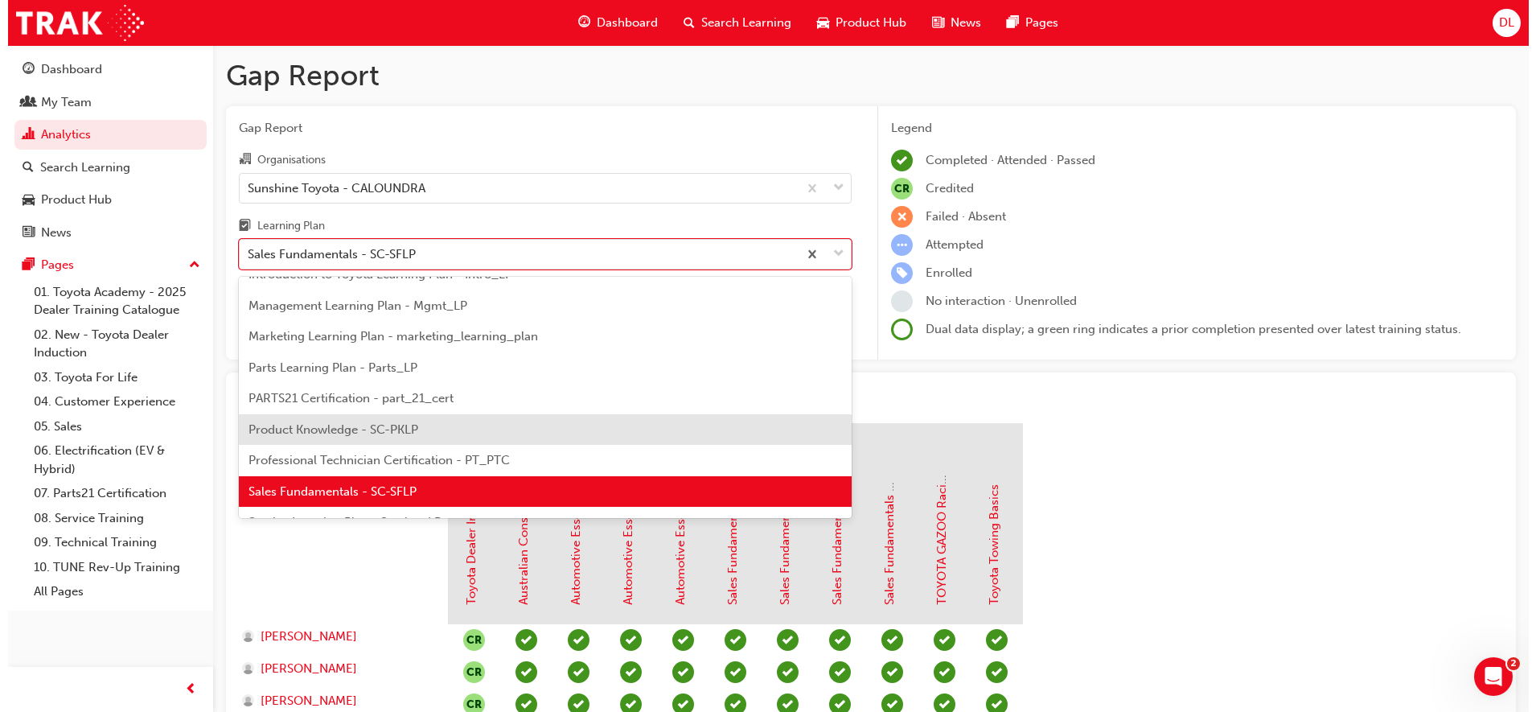
scroll to position [694, 0]
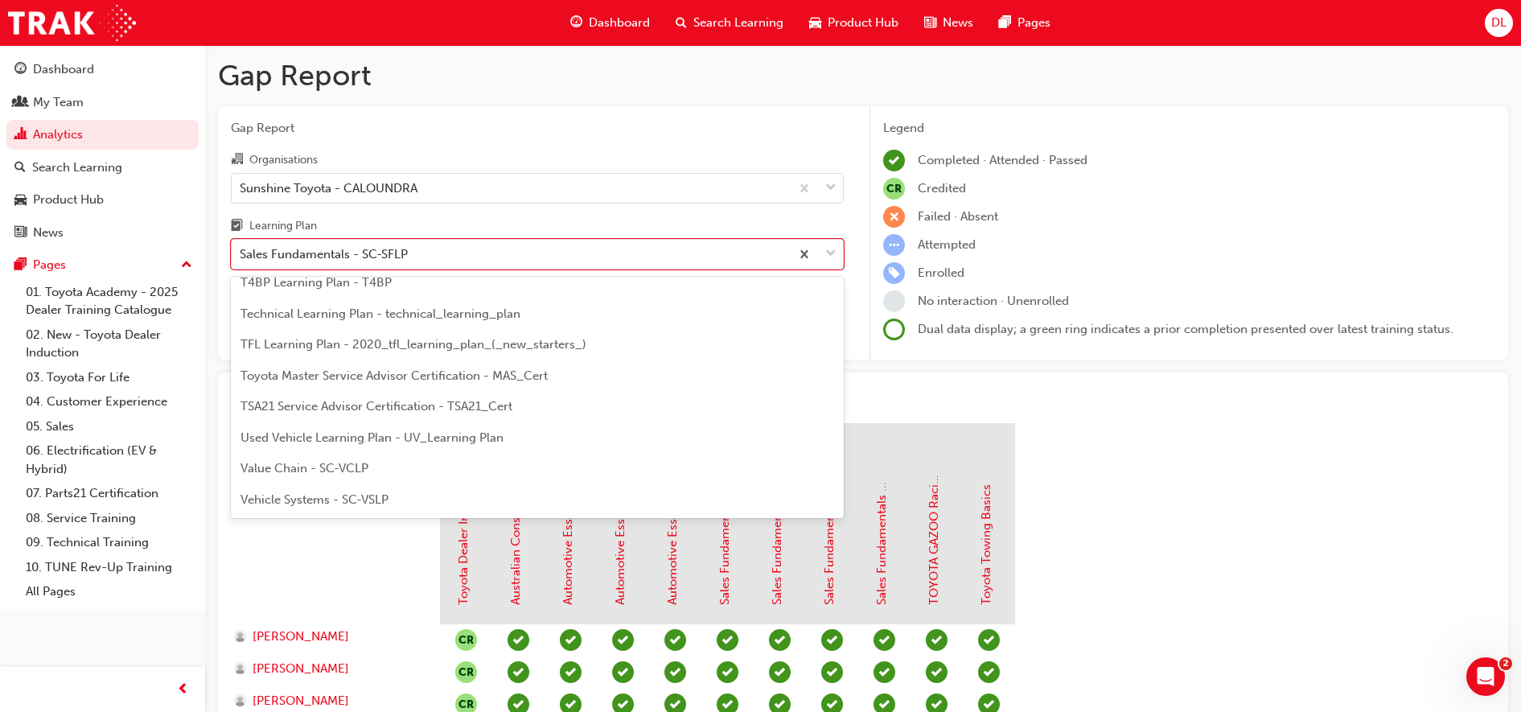
click at [332, 458] on div "Value Chain - SC-VCLP" at bounding box center [537, 468] width 613 height 31
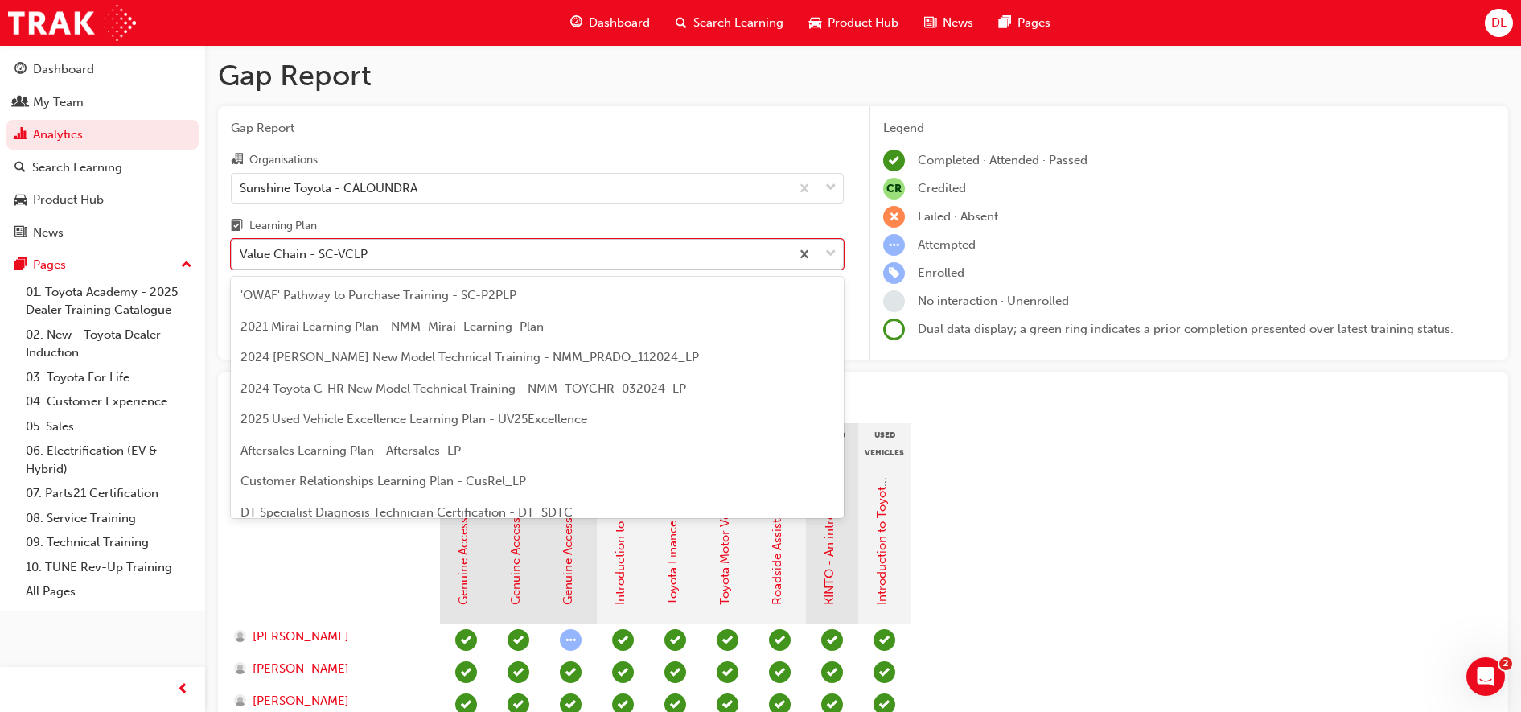
click at [402, 245] on div "Value Chain - SC-VCLP" at bounding box center [511, 254] width 558 height 28
click at [241, 247] on input "Learning Plan option Value Chain - SC-VCLP, selected. option Value Chain - SC-V…" at bounding box center [241, 254] width 2 height 14
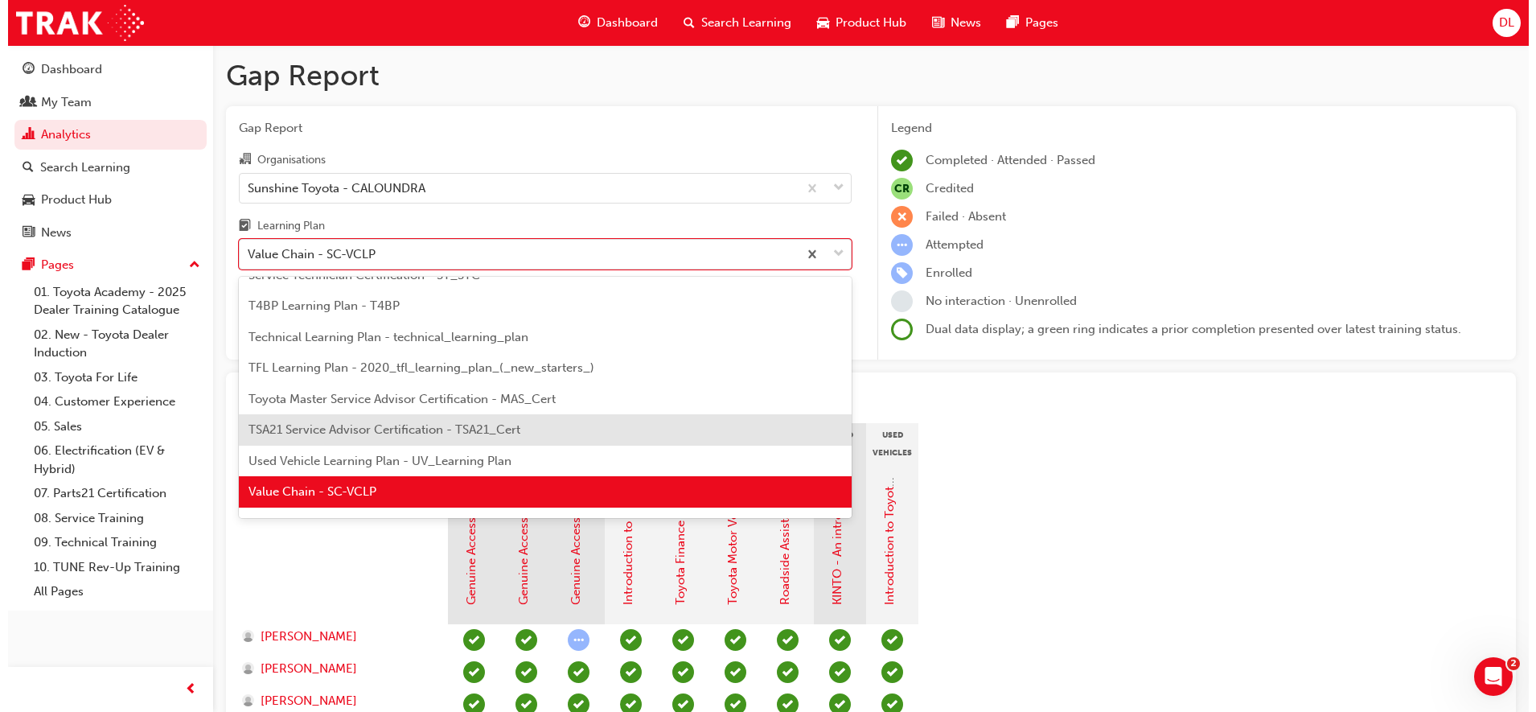
scroll to position [694, 0]
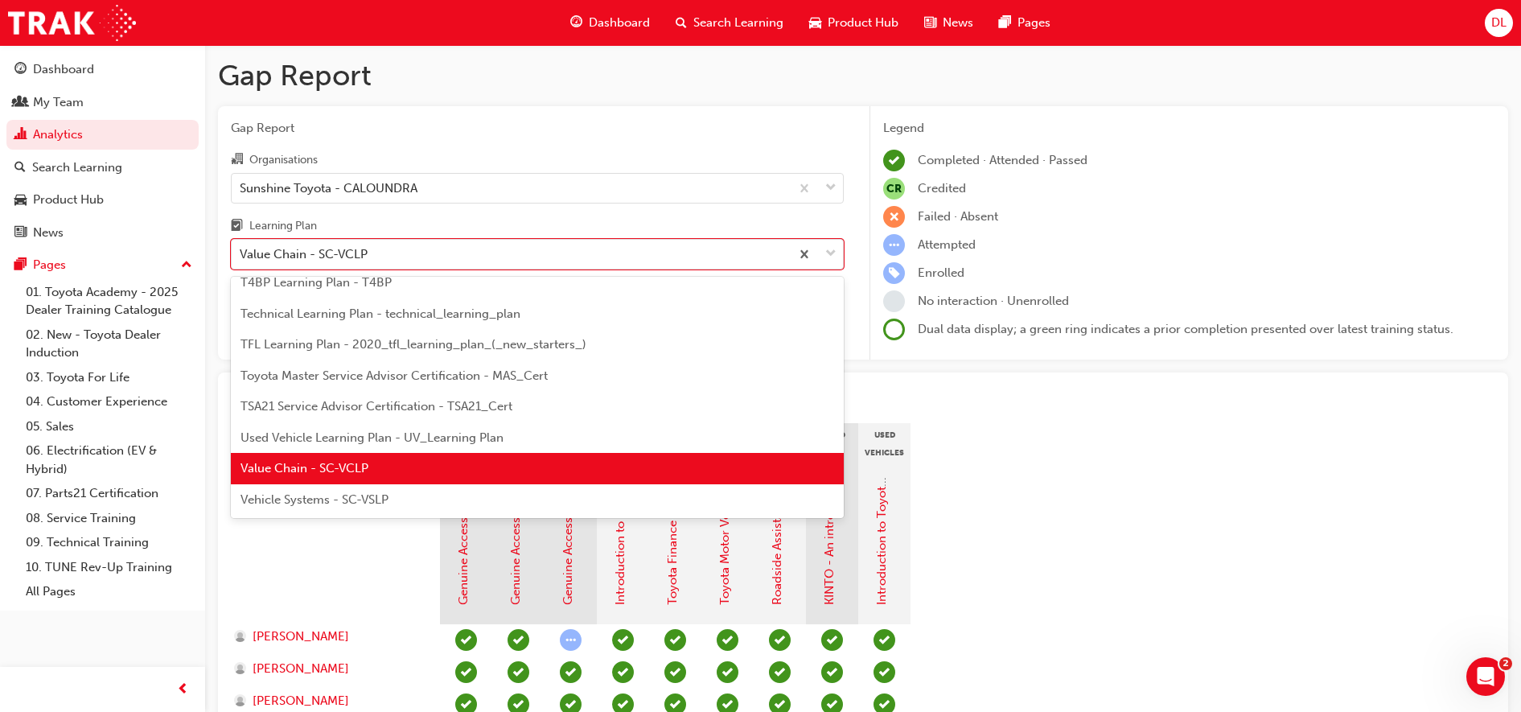
click at [347, 496] on span "Vehicle Systems - SC-VSLP" at bounding box center [314, 499] width 148 height 14
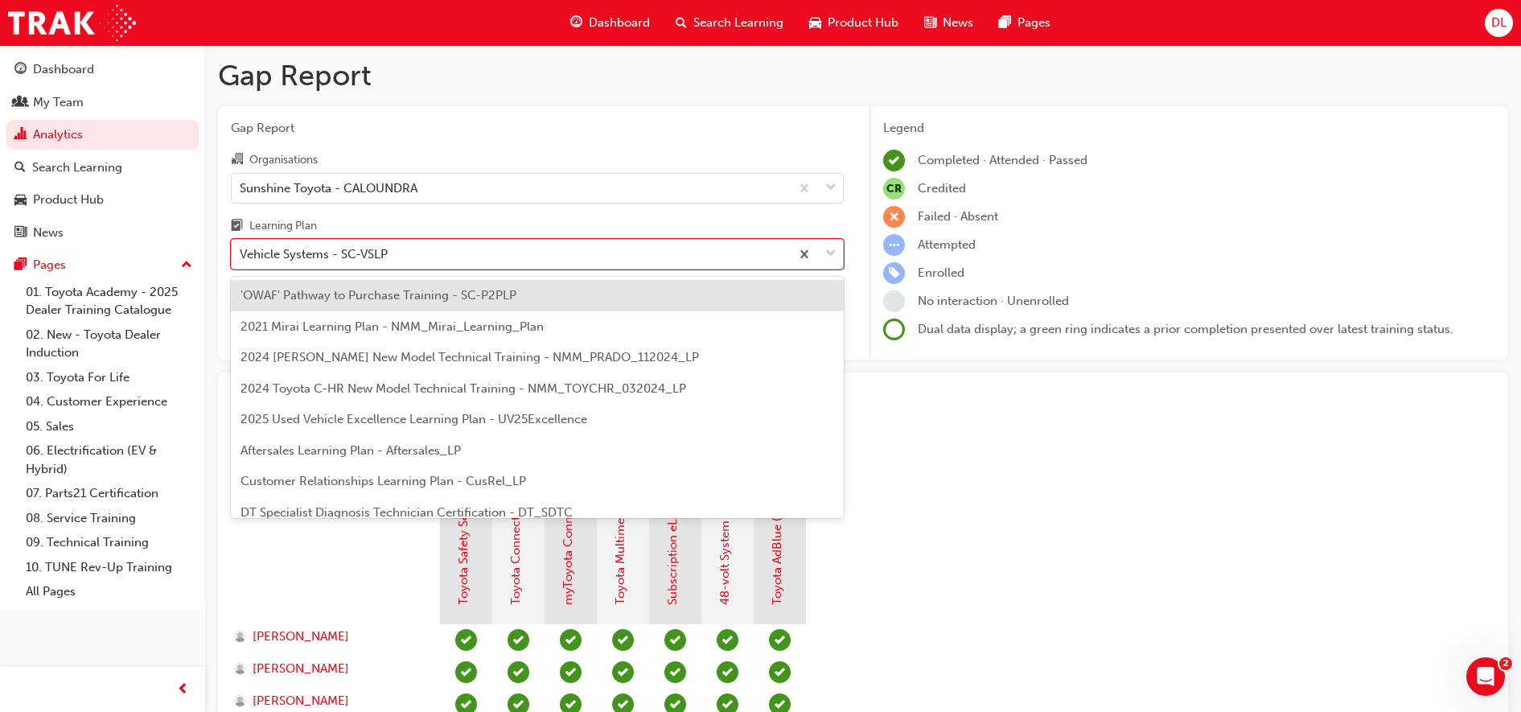
click at [421, 241] on div "Vehicle Systems - SC-VSLP" at bounding box center [511, 254] width 558 height 28
click at [241, 247] on input "Learning Plan option Vehicle Systems - SC-VSLP, selected. option 'OWAF' Pathway…" at bounding box center [241, 254] width 2 height 14
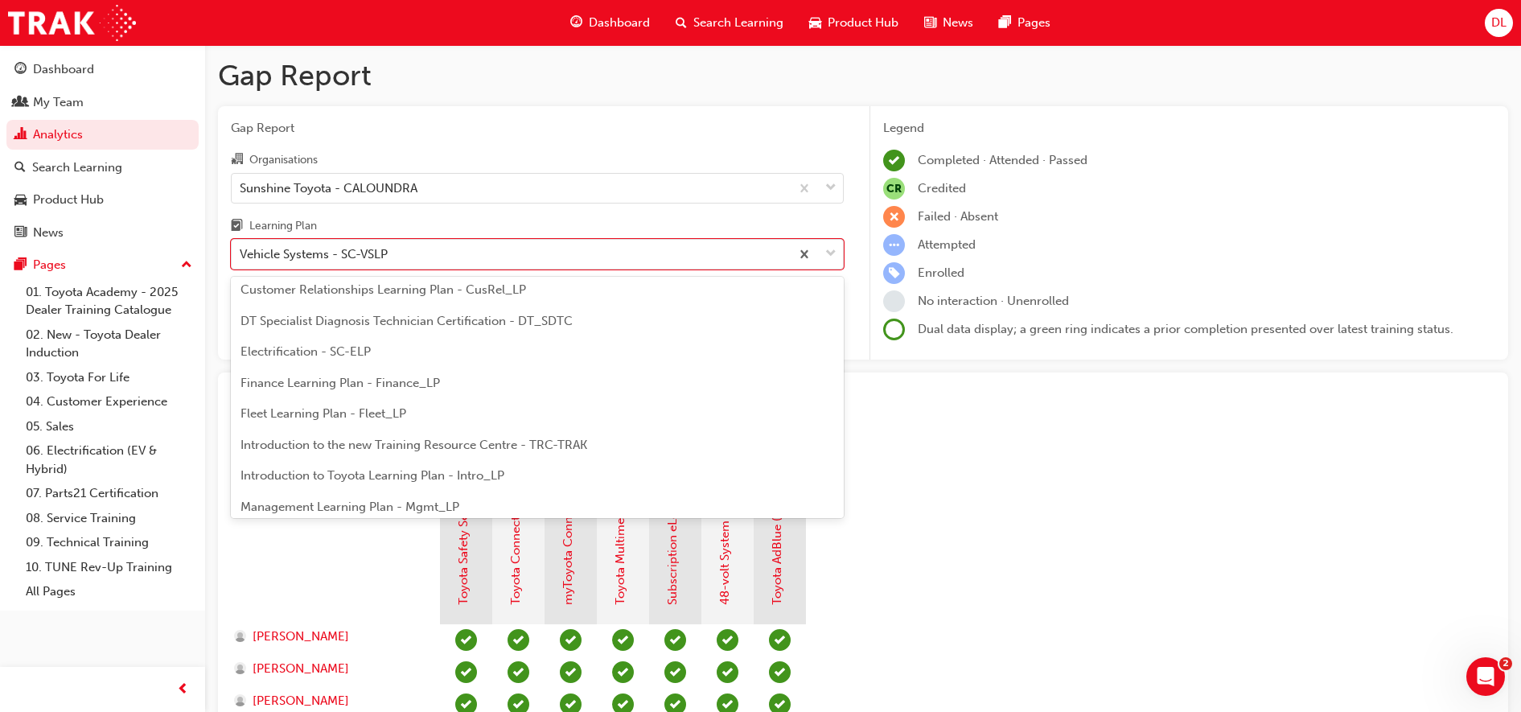
scroll to position [91, 0]
click at [324, 452] on span "Electrification - SC-ELP" at bounding box center [305, 452] width 130 height 14
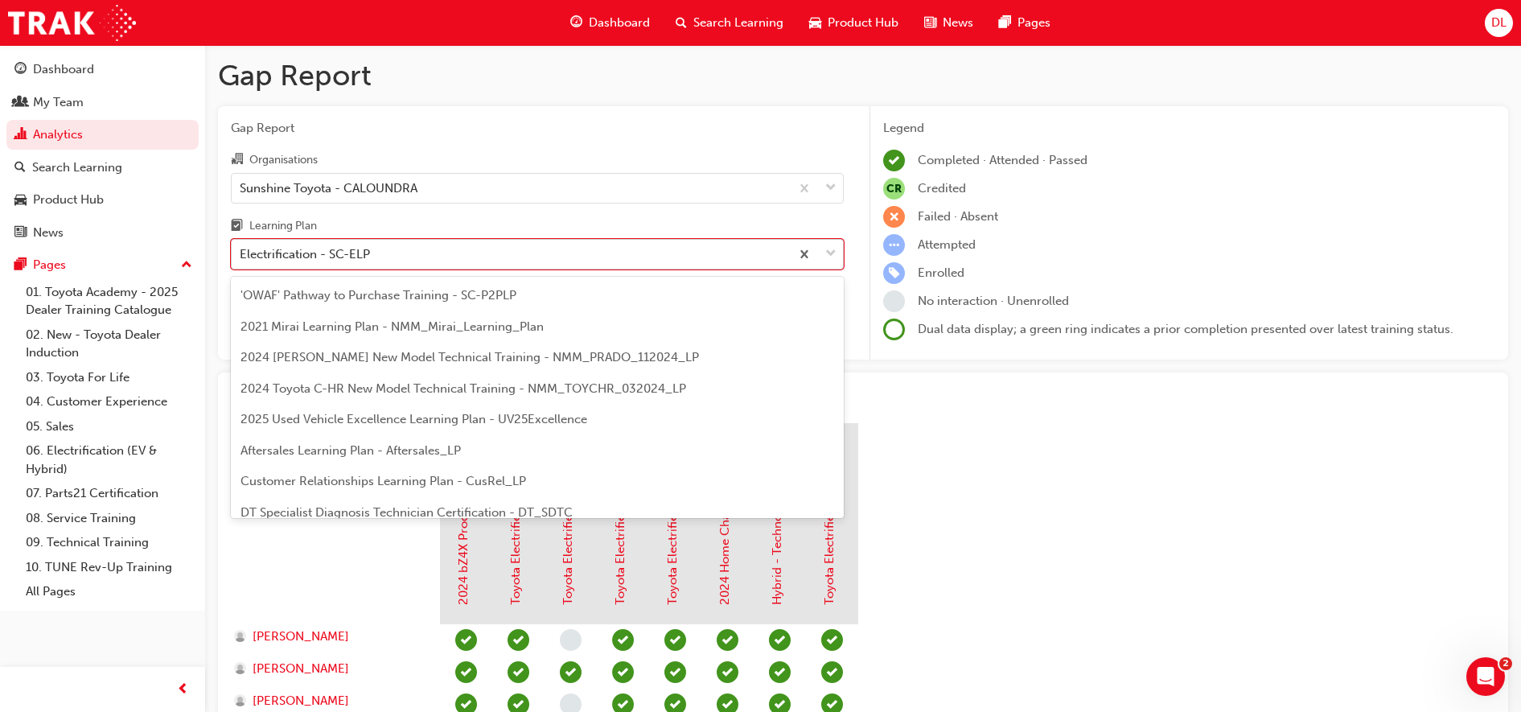
click at [425, 261] on div "Electrification - SC-ELP" at bounding box center [511, 254] width 558 height 28
click at [241, 261] on input "Learning Plan option Electrification - SC-ELP, selected. option Electrification…" at bounding box center [241, 254] width 2 height 14
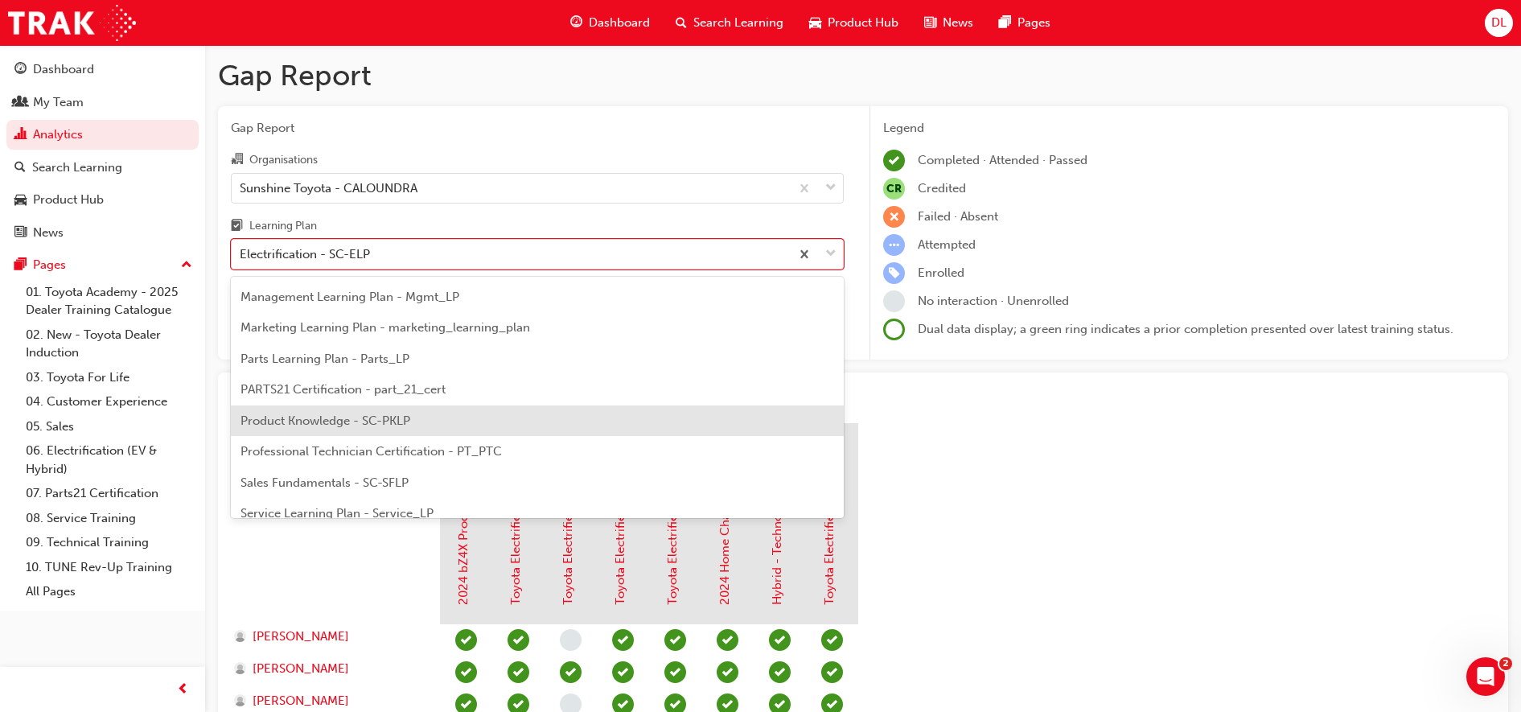
scroll to position [402, 0]
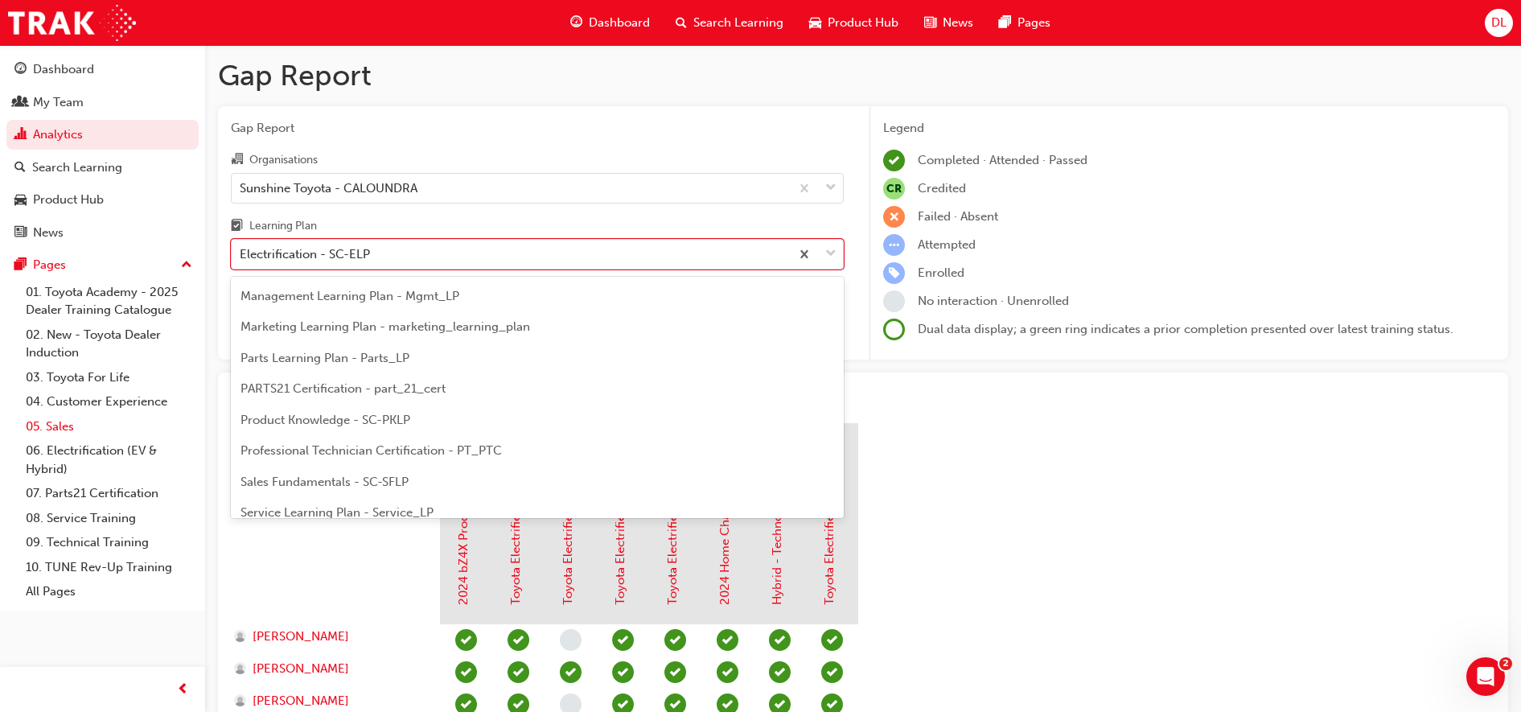
click at [92, 429] on link "05. Sales" at bounding box center [108, 426] width 179 height 25
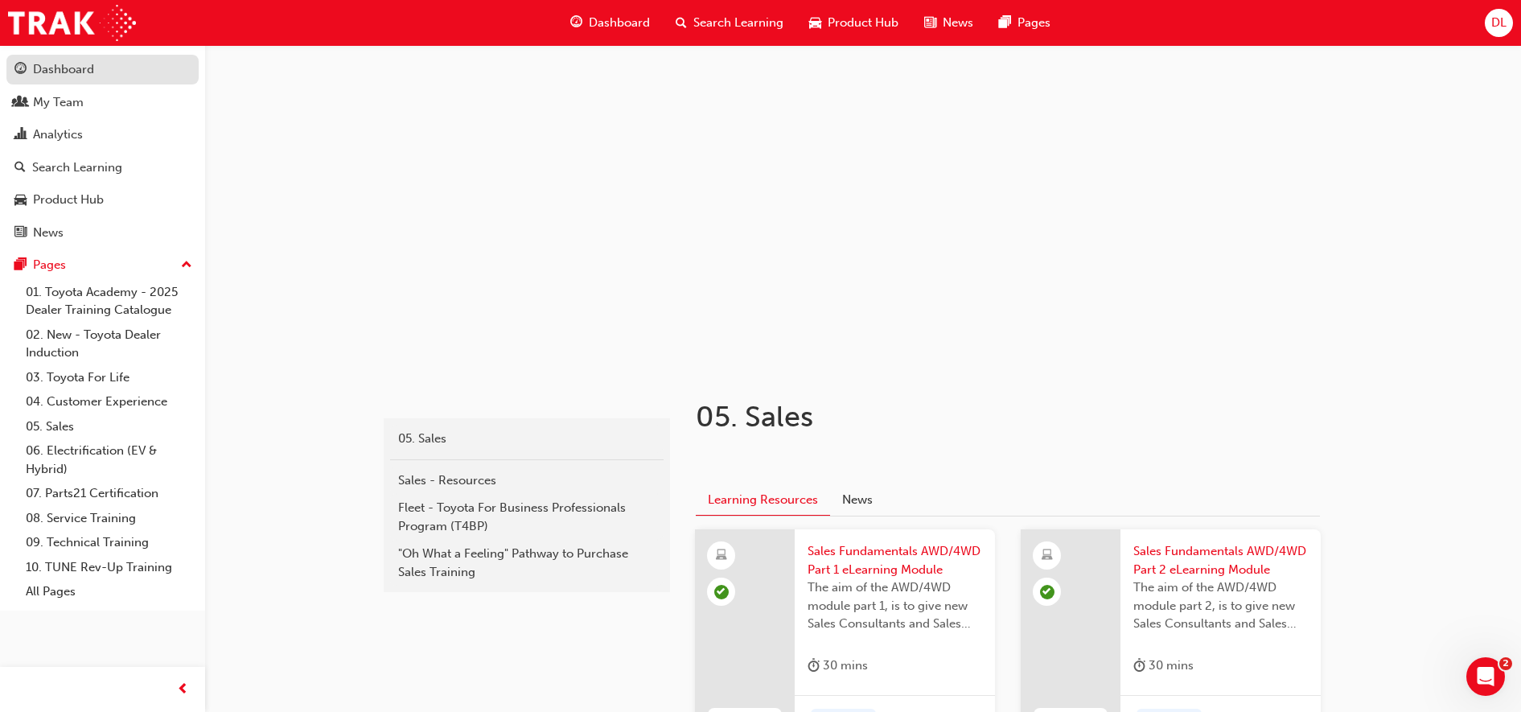
click at [55, 68] on div "Dashboard" at bounding box center [63, 69] width 61 height 18
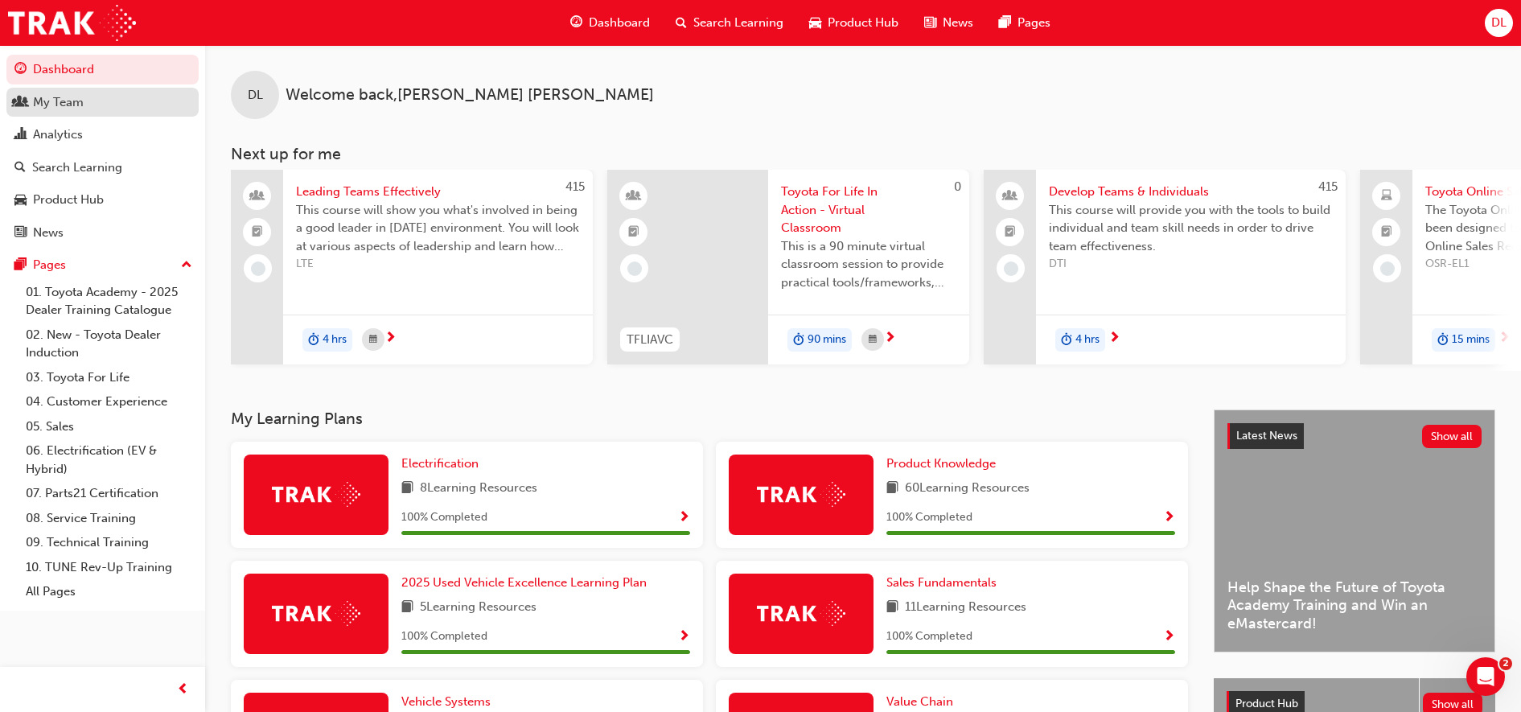
click at [84, 107] on div "My Team" at bounding box center [102, 102] width 176 height 20
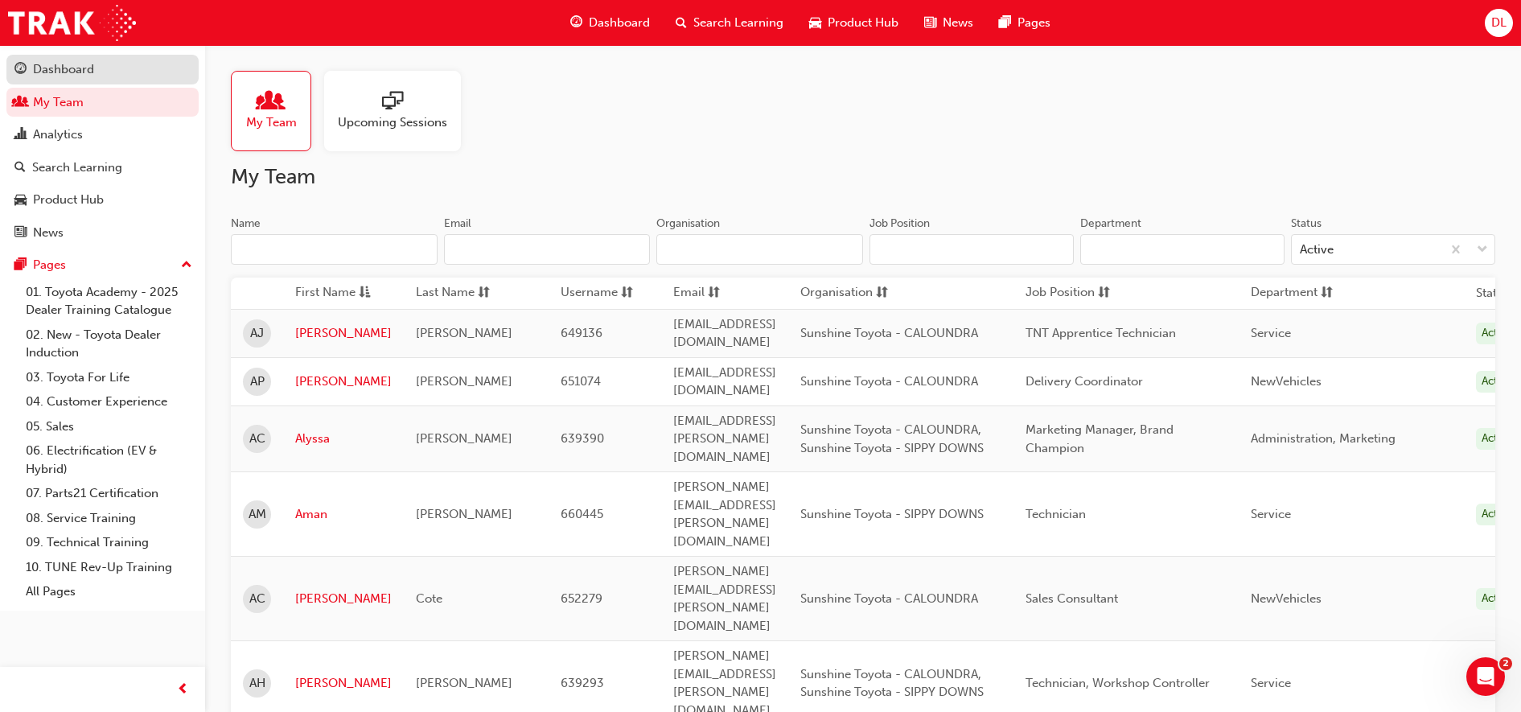
click at [65, 67] on div "Dashboard" at bounding box center [63, 69] width 61 height 18
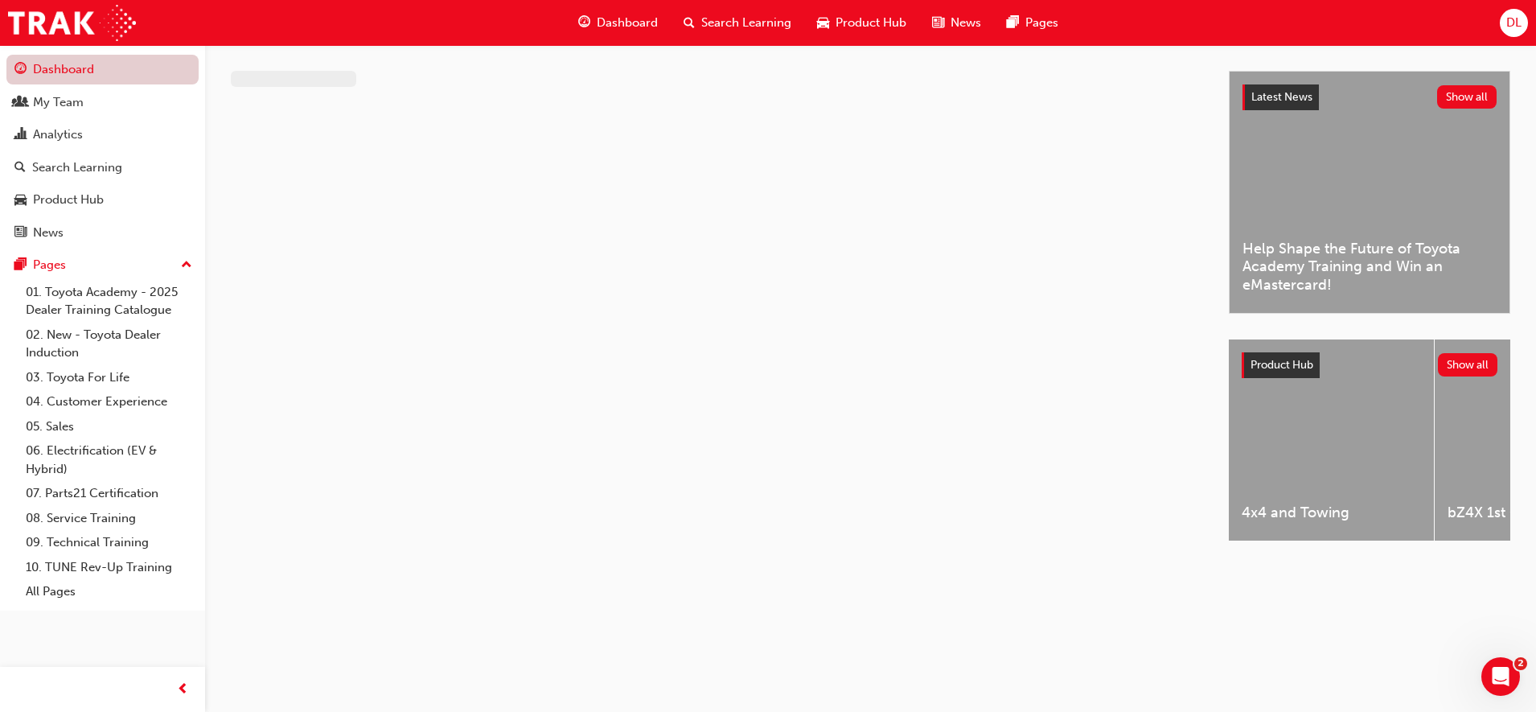
click at [38, 67] on link "Dashboard" at bounding box center [102, 70] width 192 height 30
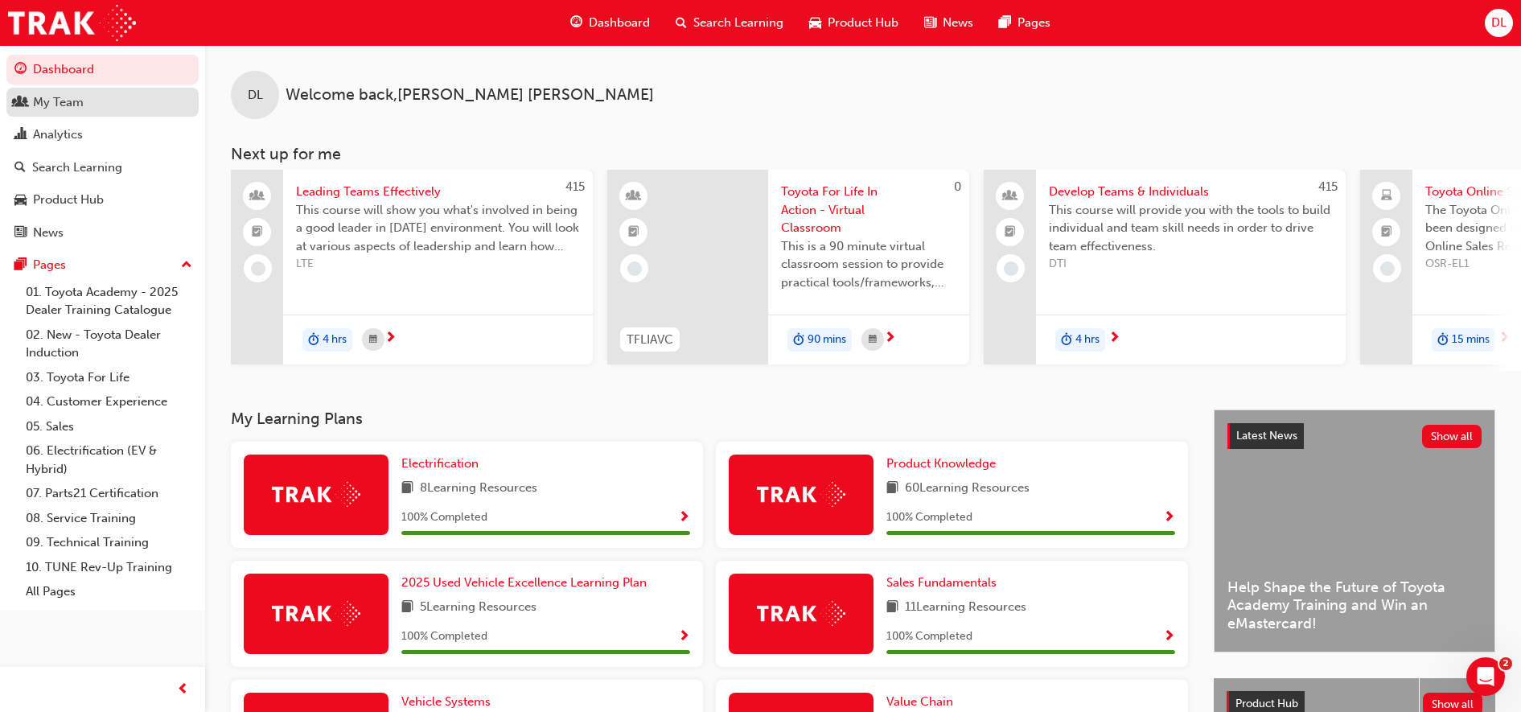
click at [78, 108] on div "My Team" at bounding box center [58, 102] width 51 height 18
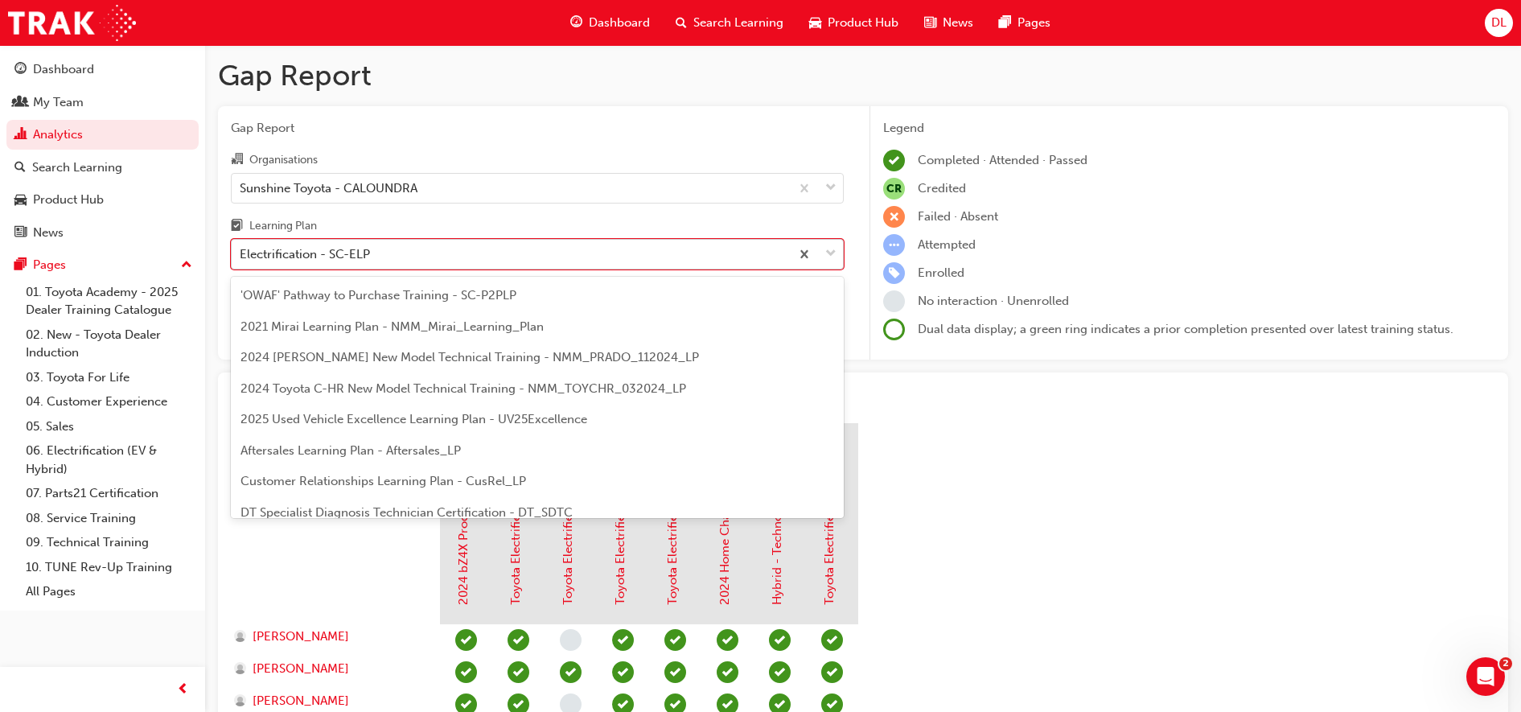
click at [369, 243] on div "Electrification - SC-ELP" at bounding box center [511, 254] width 558 height 28
click at [241, 247] on input "Learning Plan option Electrification - SC-ELP focused, 9 of 30. 30 results avai…" at bounding box center [241, 254] width 2 height 14
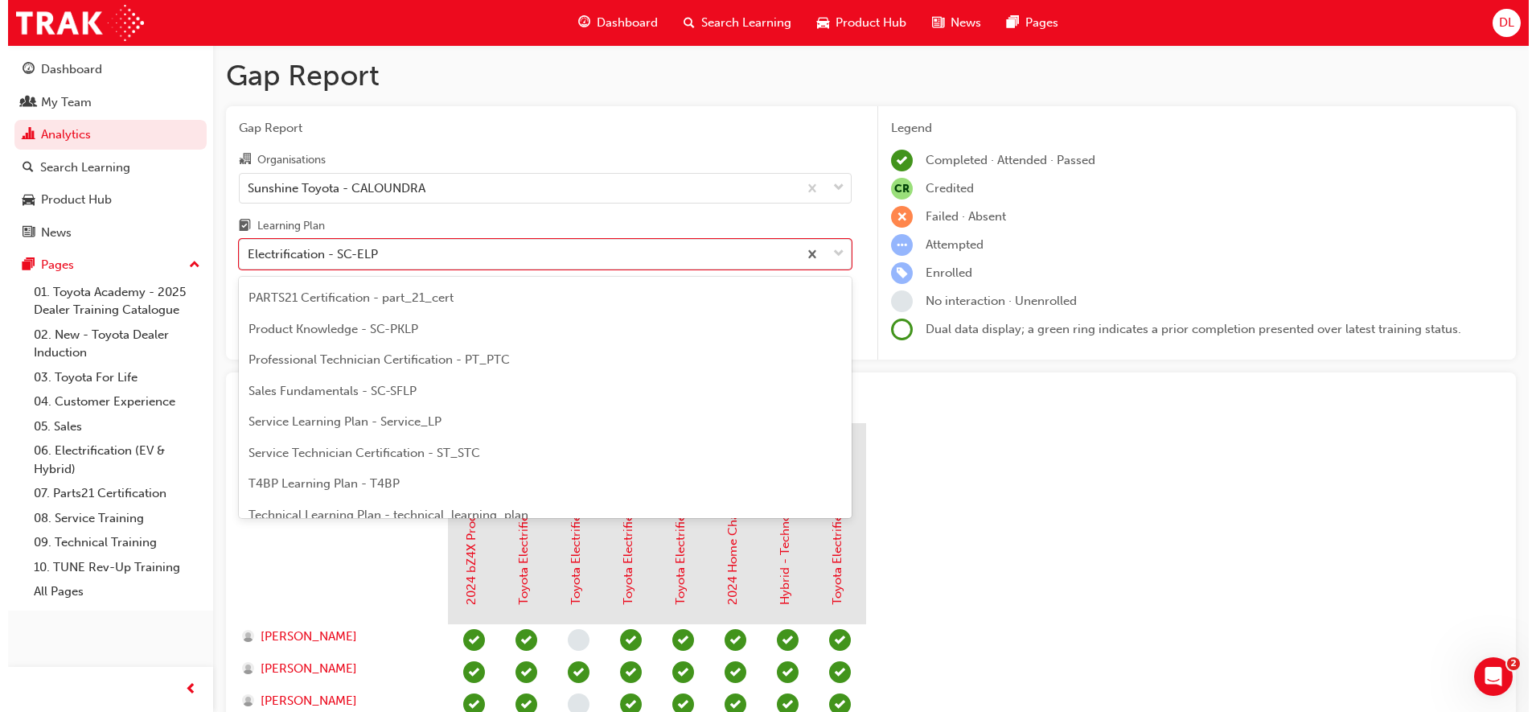
scroll to position [393, 0]
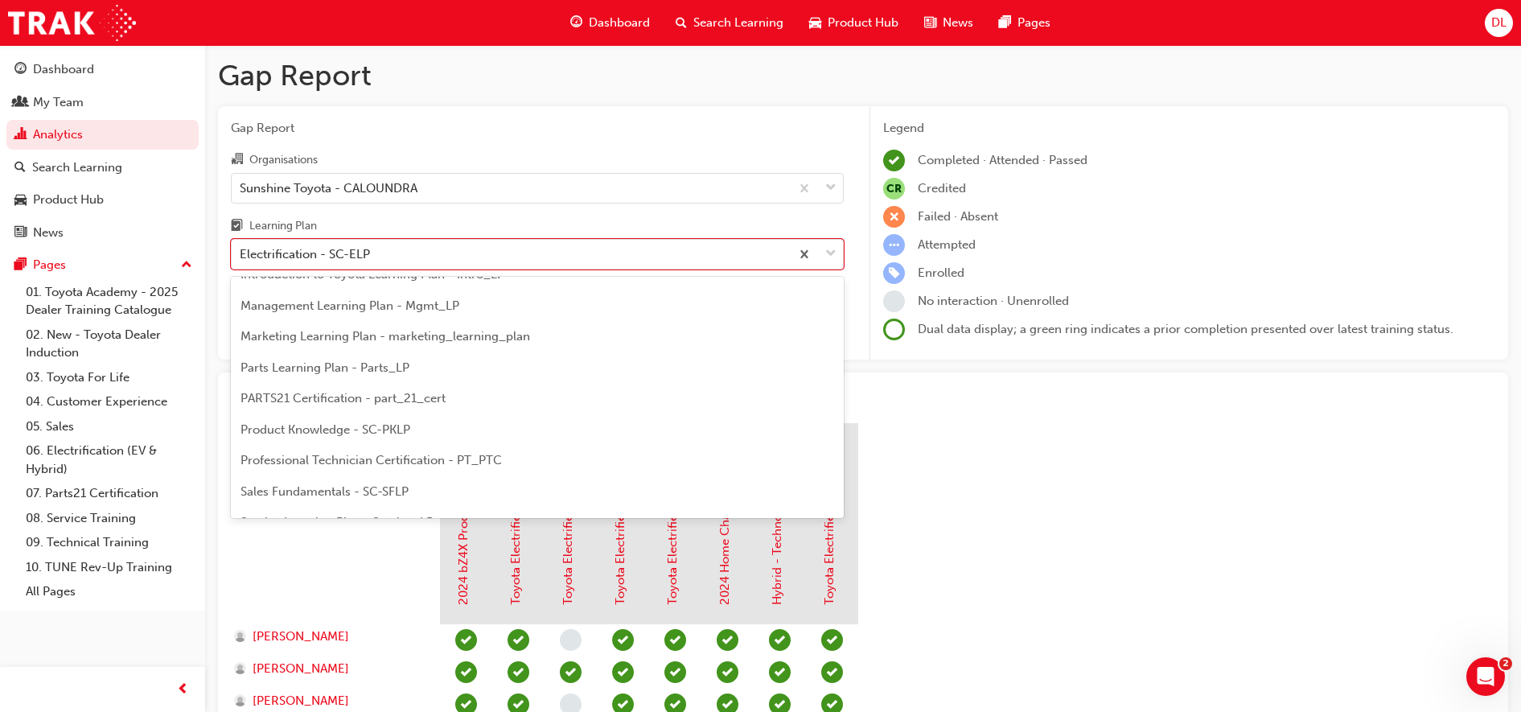
click at [330, 430] on span "Product Knowledge - SC-PKLP" at bounding box center [325, 429] width 170 height 14
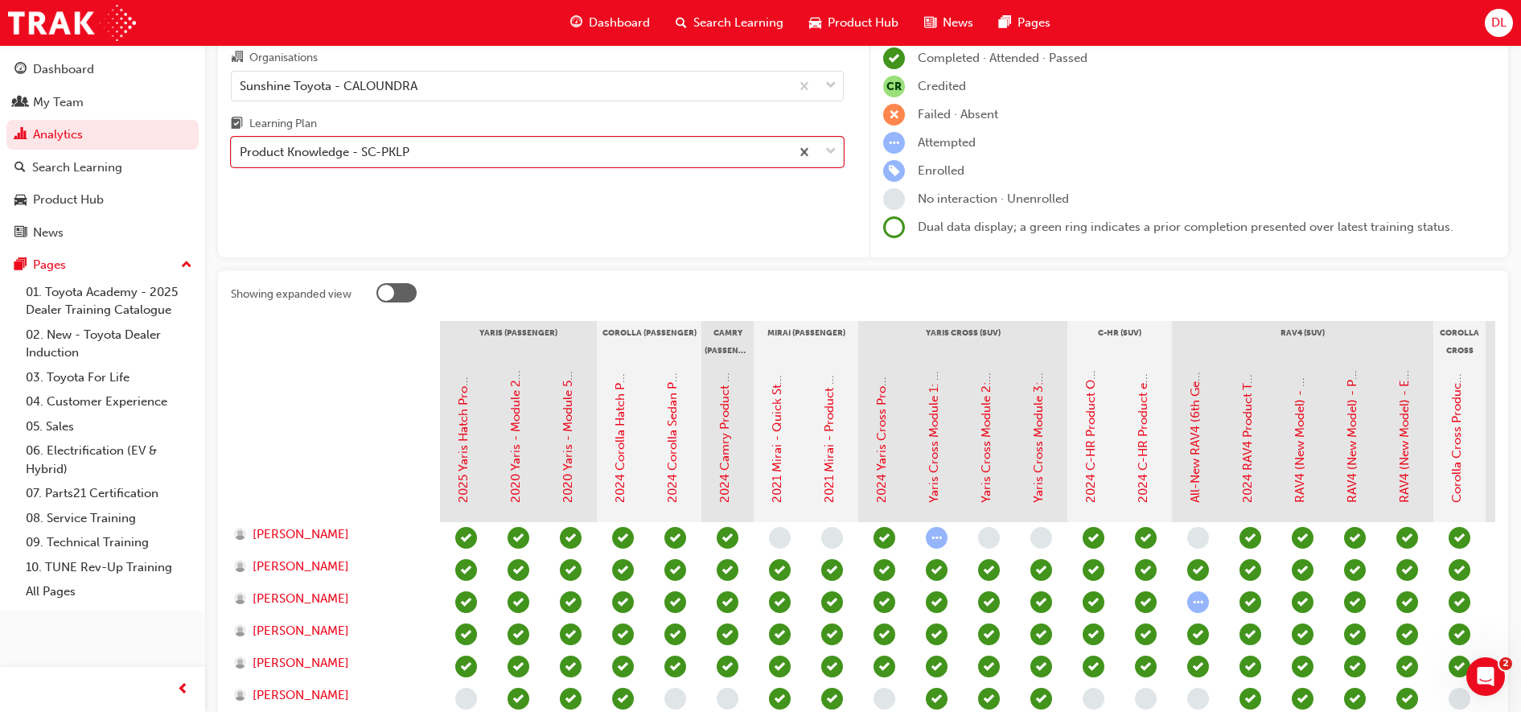
scroll to position [416, 0]
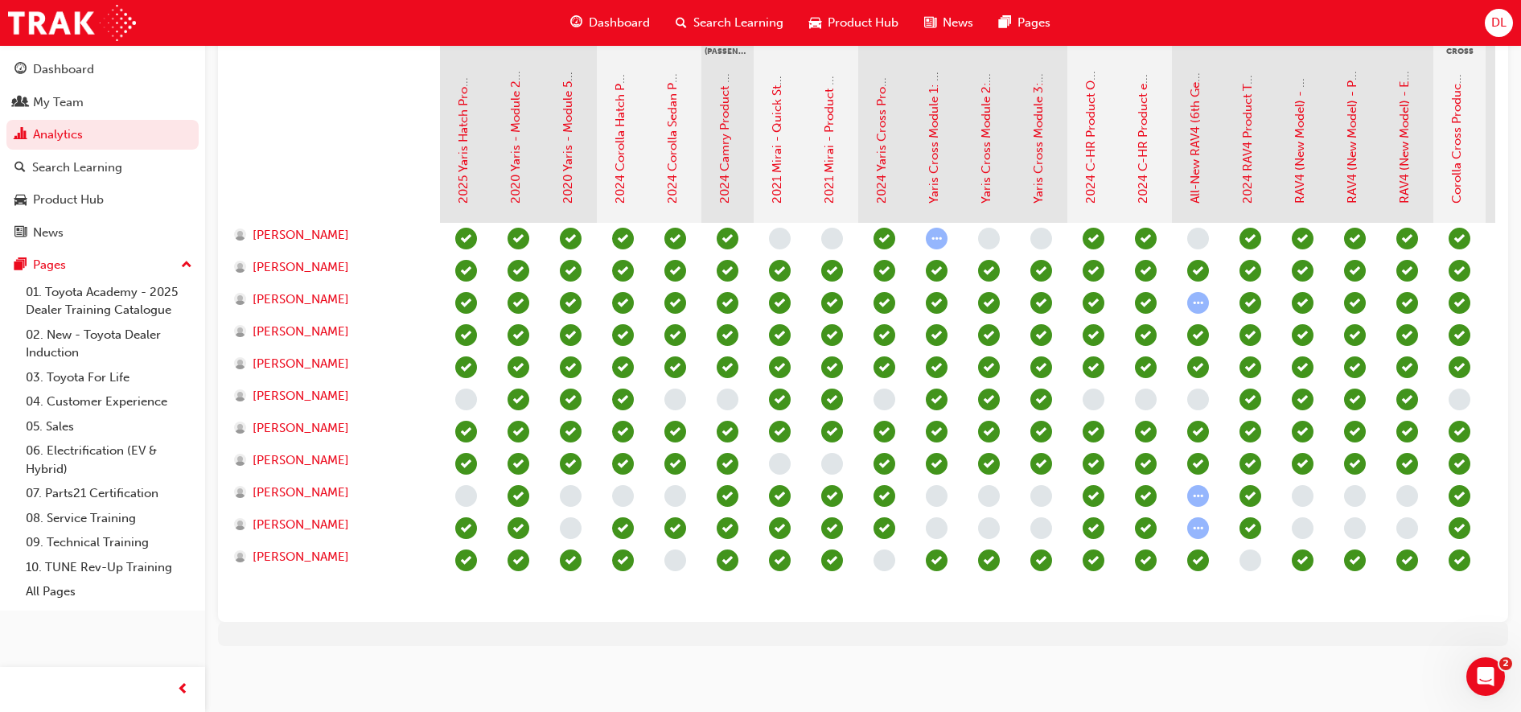
click at [458, 610] on div "Showing expanded view Yaris (Passenger) Corolla (Passenger) Camry (Passenger) M…" at bounding box center [863, 296] width 1290 height 651
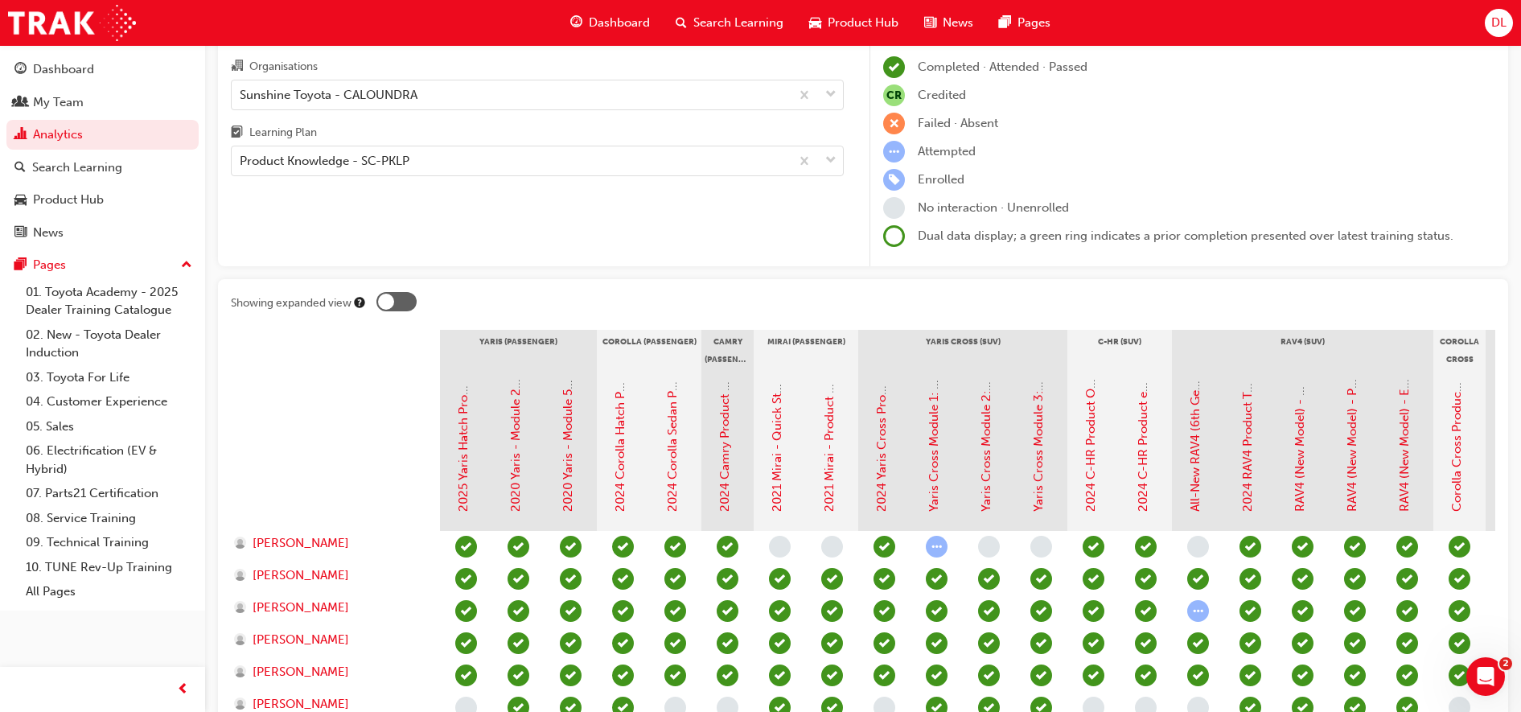
scroll to position [0, 0]
